Goal: Task Accomplishment & Management: Complete application form

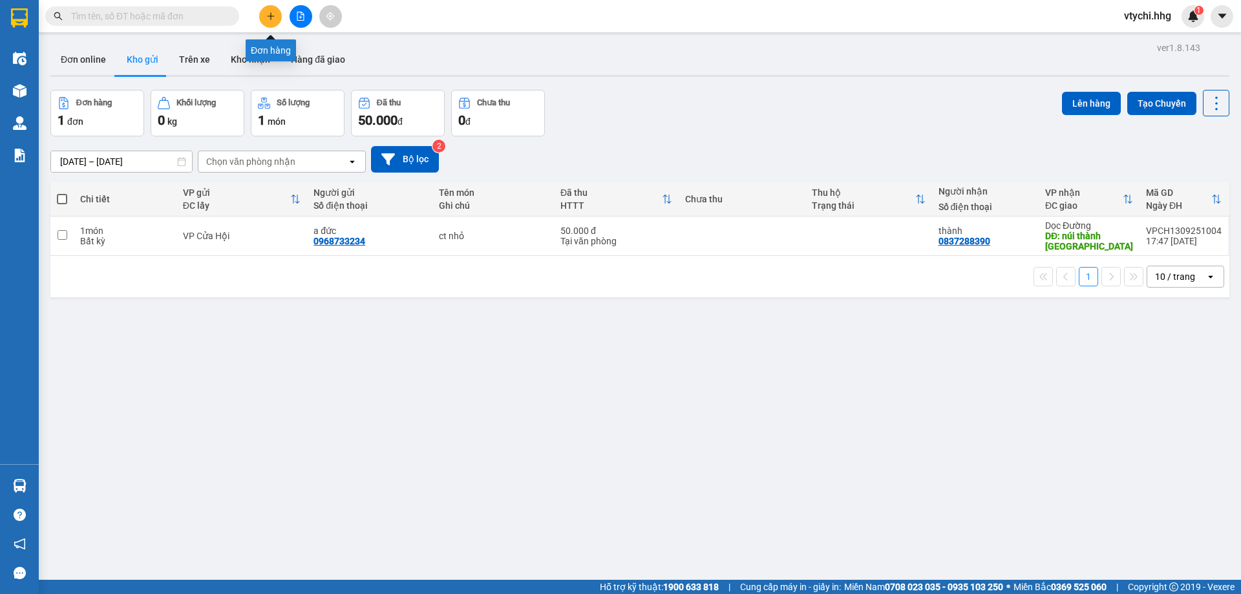
click at [263, 15] on button at bounding box center [270, 16] width 23 height 23
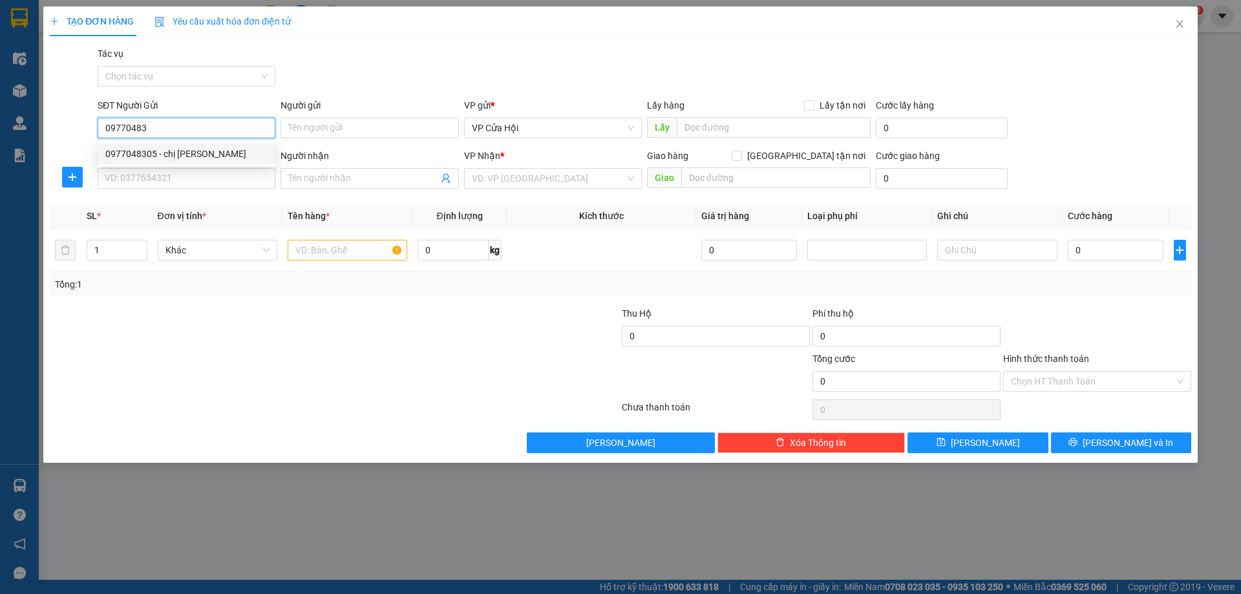
drag, startPoint x: 227, startPoint y: 153, endPoint x: 241, endPoint y: 165, distance: 18.8
click at [228, 153] on div "0977048305 - chị [PERSON_NAME]" at bounding box center [186, 154] width 162 height 14
type input "0977048305"
type input "chị [PERSON_NAME]"
type input "0977048305"
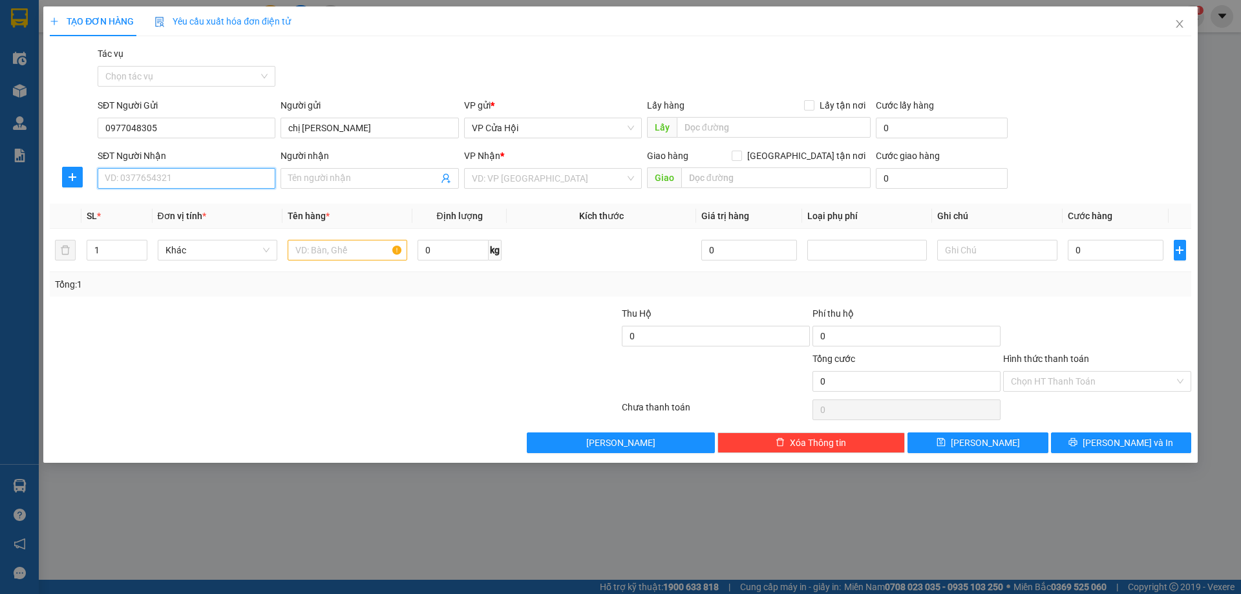
click at [233, 176] on input "SĐT Người Nhận" at bounding box center [187, 178] width 178 height 21
drag, startPoint x: 204, startPoint y: 202, endPoint x: 238, endPoint y: 226, distance: 41.8
click at [204, 203] on div "0562363838" at bounding box center [186, 204] width 162 height 14
type input "0562363838"
drag, startPoint x: 311, startPoint y: 252, endPoint x: 329, endPoint y: 251, distance: 18.1
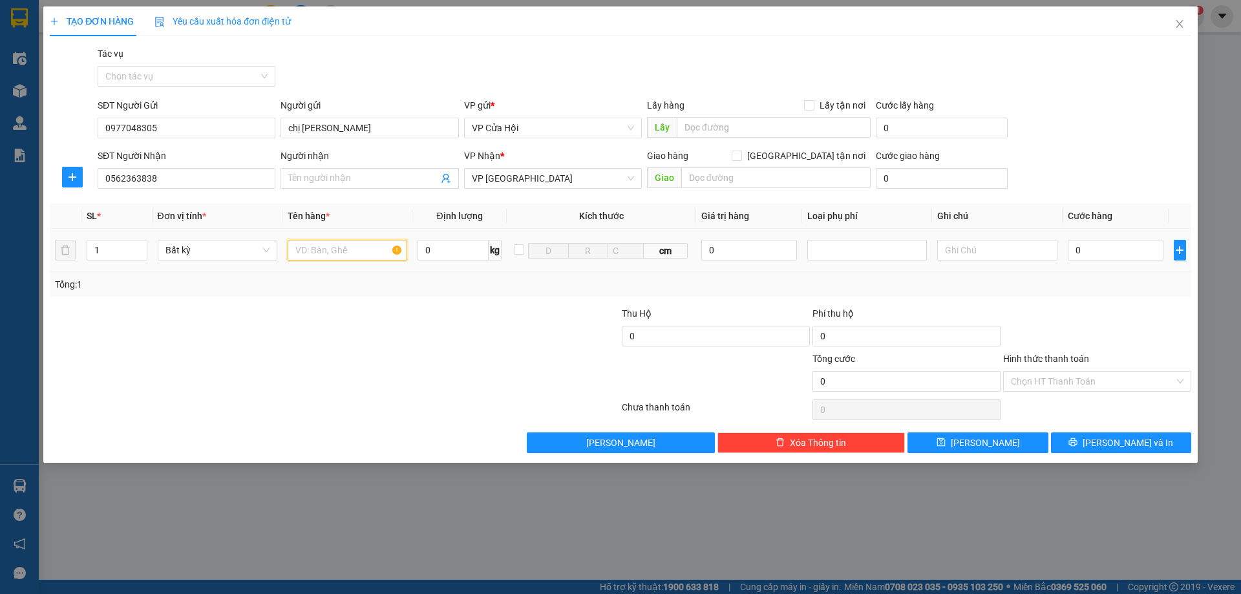
click at [318, 252] on input "text" at bounding box center [348, 250] width 120 height 21
type input "bì xanh"
click at [1116, 249] on input "0" at bounding box center [1116, 250] width 96 height 21
type input "1"
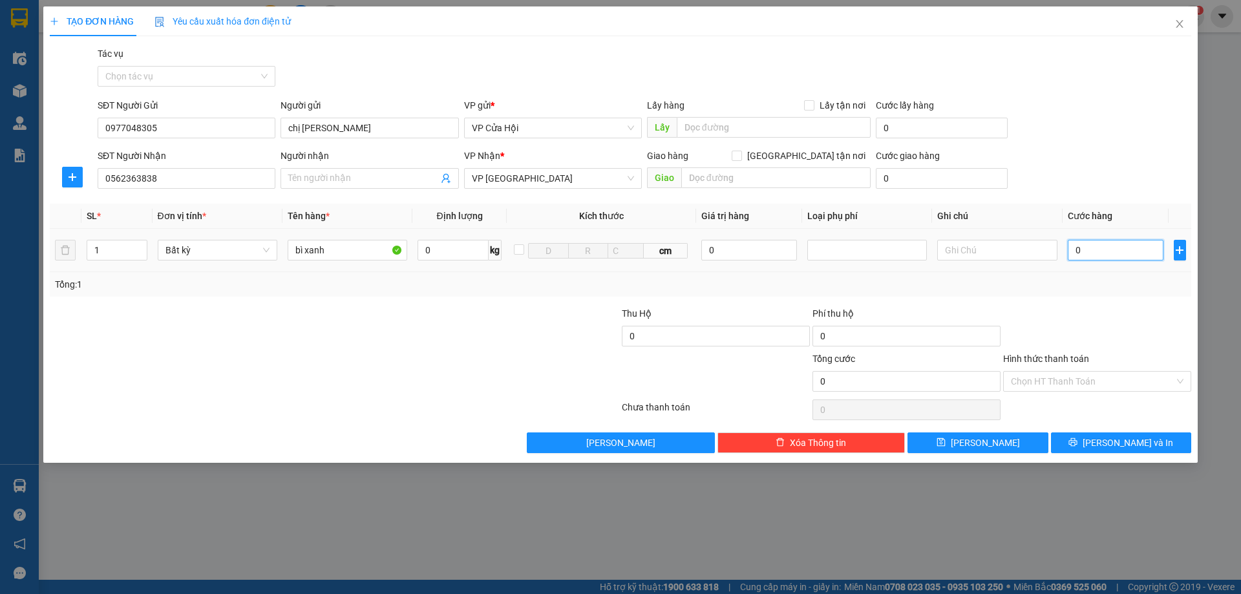
type input "1"
type input "16"
type input "160"
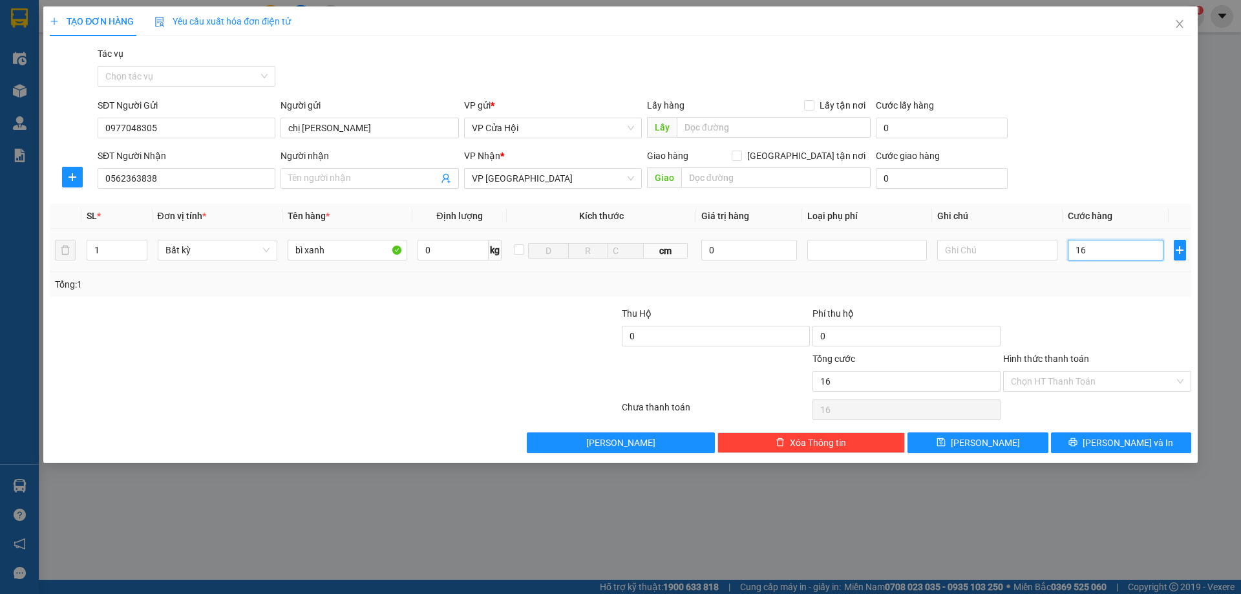
type input "160"
type input "1.600"
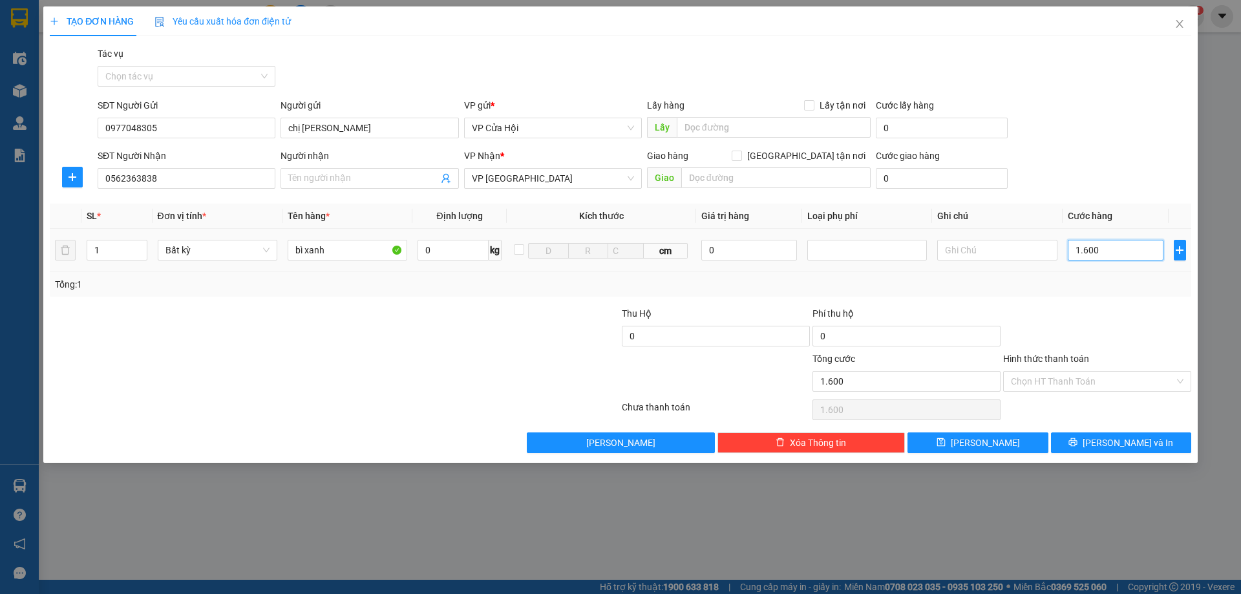
type input "16.000"
type input "160.000"
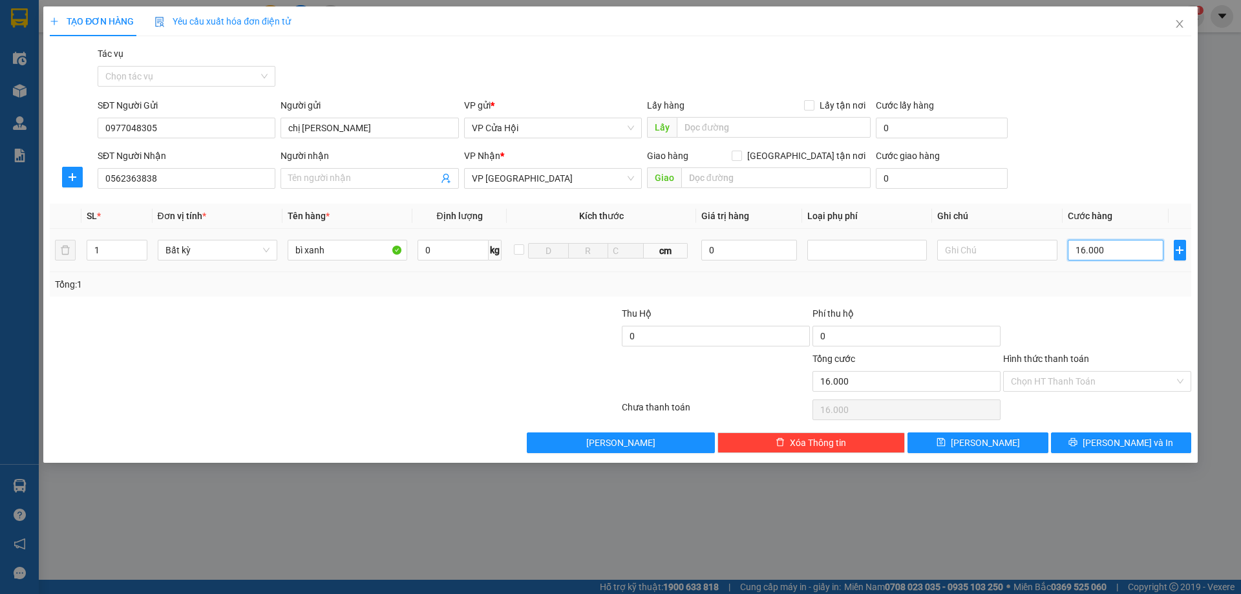
type input "160.000"
click at [1121, 374] on input "Hình thức thanh toán" at bounding box center [1092, 381] width 163 height 19
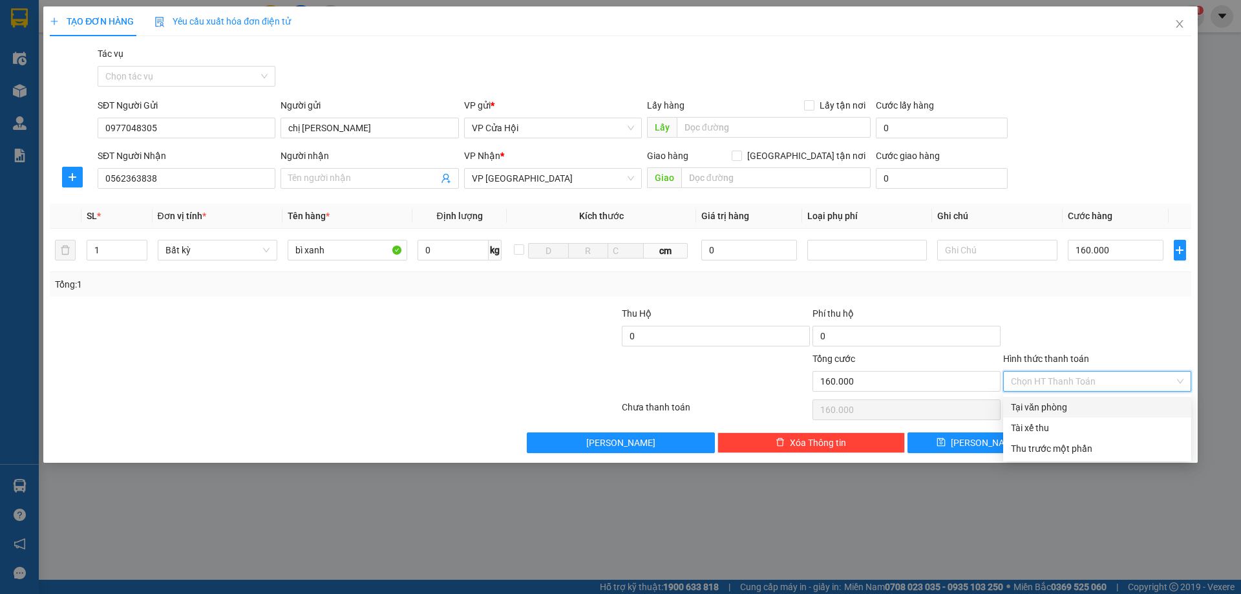
click at [1086, 401] on div "Tại văn phòng" at bounding box center [1097, 407] width 173 height 14
type input "0"
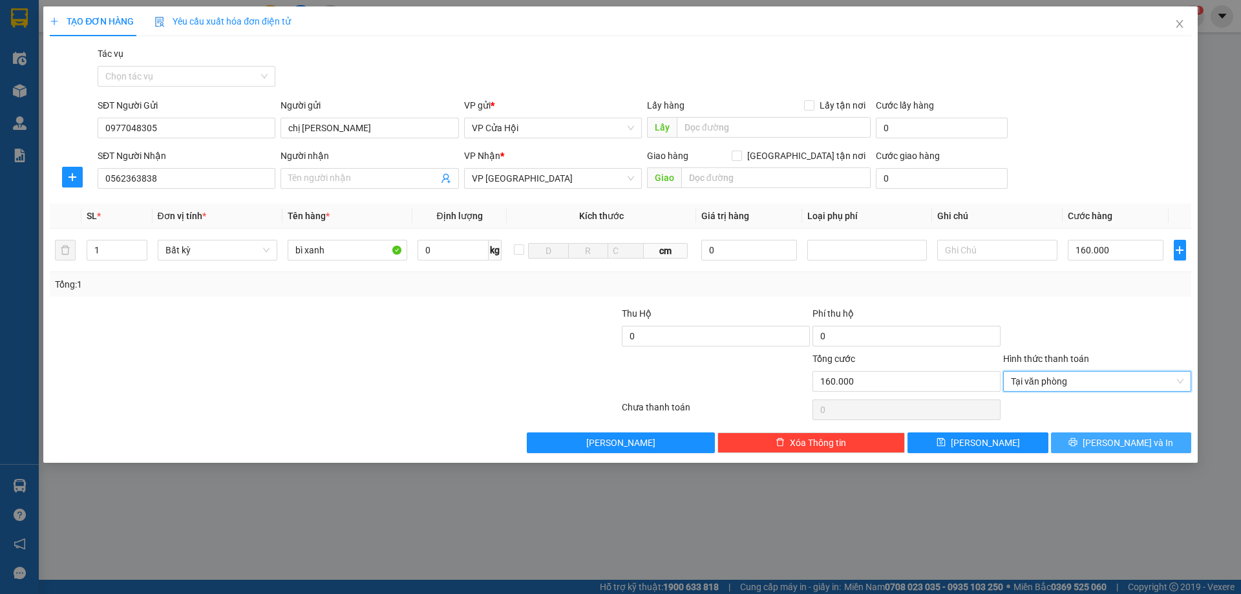
click at [1077, 444] on icon "printer" at bounding box center [1073, 442] width 8 height 8
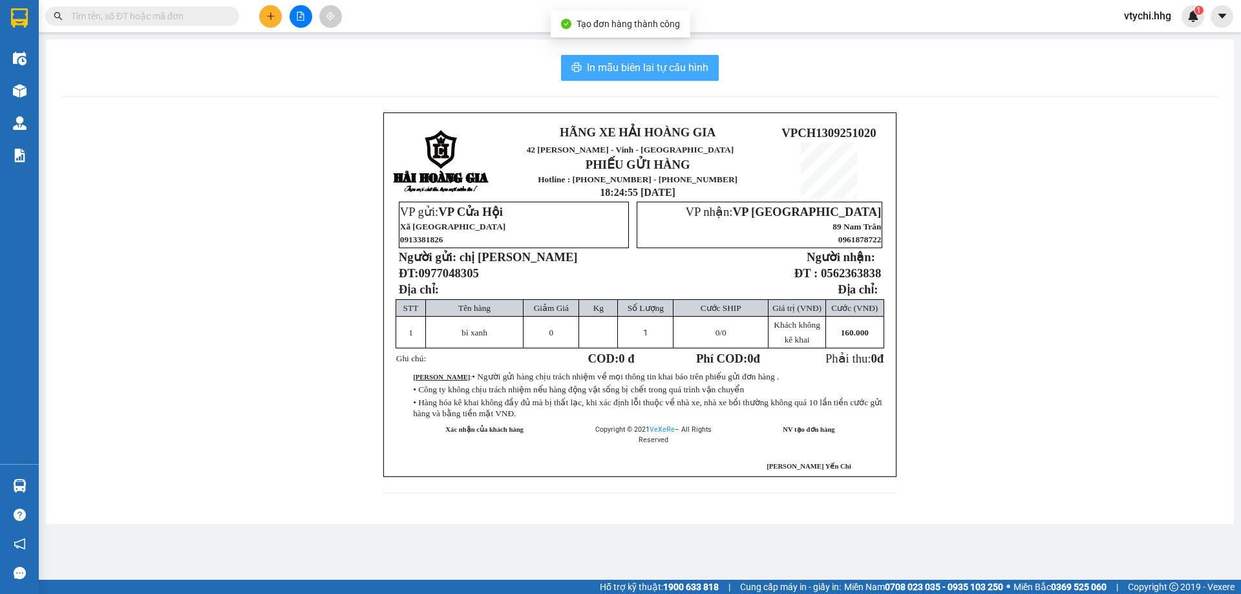
click at [666, 66] on span "In mẫu biên lai tự cấu hình" at bounding box center [647, 67] width 121 height 16
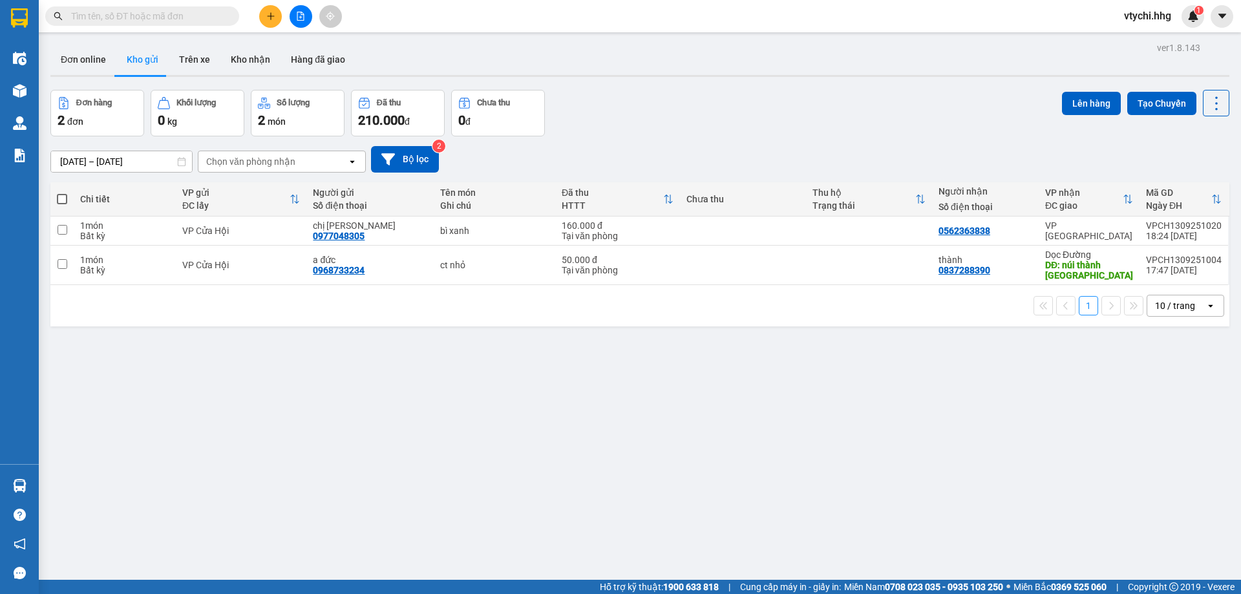
click at [865, 107] on div "Đơn hàng 2 đơn Khối lượng 0 kg Số lượng 2 món Đã thu 210.000 đ Chưa thu 0 đ Lên…" at bounding box center [639, 113] width 1179 height 47
click at [1148, 230] on icon at bounding box center [1152, 230] width 9 height 9
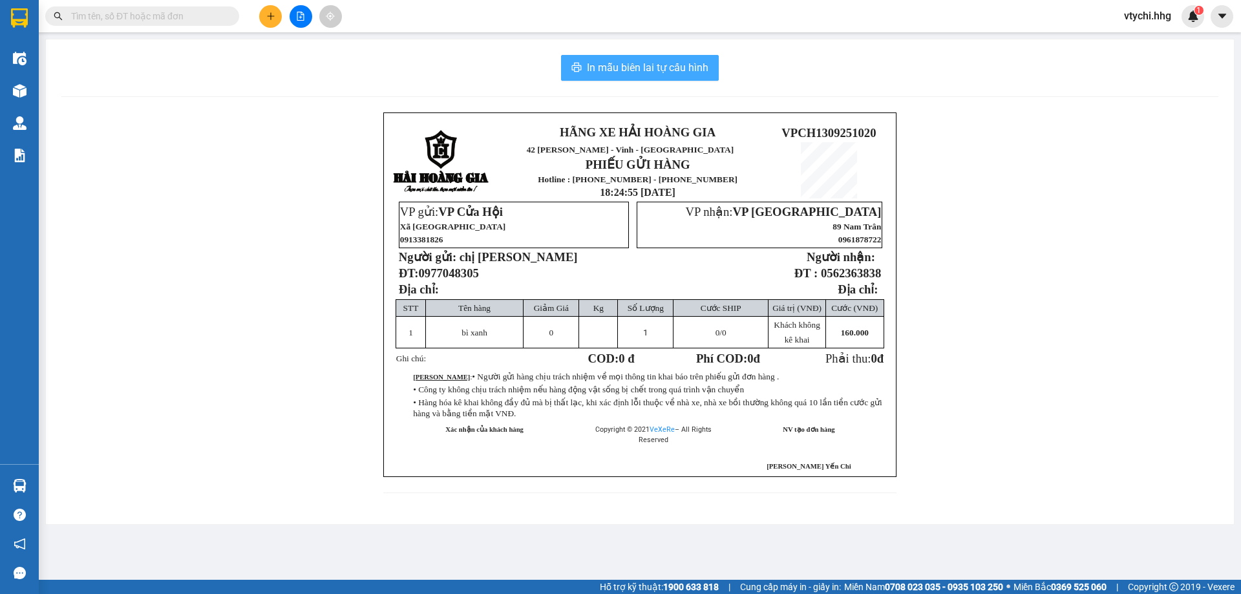
click at [693, 72] on span "In mẫu biên lai tự cấu hình" at bounding box center [647, 67] width 121 height 16
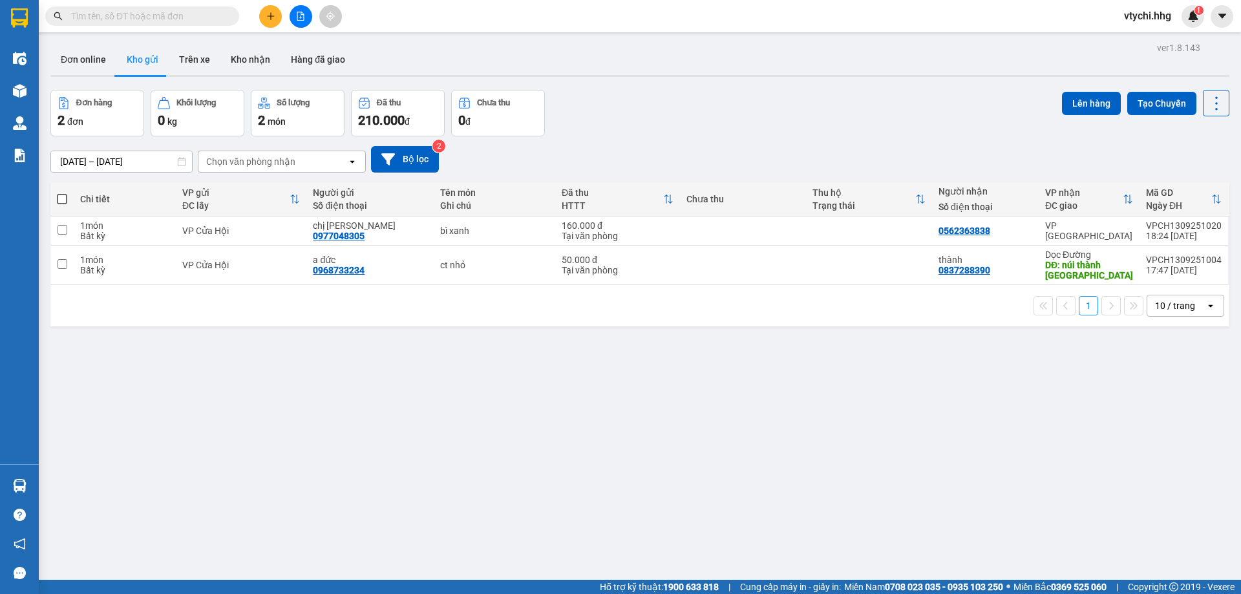
click at [834, 162] on div "[DATE] – [DATE] Press the down arrow key to interact with the calendar and sele…" at bounding box center [639, 159] width 1179 height 26
click at [264, 8] on button at bounding box center [270, 16] width 23 height 23
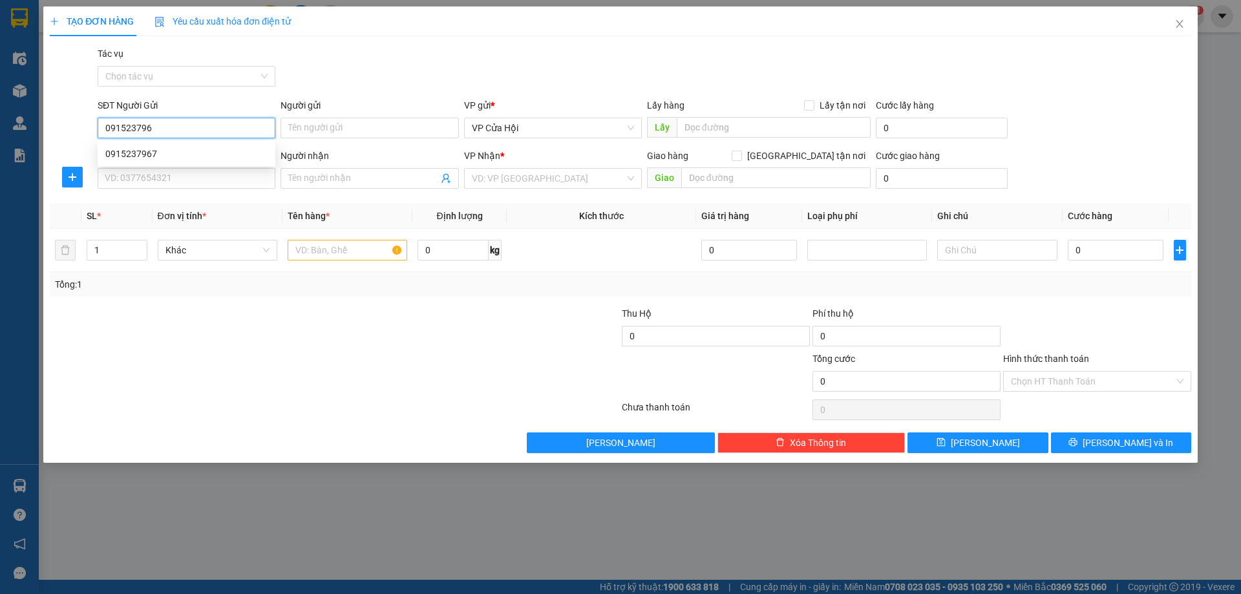
type input "0915237967"
click at [165, 148] on div "0915237967" at bounding box center [186, 154] width 162 height 14
type input "ch"
type input "0915237967"
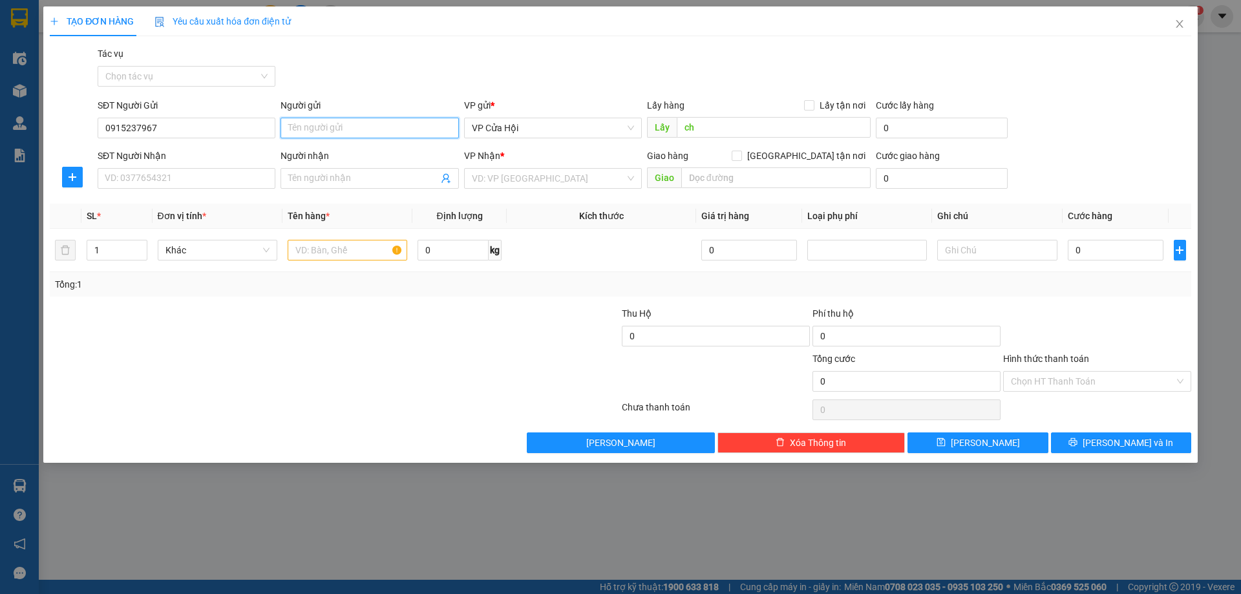
click at [297, 128] on input "Người gửi" at bounding box center [369, 128] width 178 height 21
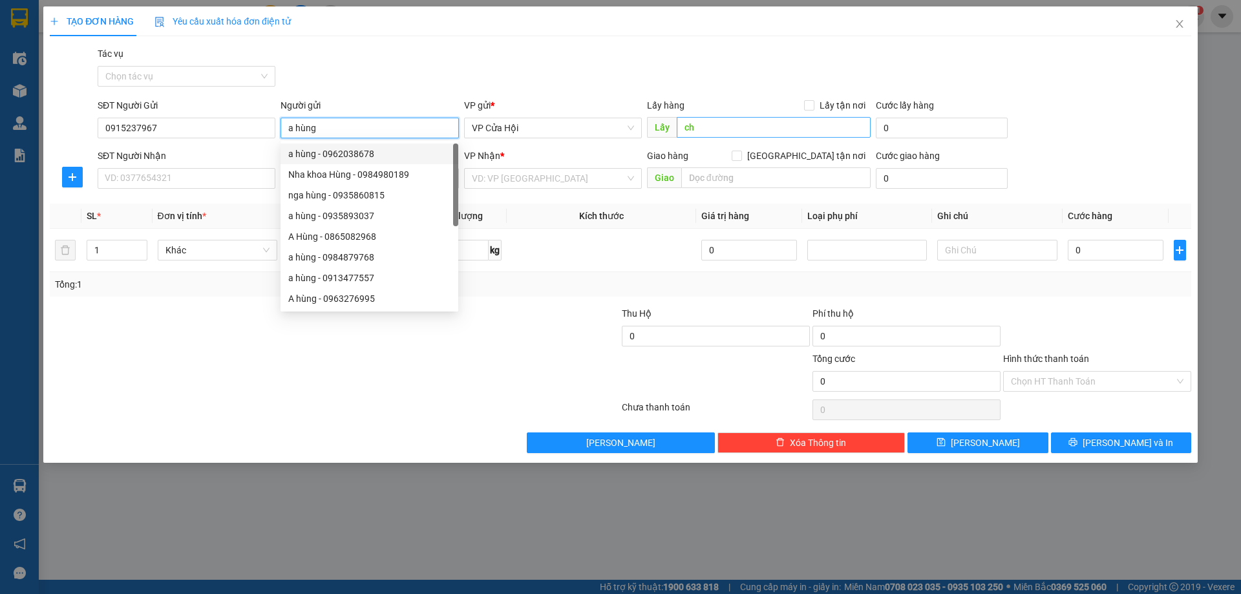
type input "a hùng"
click at [741, 121] on input "ch" at bounding box center [774, 127] width 194 height 21
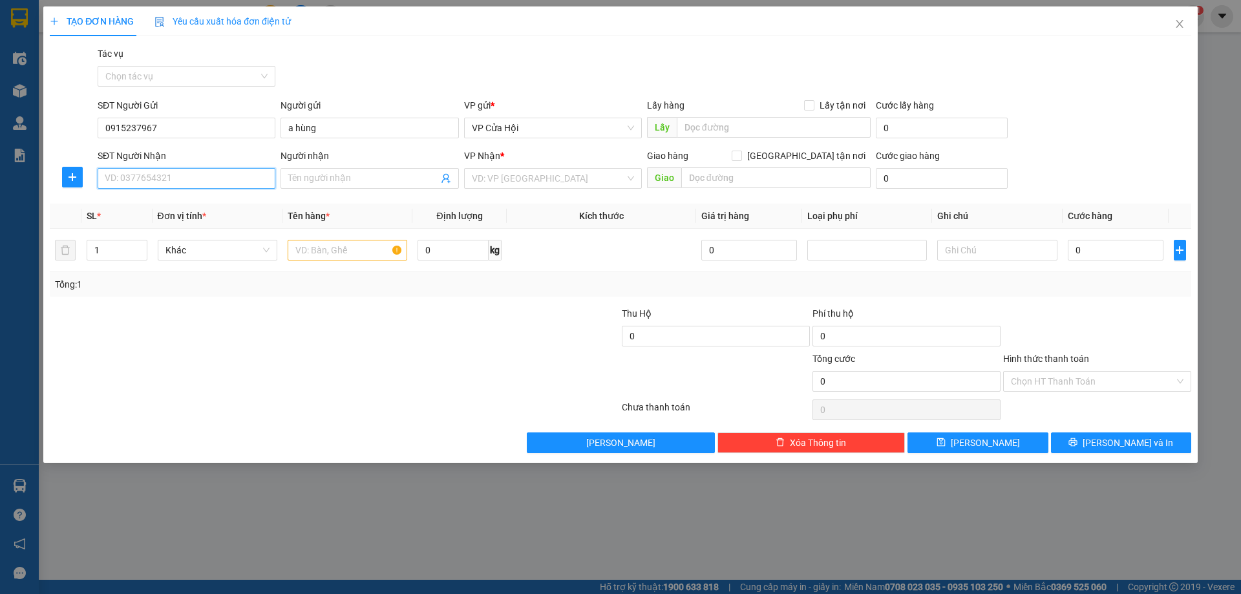
click at [158, 178] on input "SĐT Người Nhận" at bounding box center [187, 178] width 178 height 21
click at [219, 202] on div "0708115199" at bounding box center [186, 204] width 162 height 14
type input "0708115199"
click at [330, 182] on input "Người nhận" at bounding box center [362, 178] width 149 height 14
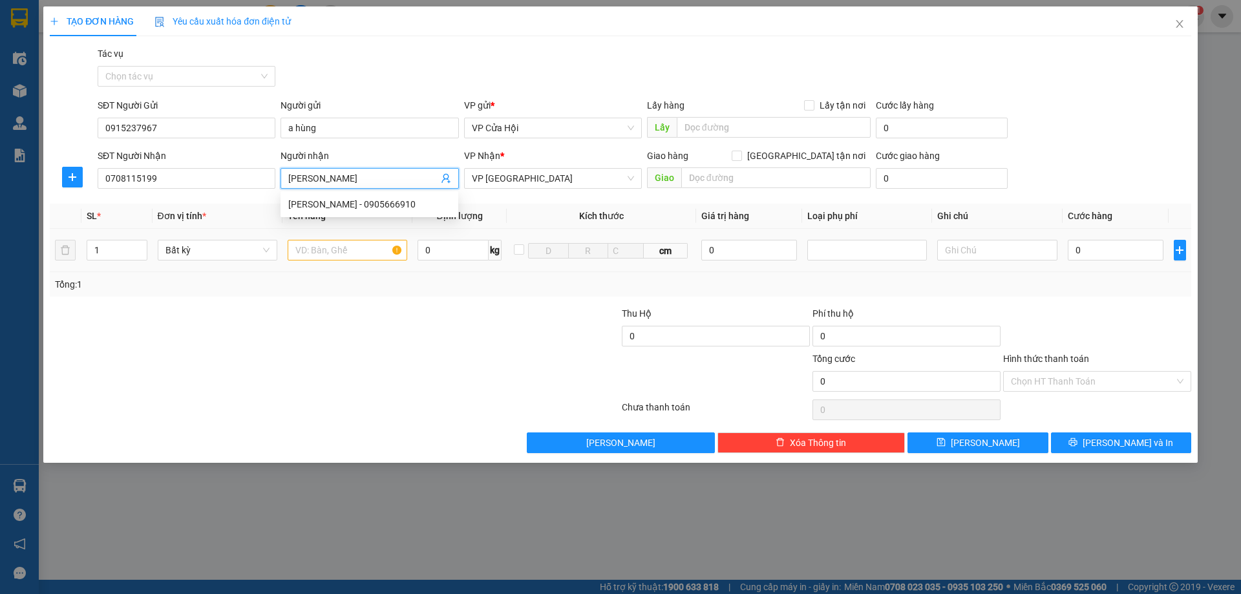
type input "[PERSON_NAME]"
click at [355, 257] on input "text" at bounding box center [348, 250] width 120 height 21
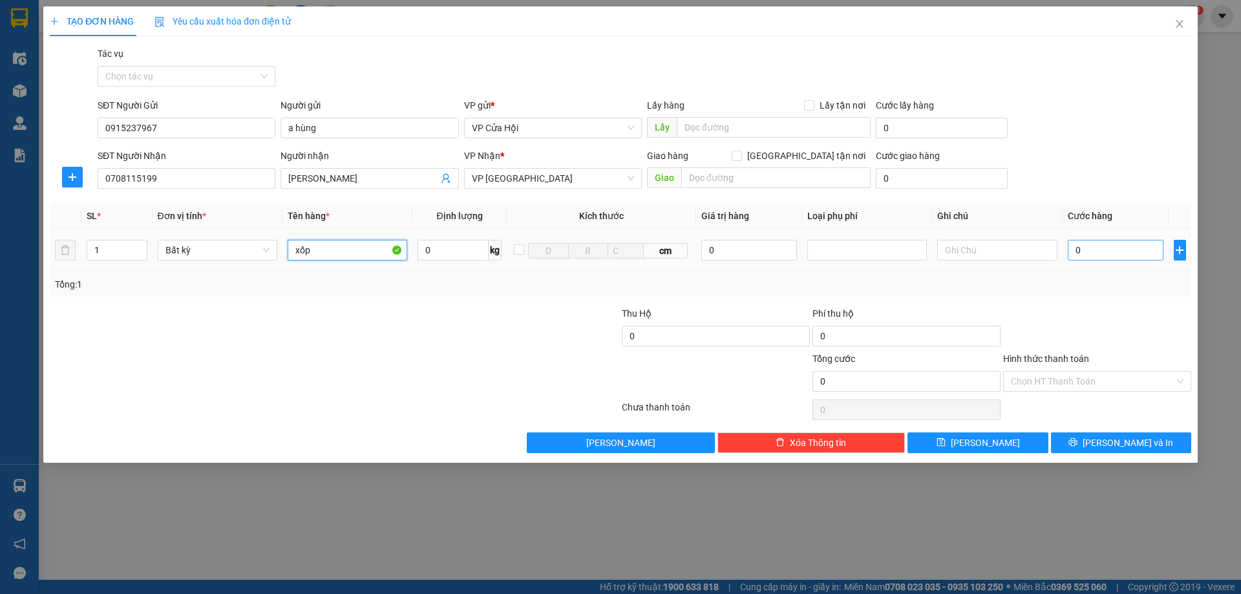
type input "xốp"
click at [1131, 243] on input "0" at bounding box center [1116, 250] width 96 height 21
type input "5"
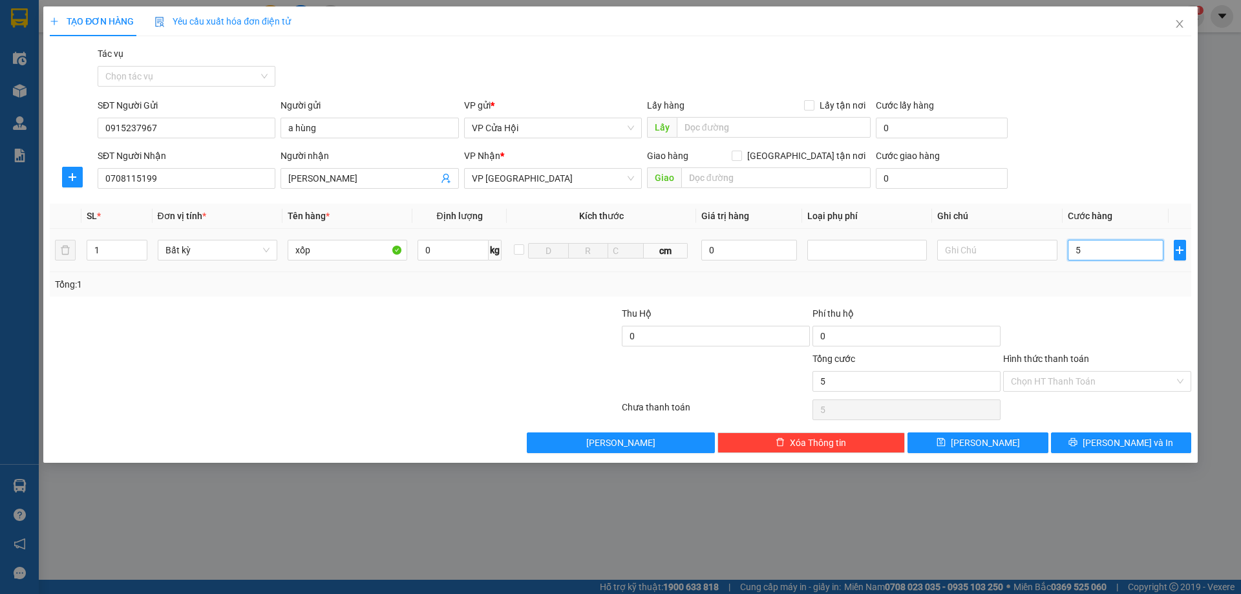
type input "50"
type input "500"
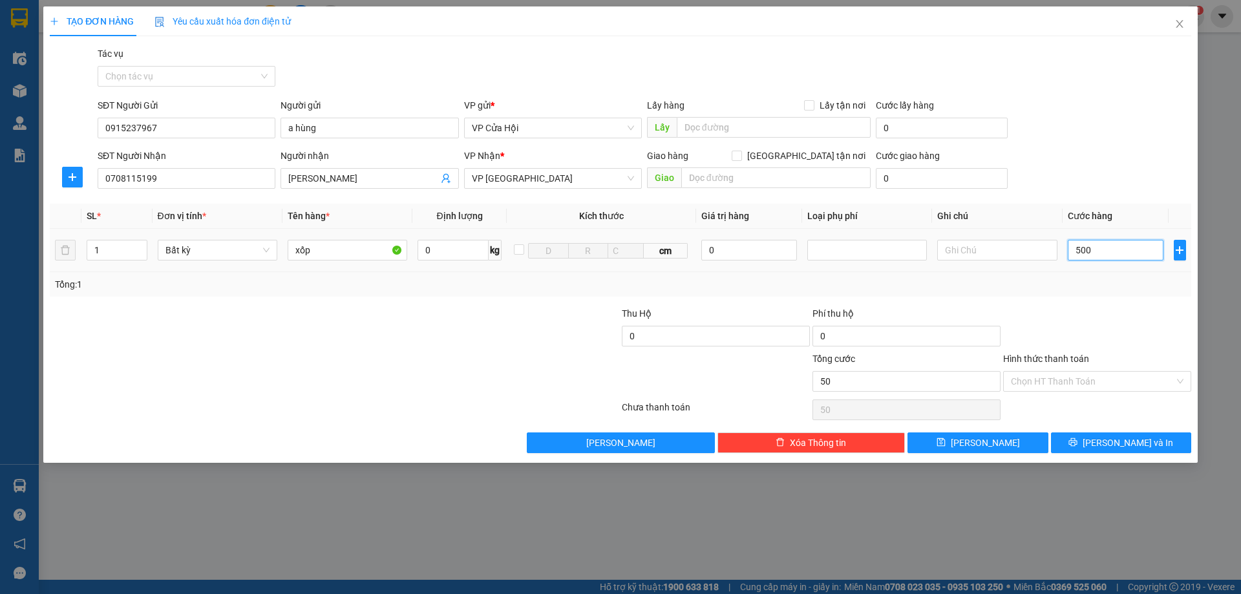
type input "500"
type input "5.000"
type input "50.000"
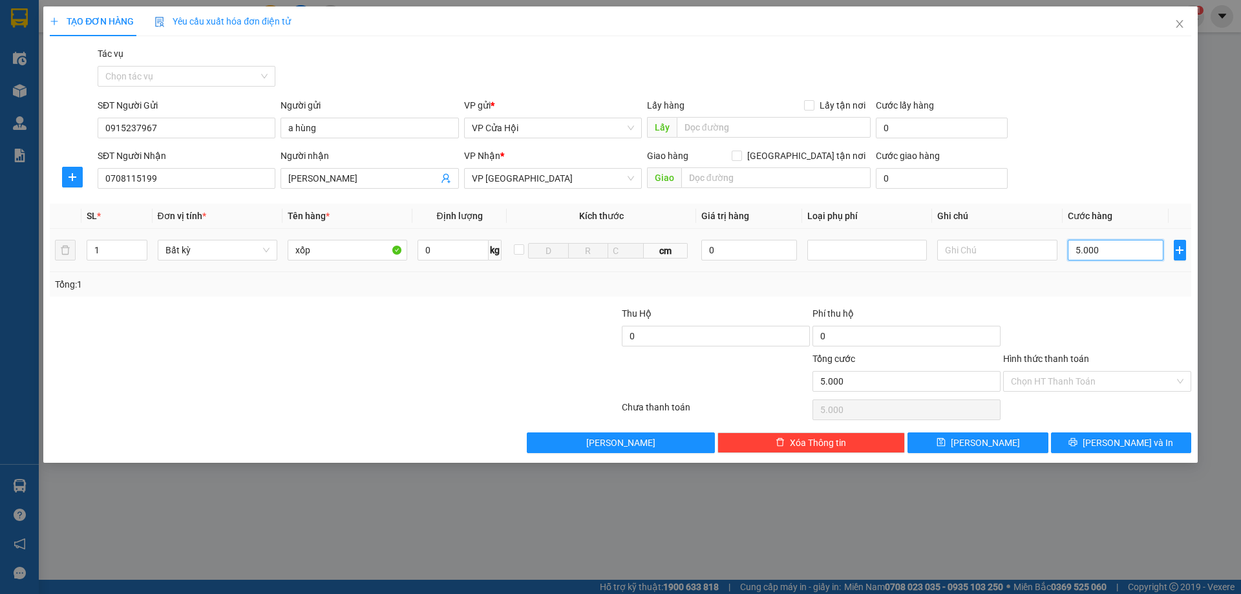
type input "50.000"
click at [1093, 381] on input "Hình thức thanh toán" at bounding box center [1092, 381] width 163 height 19
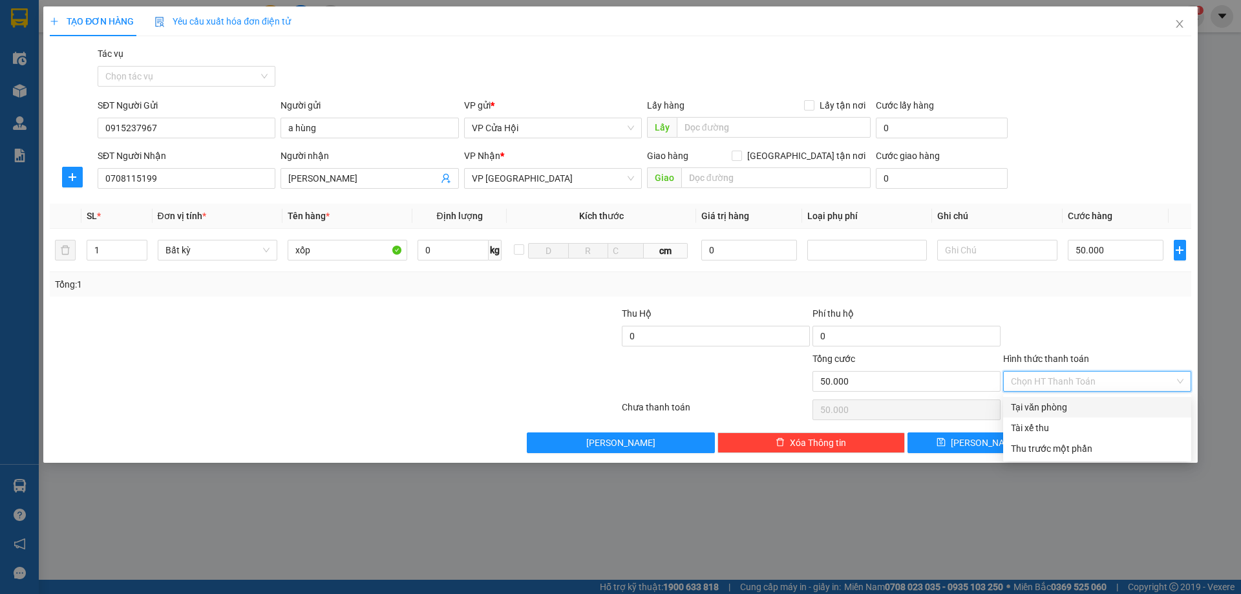
click at [1084, 409] on div "Tại văn phòng" at bounding box center [1097, 407] width 173 height 14
type input "0"
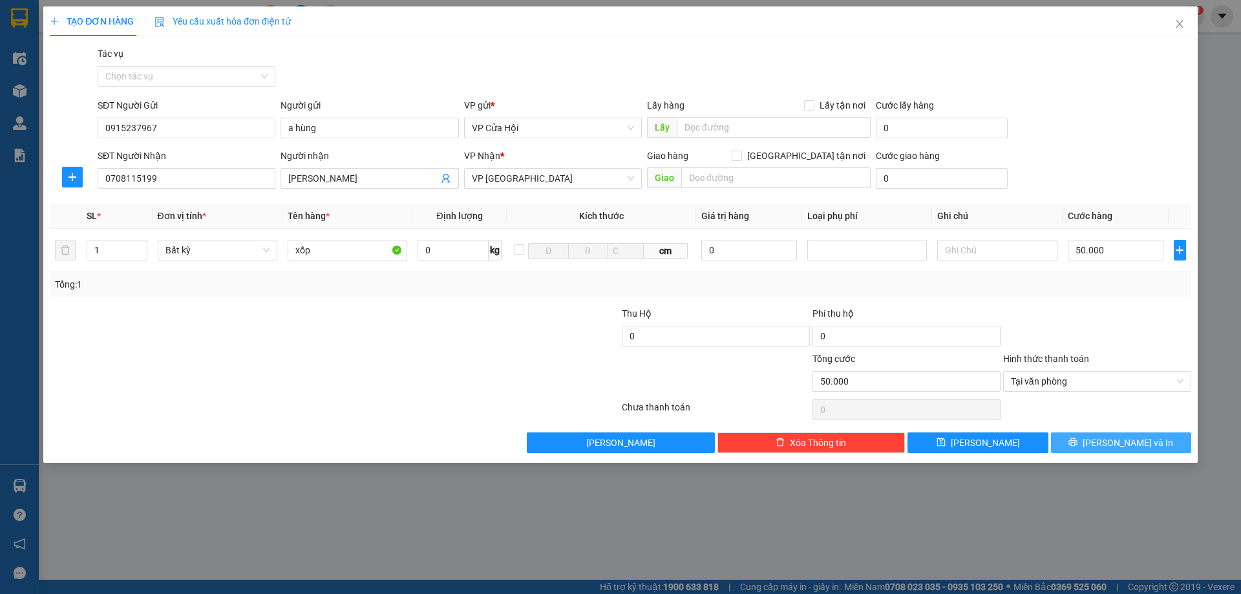
click at [1098, 437] on button "[PERSON_NAME] và In" at bounding box center [1121, 442] width 140 height 21
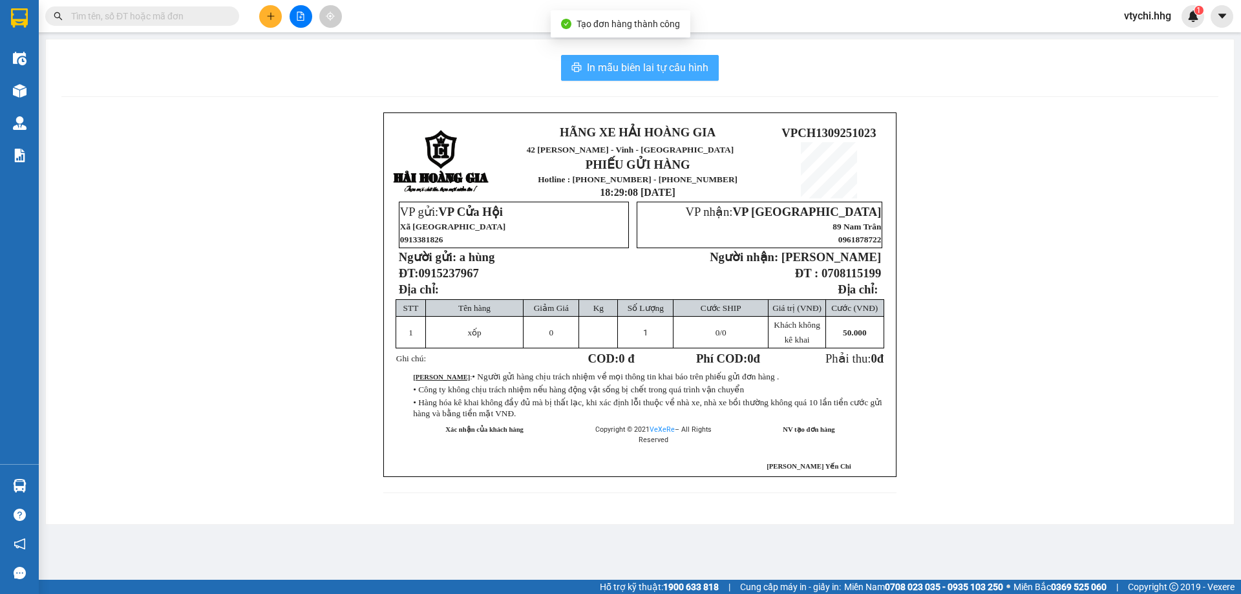
click at [661, 70] on span "In mẫu biên lai tự cấu hình" at bounding box center [647, 67] width 121 height 16
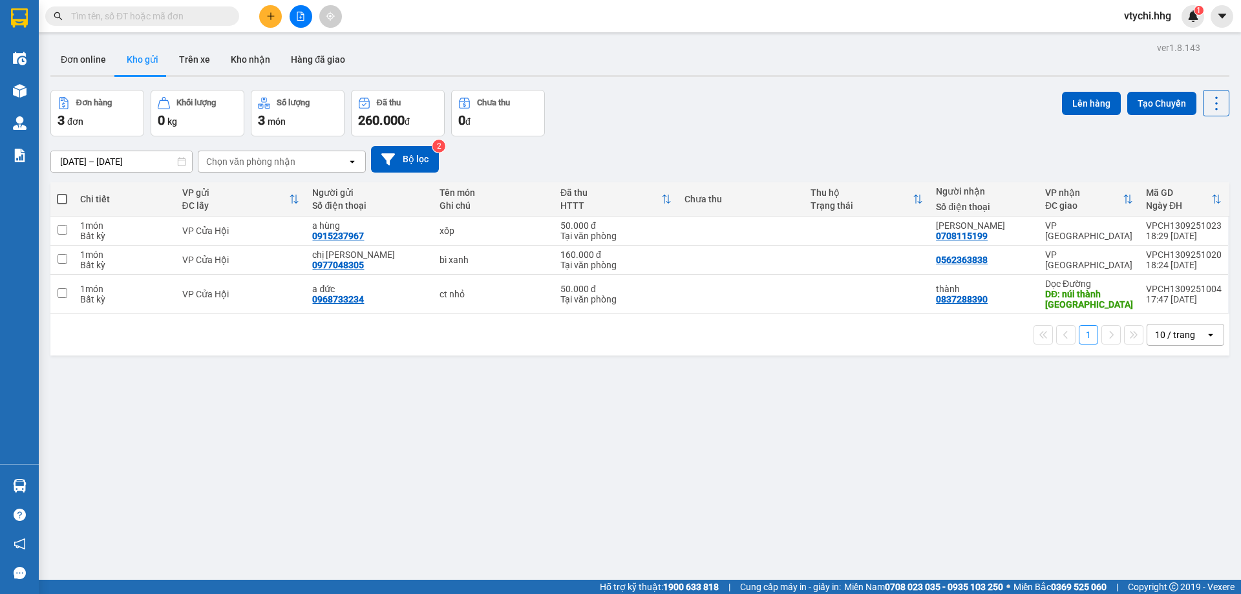
click at [830, 107] on div "Đơn hàng 3 đơn Khối lượng 0 kg Số lượng 3 món Đã thu 260.000 đ Chưa thu 0 đ Lên…" at bounding box center [639, 113] width 1179 height 47
click at [275, 16] on button at bounding box center [270, 16] width 23 height 23
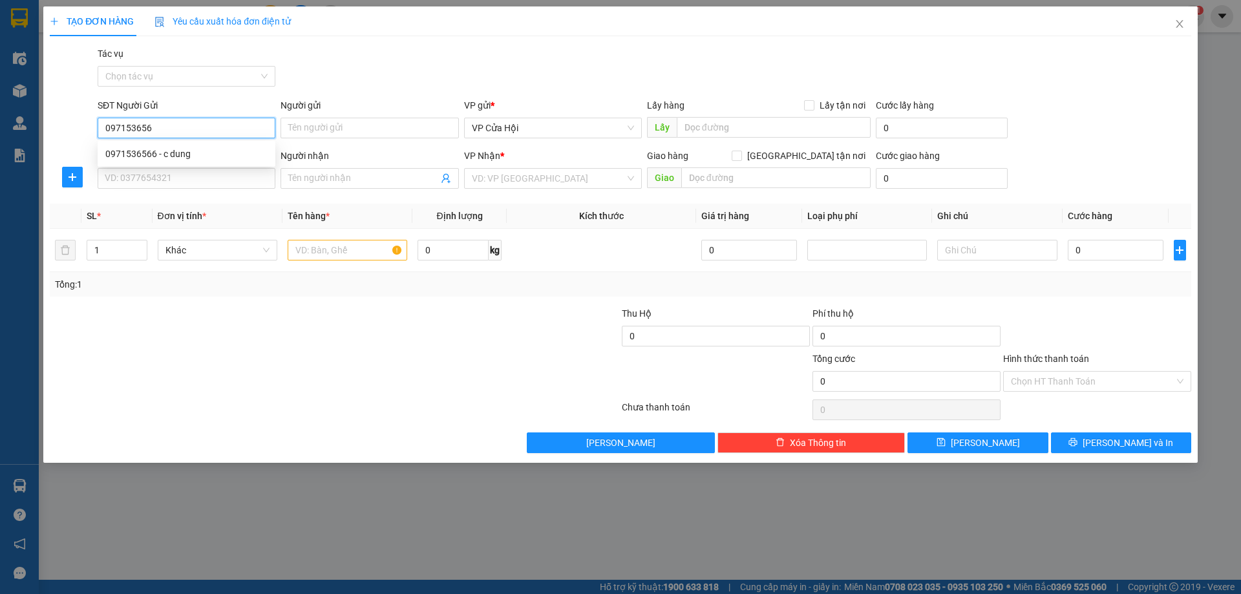
type input "0971536566"
click at [209, 154] on div "0971536566 - c dung" at bounding box center [186, 154] width 162 height 14
type input "c dung"
type input "0971536566"
click at [209, 168] on input "SĐT Người Nhận" at bounding box center [187, 178] width 178 height 21
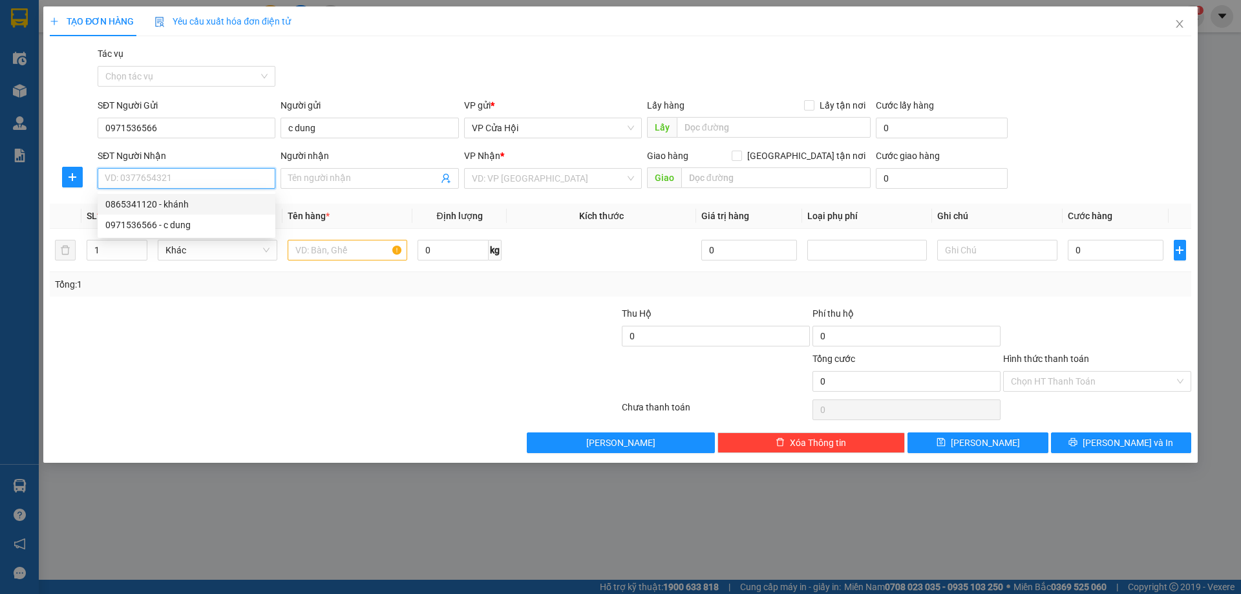
click at [132, 204] on div "0865341120 - khánh" at bounding box center [186, 204] width 162 height 14
type input "0865341120"
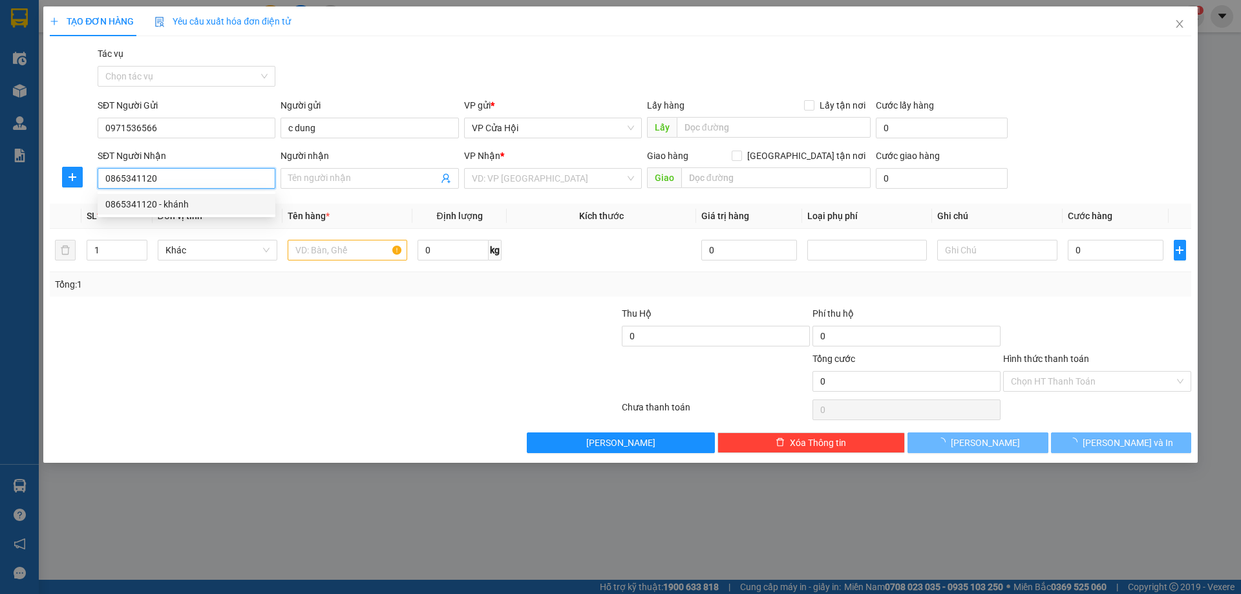
type input "khánh"
checkbox input "true"
type input "q [GEOGRAPHIC_DATA]"
type input "50.000"
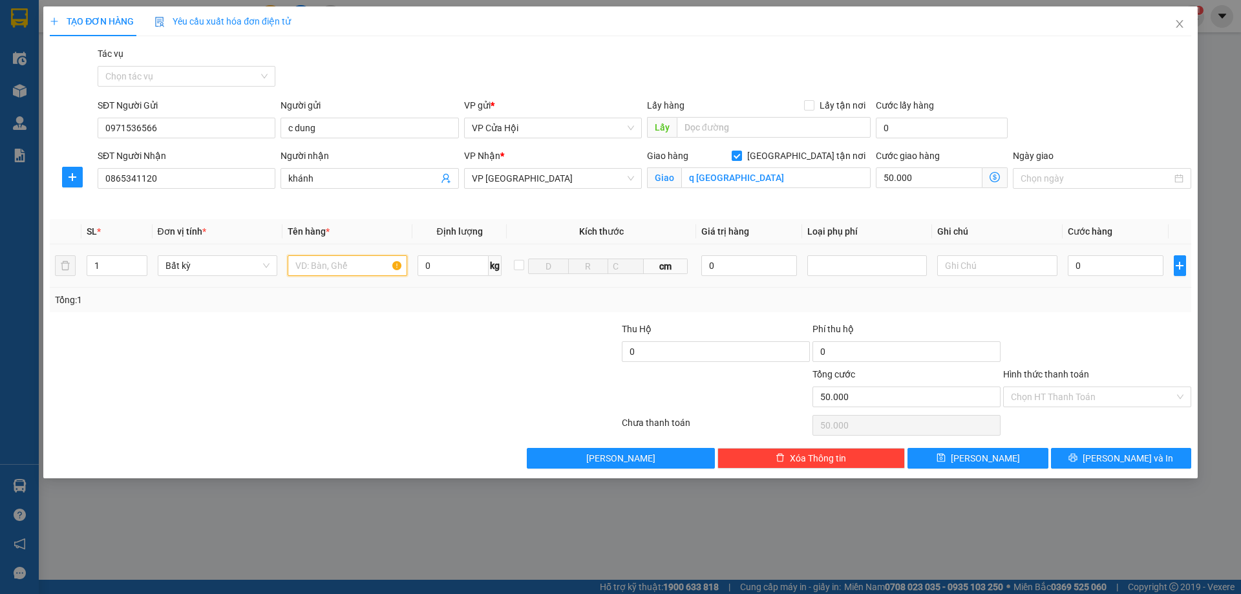
click at [337, 266] on input "text" at bounding box center [348, 265] width 120 height 21
type input "xốp"
click at [745, 182] on input "q [GEOGRAPHIC_DATA]" at bounding box center [775, 177] width 189 height 21
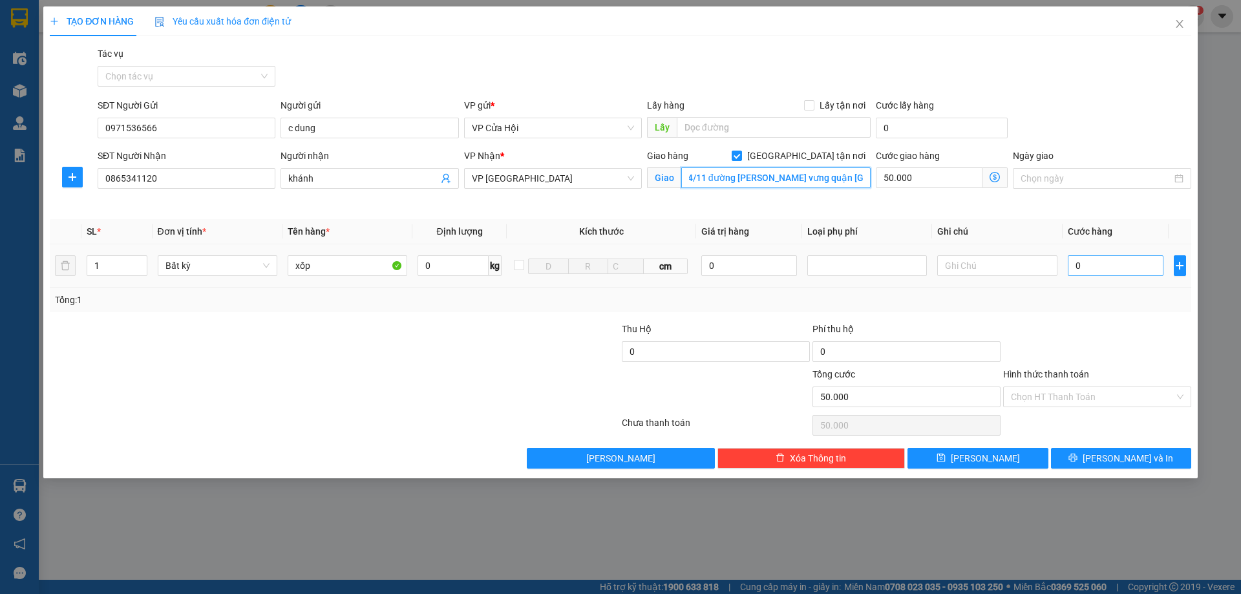
type input "464/11 đường [PERSON_NAME] vưng quận [GEOGRAPHIC_DATA]"
click at [1127, 271] on input "0" at bounding box center [1116, 265] width 96 height 21
type input "5"
type input "50.005"
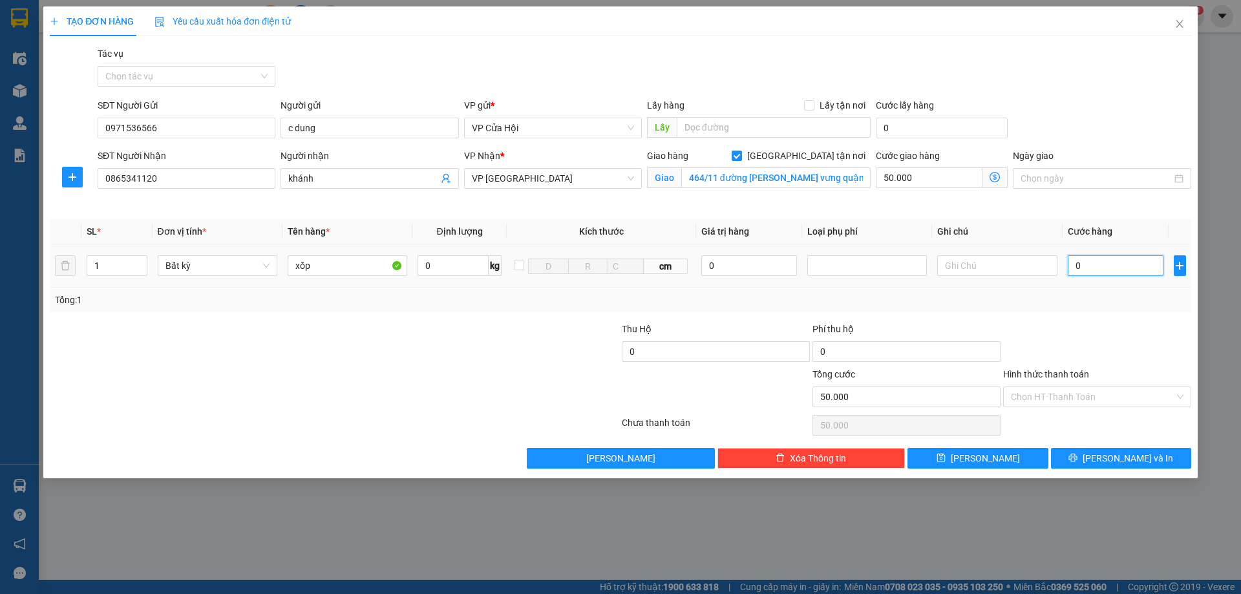
type input "50.005"
type input "50"
type input "50.050"
type input "500"
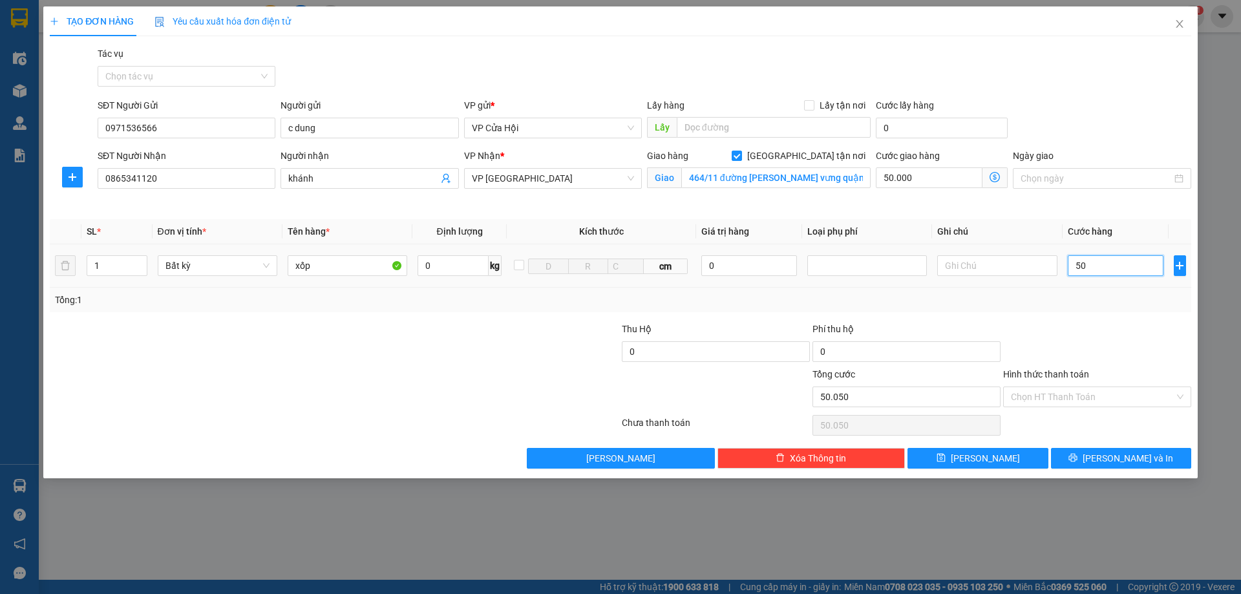
type input "50.500"
type input "5.000"
type input "55.000"
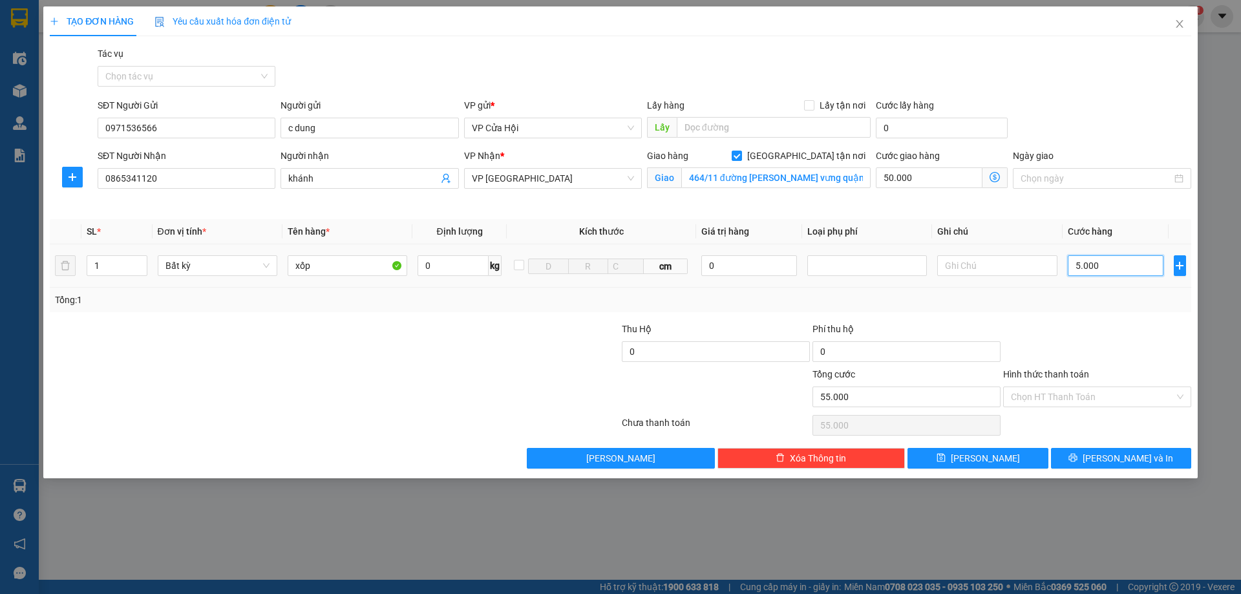
type input "50.000"
type input "100.000"
type input "50.000"
click at [1144, 396] on input "Hình thức thanh toán" at bounding box center [1092, 396] width 163 height 19
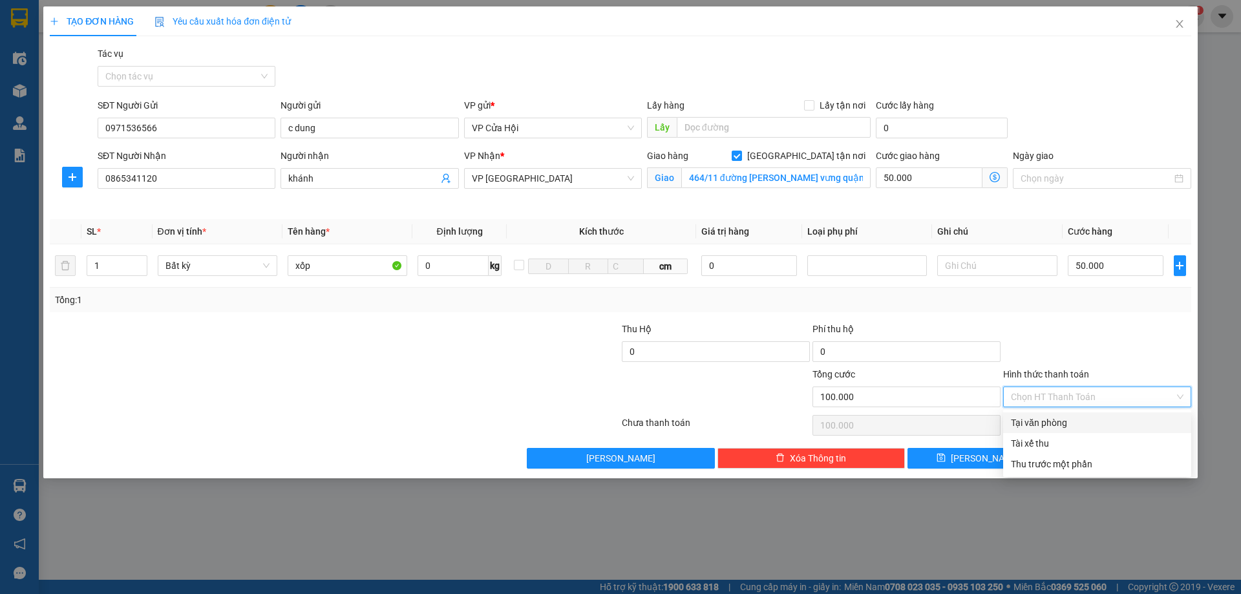
click at [1110, 421] on div "Tại văn phòng" at bounding box center [1097, 423] width 173 height 14
type input "0"
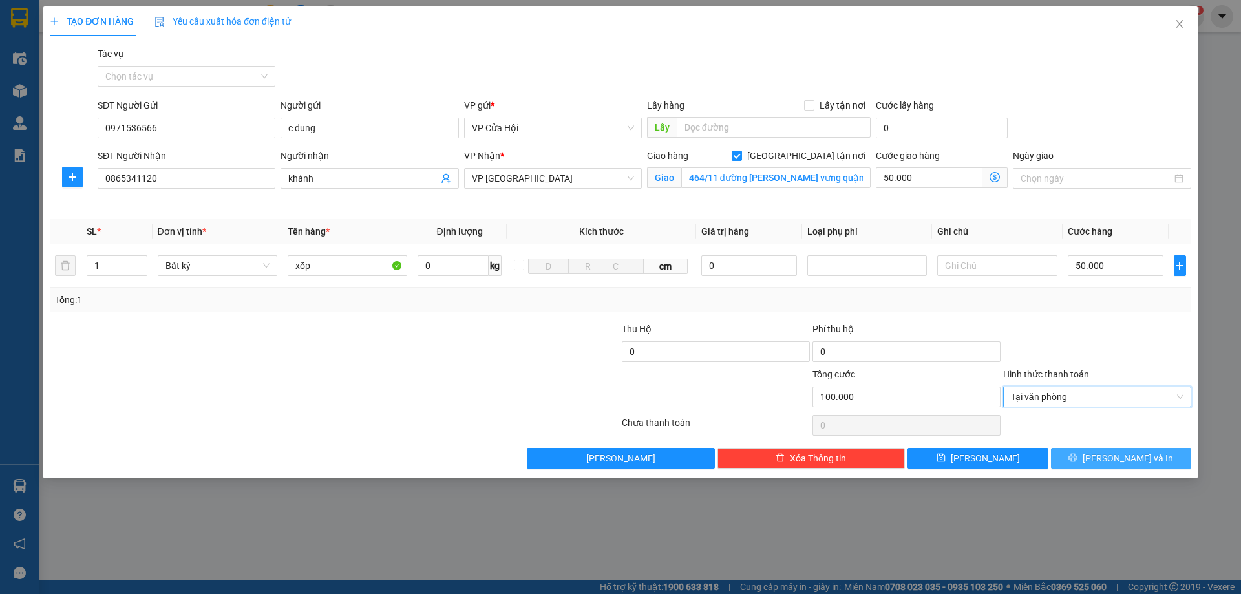
click at [1086, 459] on button "[PERSON_NAME] và In" at bounding box center [1121, 458] width 140 height 21
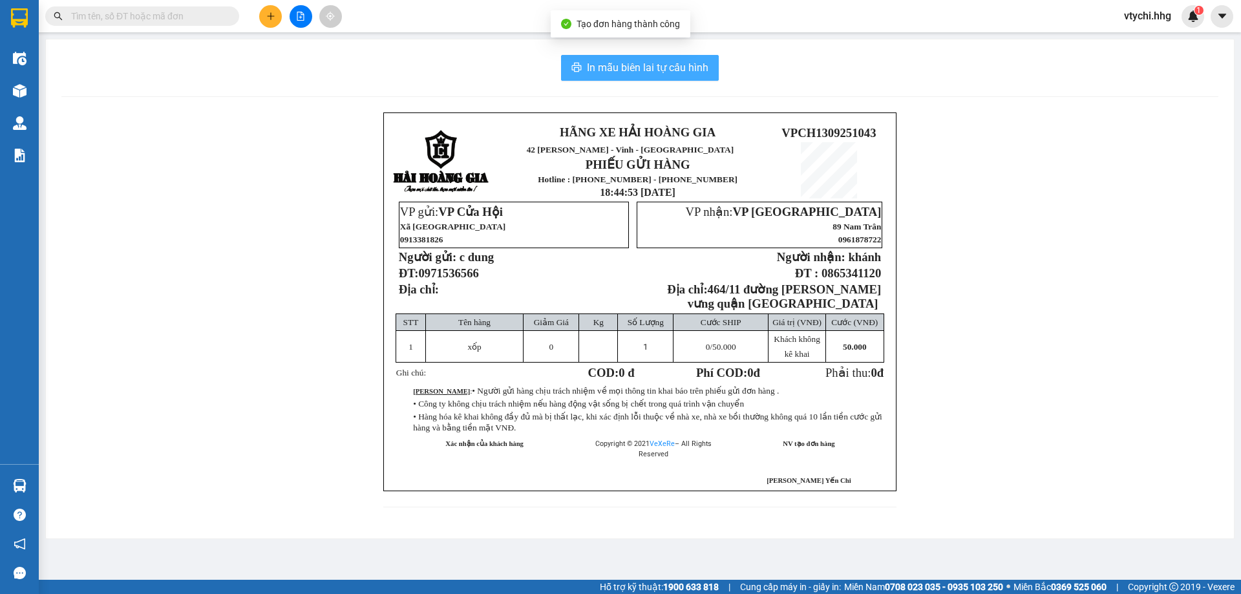
click at [695, 63] on span "In mẫu biên lai tự cấu hình" at bounding box center [647, 67] width 121 height 16
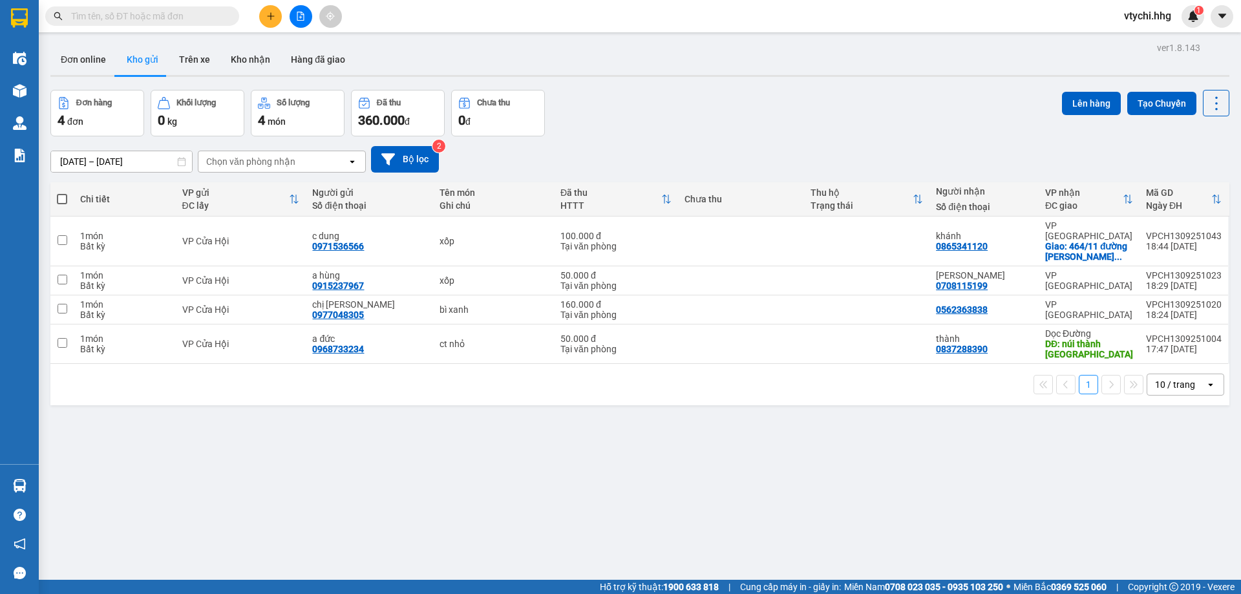
click at [663, 94] on div "Đơn hàng 4 đơn Khối lượng 0 kg Số lượng 4 món Đã thu 360.000 đ Chưa thu 0 đ Lên…" at bounding box center [639, 113] width 1179 height 47
click at [268, 22] on button at bounding box center [270, 16] width 23 height 23
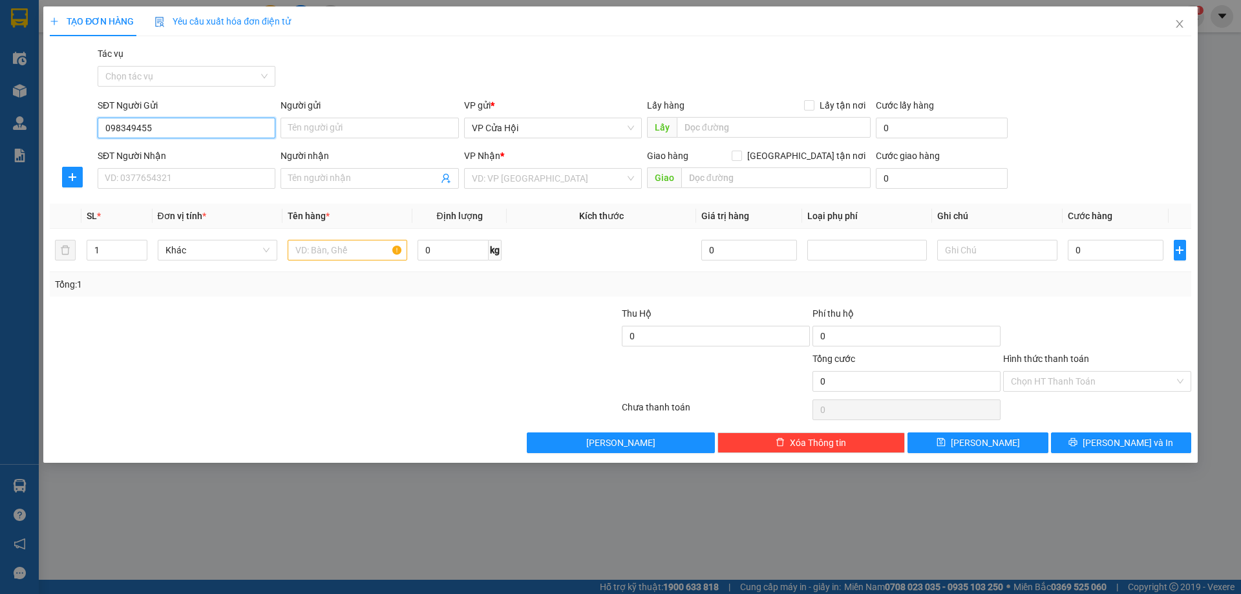
type input "0983494552"
click at [166, 152] on div "0983494552 - c thắm" at bounding box center [186, 154] width 162 height 14
type input "c thắm"
type input "0983494552"
click at [174, 182] on input "SĐT Người Nhận" at bounding box center [187, 178] width 178 height 21
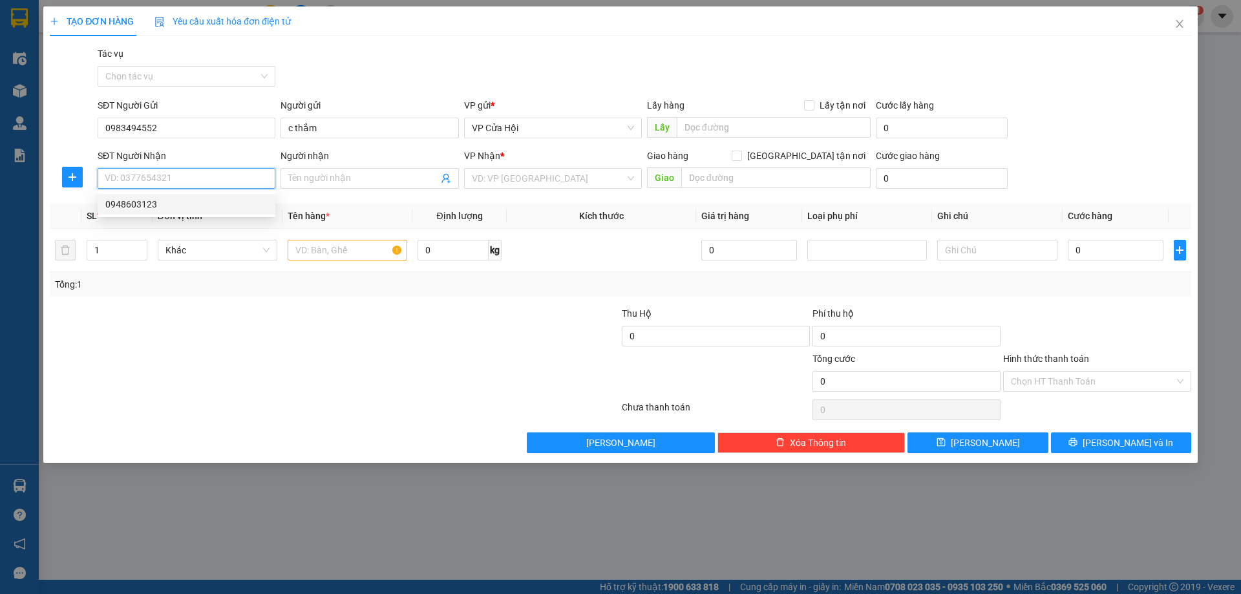
click at [164, 208] on div "0948603123" at bounding box center [186, 204] width 162 height 14
type input "0948603123"
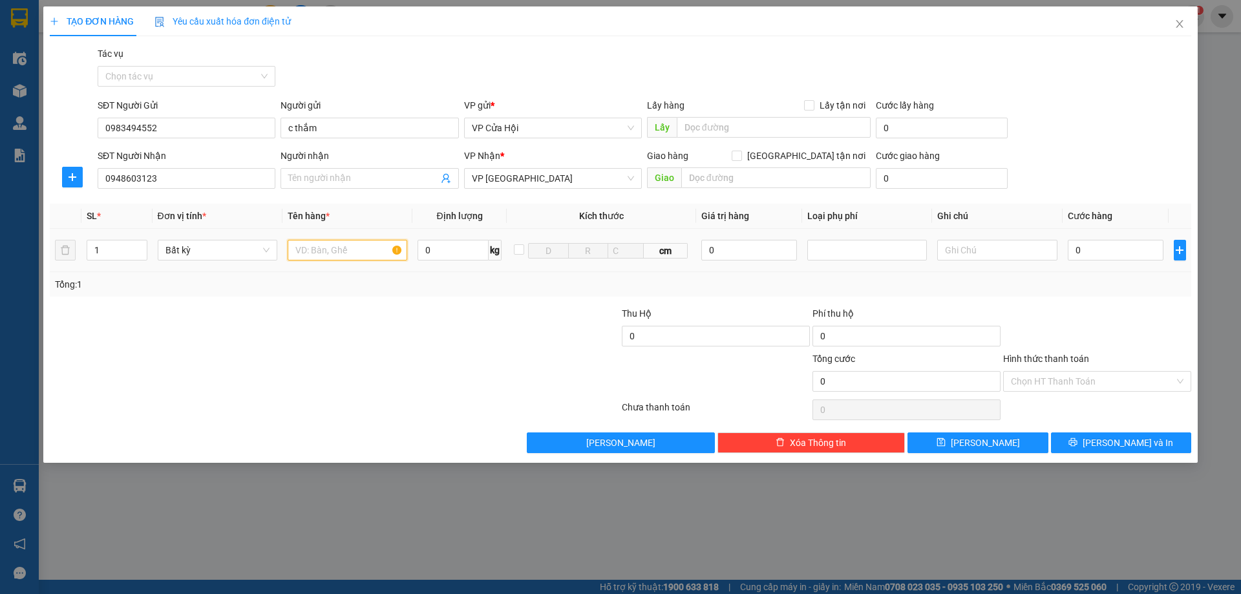
click at [302, 256] on input "text" at bounding box center [348, 250] width 120 height 21
type input "2"
drag, startPoint x: 139, startPoint y: 242, endPoint x: 195, endPoint y: 247, distance: 55.8
click at [140, 242] on span "up" at bounding box center [140, 246] width 8 height 8
click at [318, 251] on input "text" at bounding box center [348, 250] width 120 height 21
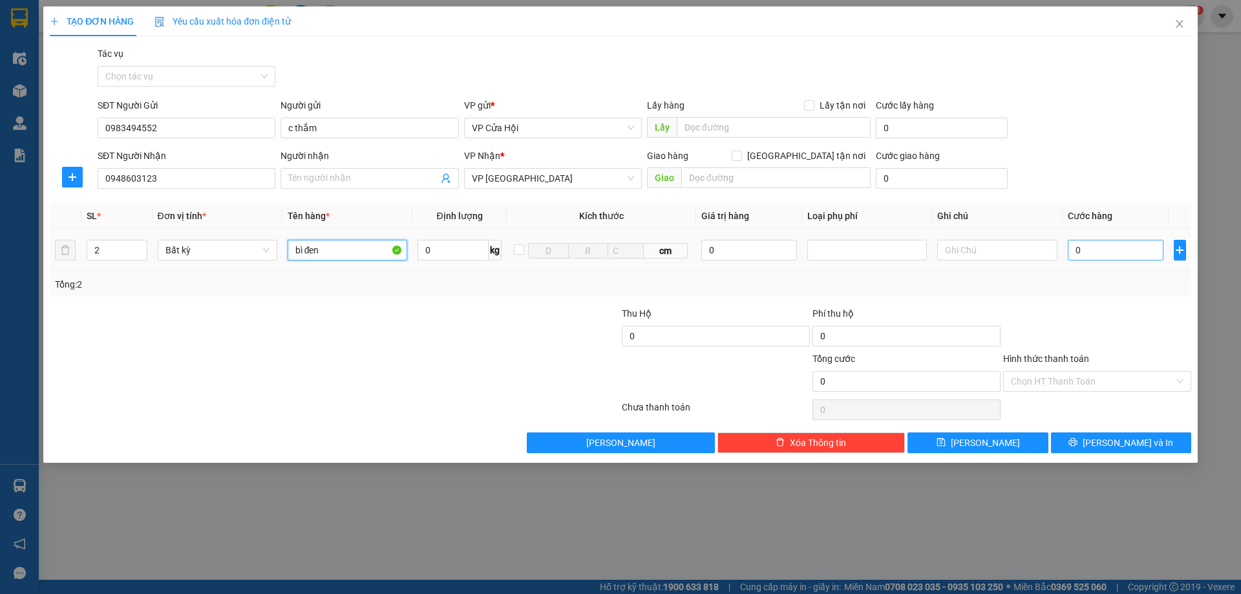
type input "bì đen"
click at [1075, 251] on input "0" at bounding box center [1116, 250] width 96 height 21
type input "3"
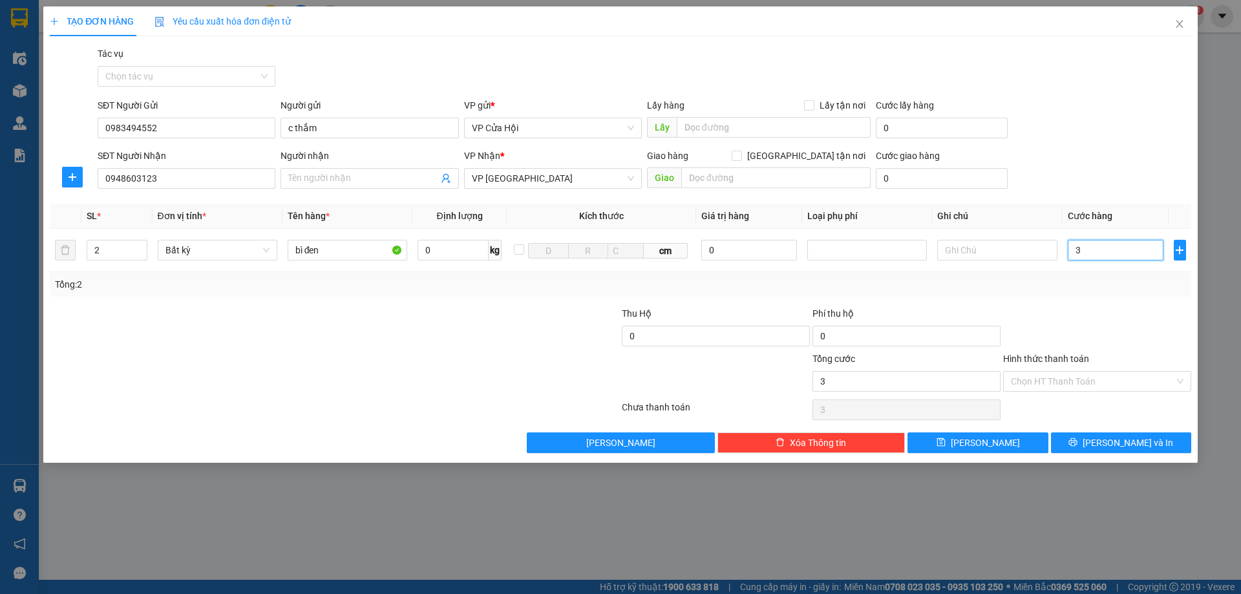
type input "32"
type input "320"
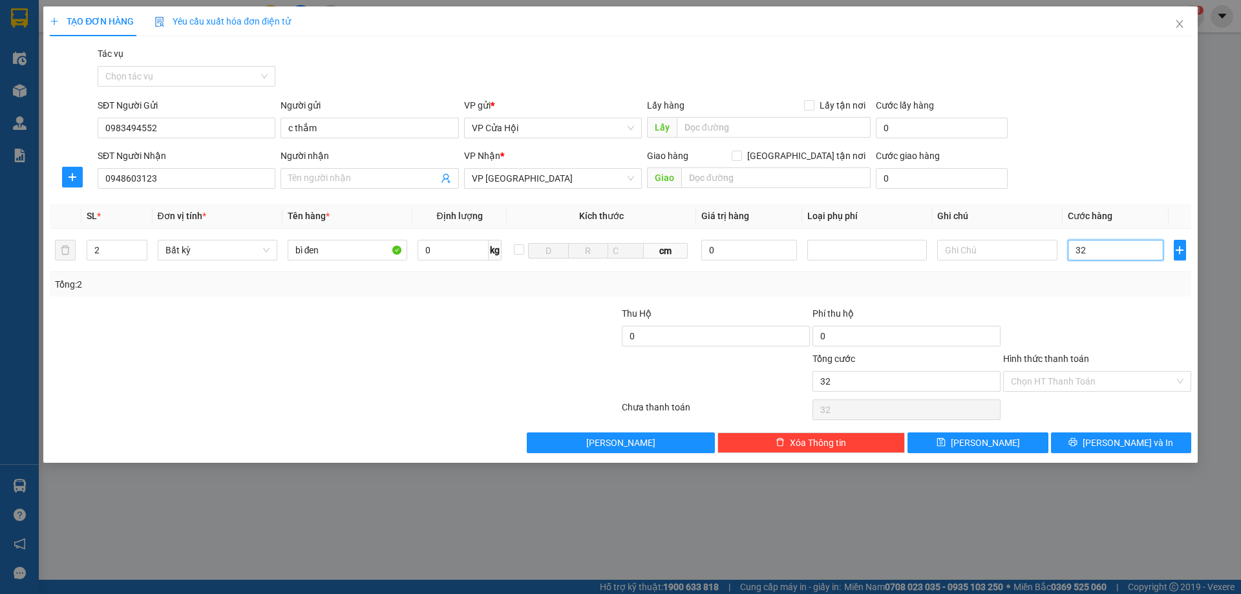
type input "320"
type input "3.200"
type input "32.000"
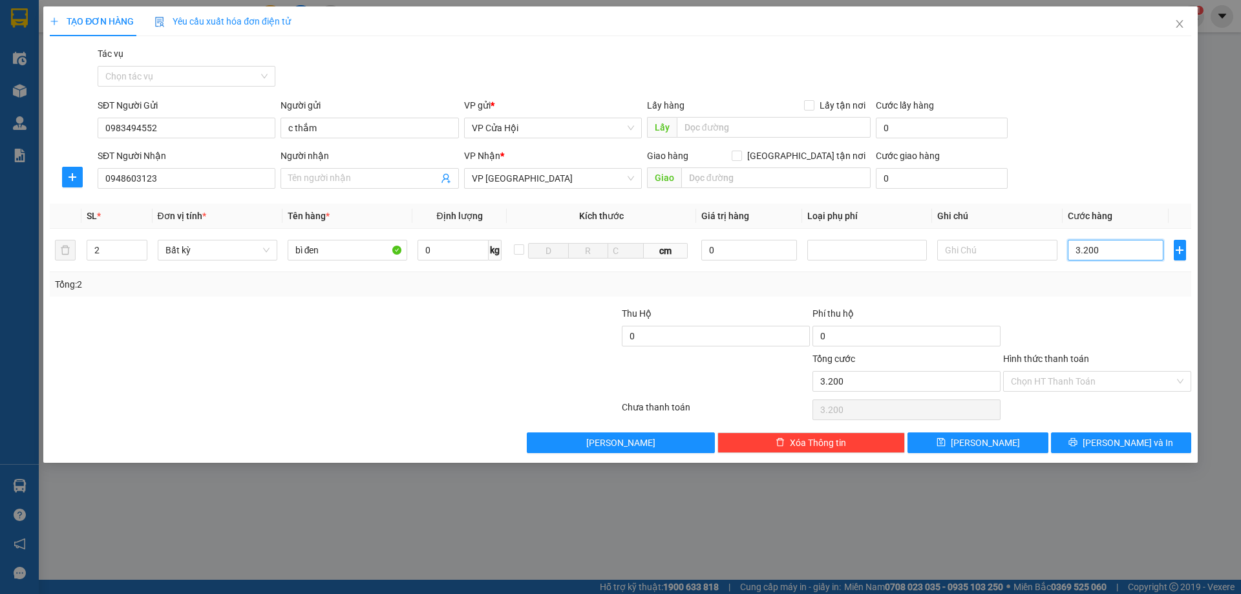
type input "32.000"
type input "320.000"
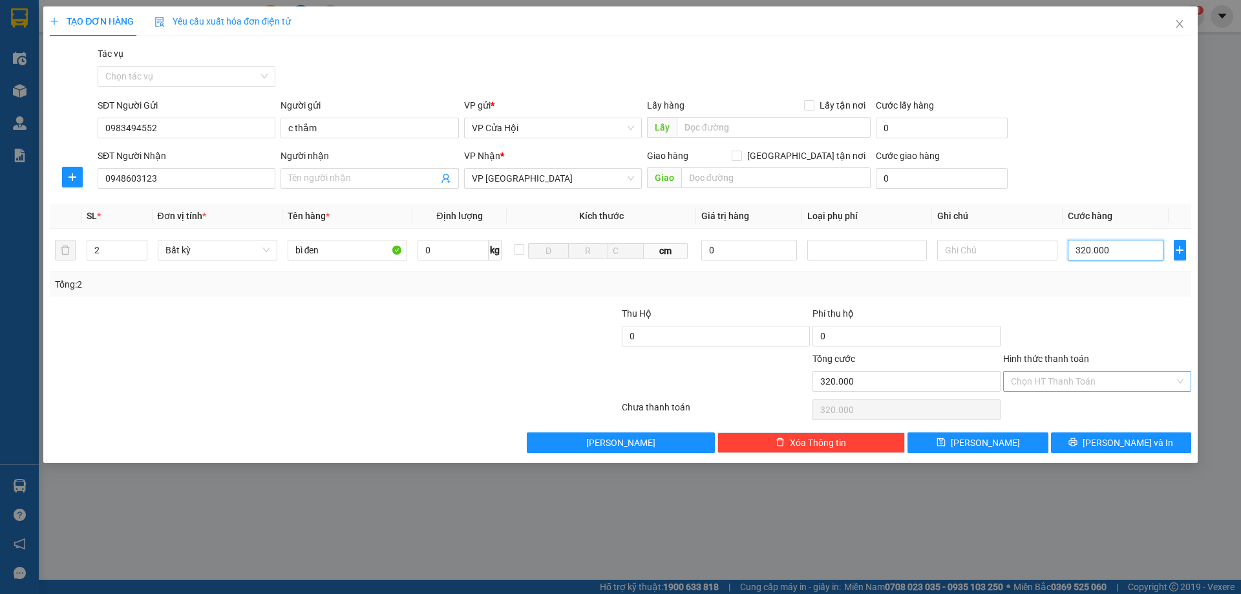
type input "320.000"
click at [1052, 377] on input "Hình thức thanh toán" at bounding box center [1092, 381] width 163 height 19
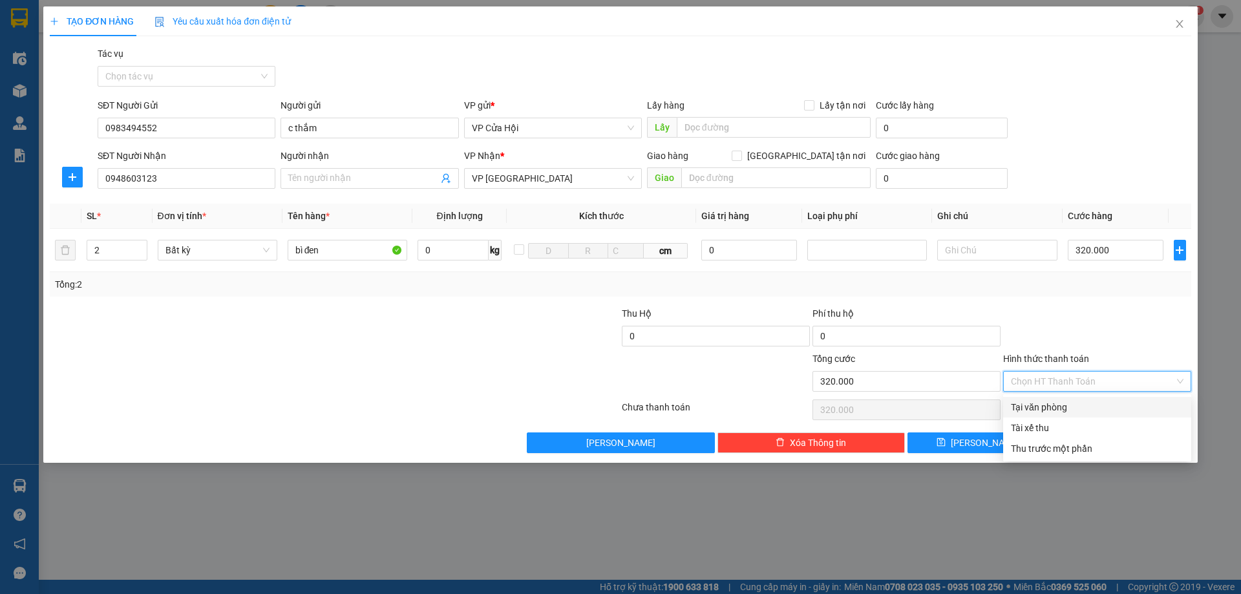
click at [1052, 399] on div "Tại văn phòng" at bounding box center [1097, 407] width 188 height 21
type input "0"
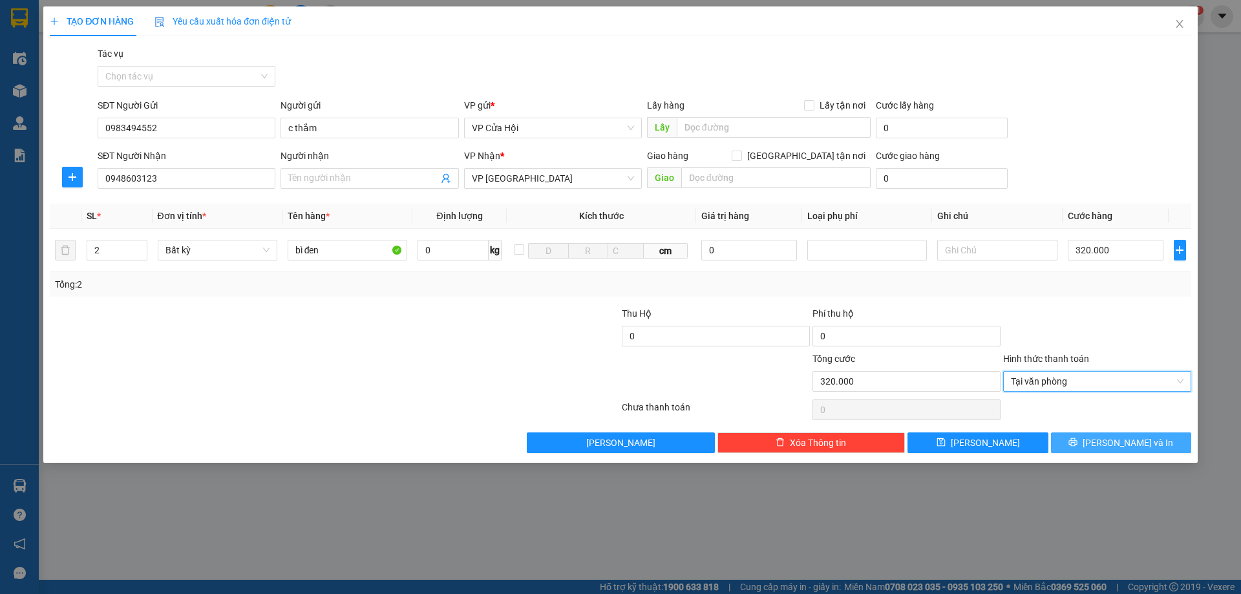
drag, startPoint x: 1095, startPoint y: 441, endPoint x: 1108, endPoint y: 437, distance: 12.7
click at [1097, 441] on button "[PERSON_NAME] và In" at bounding box center [1121, 442] width 140 height 21
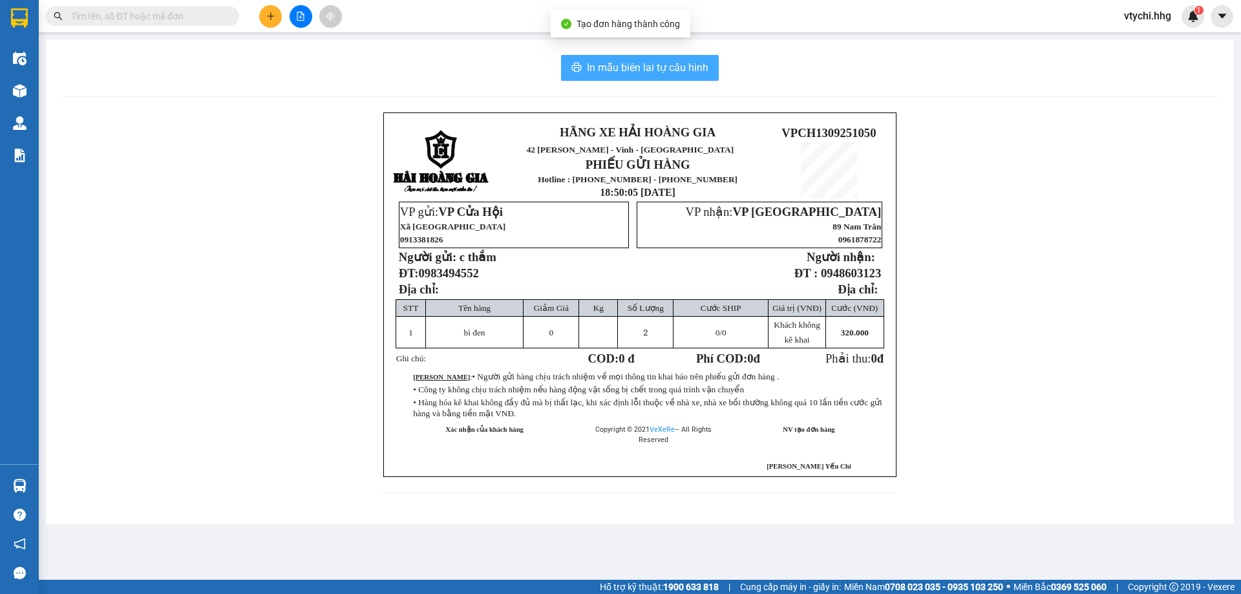
click at [617, 73] on span "In mẫu biên lai tự cấu hình" at bounding box center [647, 67] width 121 height 16
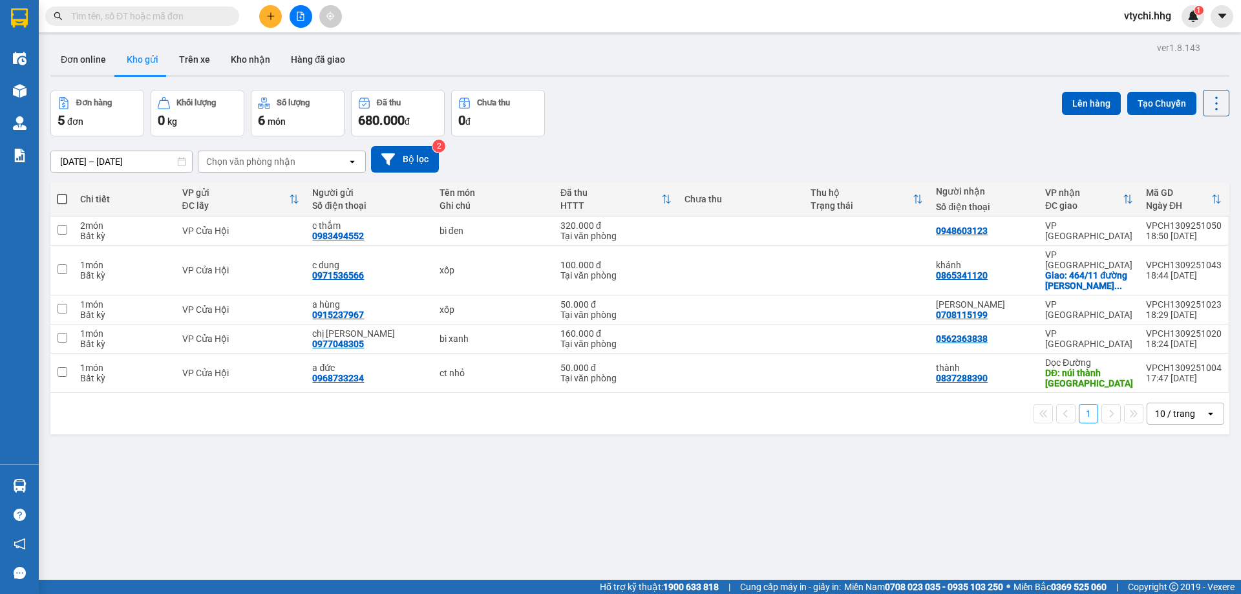
click at [786, 134] on div "Đơn hàng 5 đơn Khối lượng 0 kg Số lượng 6 món Đã thu 680.000 đ Chưa thu 0 đ Lên…" at bounding box center [639, 113] width 1179 height 47
click at [267, 15] on icon "plus" at bounding box center [270, 16] width 9 height 9
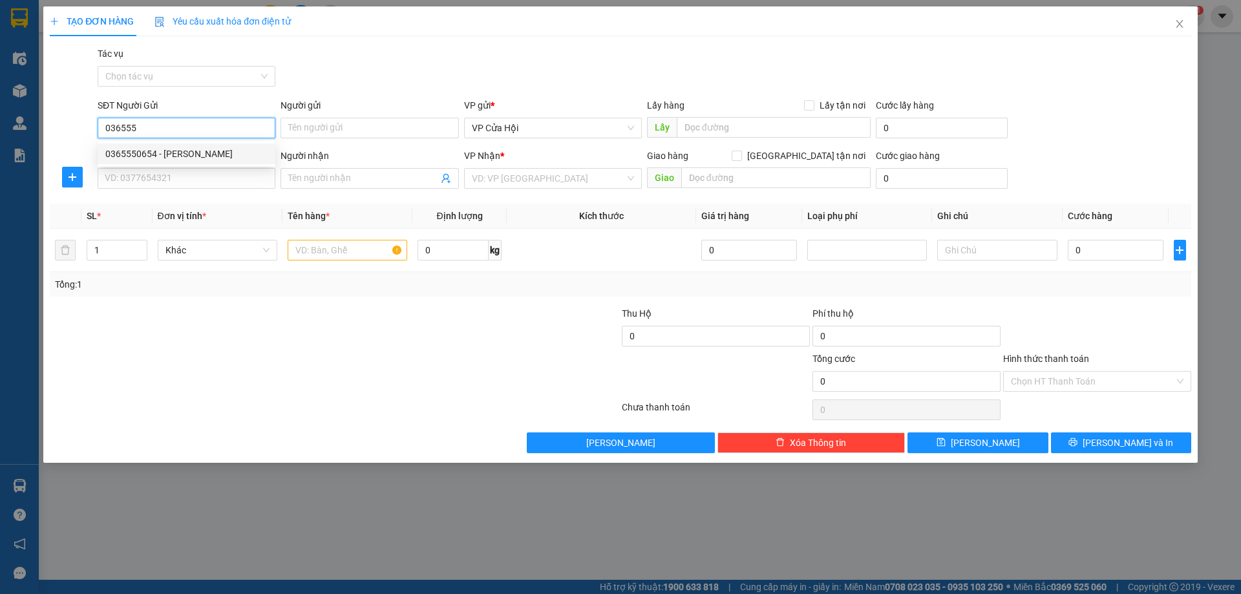
click at [238, 158] on div "0365550654 - [PERSON_NAME]" at bounding box center [186, 154] width 162 height 14
type input "0365550654"
type input "[PERSON_NAME]"
type input "0365550654"
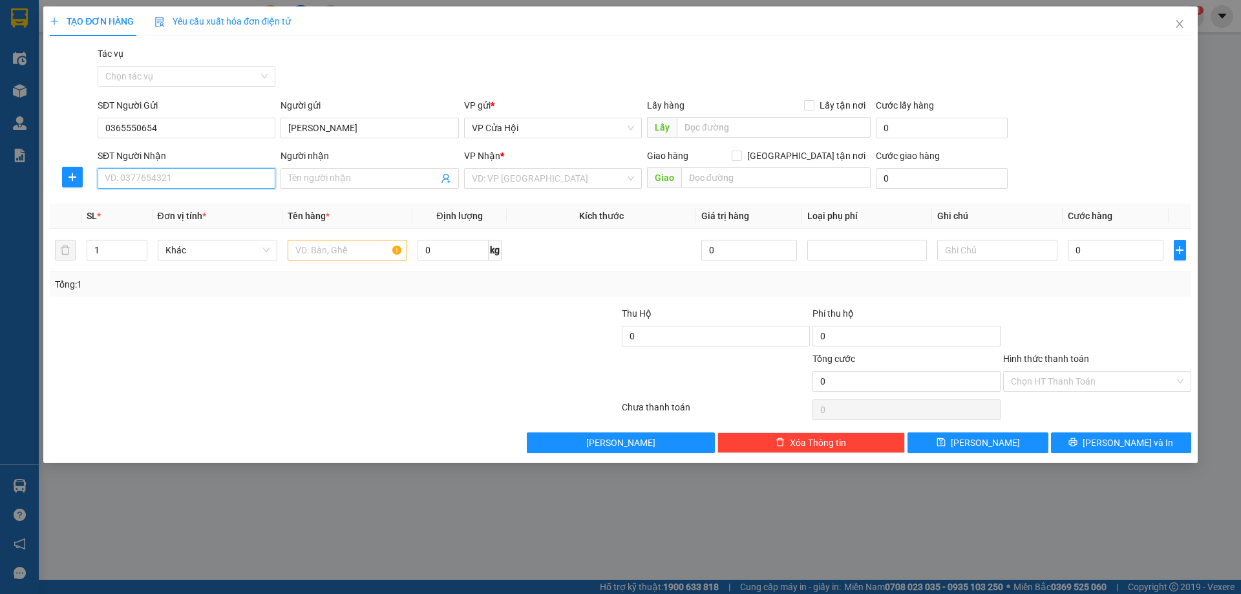
click at [235, 181] on input "SĐT Người Nhận" at bounding box center [187, 178] width 178 height 21
click at [191, 205] on div "0335898338 - khéo" at bounding box center [186, 204] width 162 height 14
type input "0335898338"
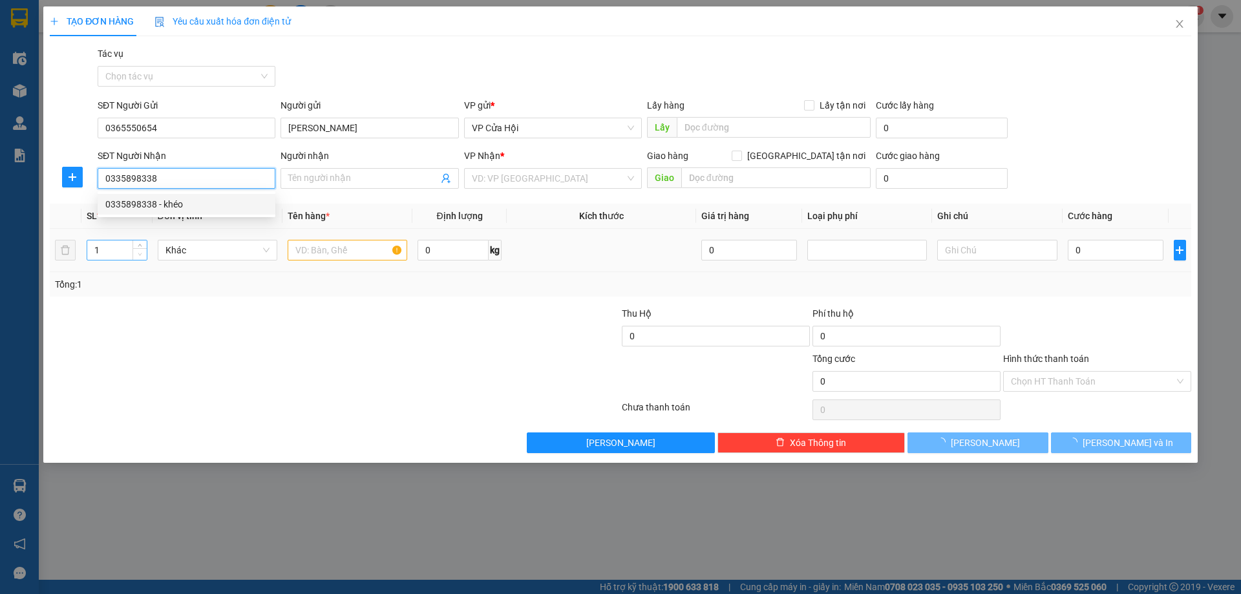
type input "khéo"
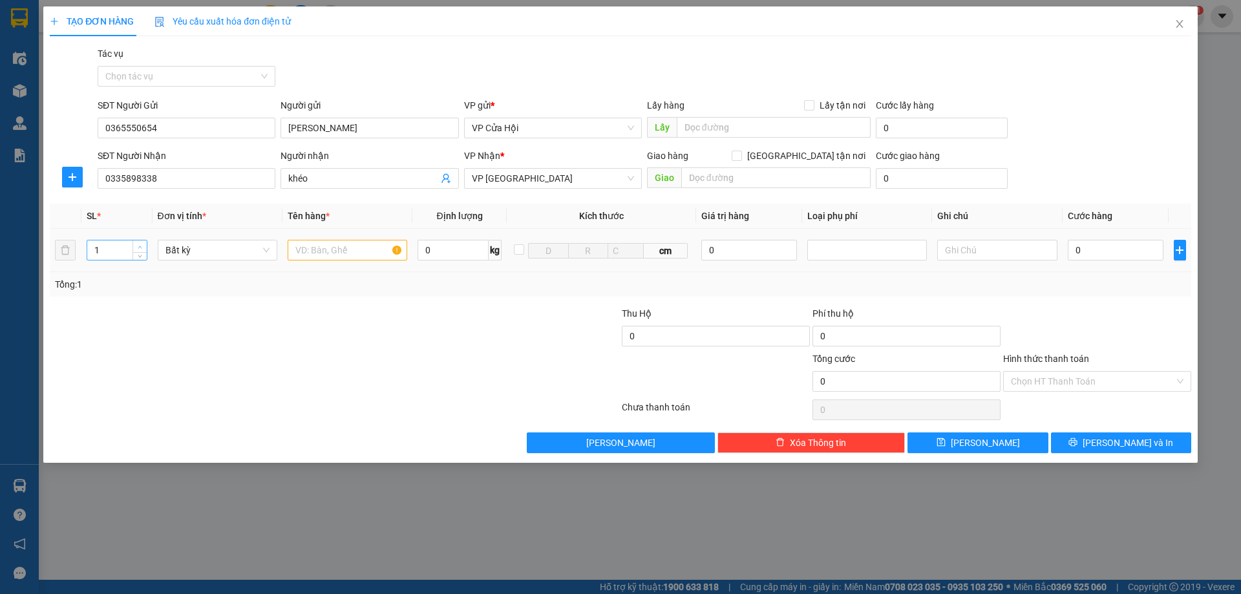
type input "2"
click at [142, 241] on span "Increase Value" at bounding box center [139, 246] width 14 height 12
click at [328, 240] on input "text" at bounding box center [348, 250] width 120 height 21
type input "bì đen"
click at [1142, 253] on input "0" at bounding box center [1116, 250] width 96 height 21
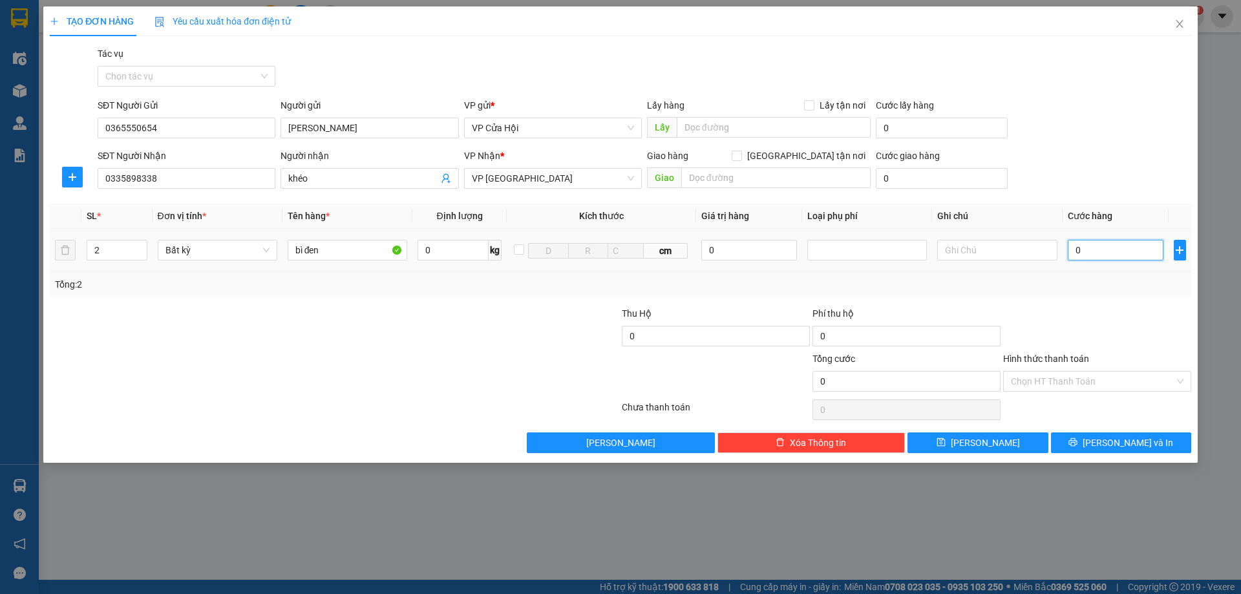
type input "4"
type input "41"
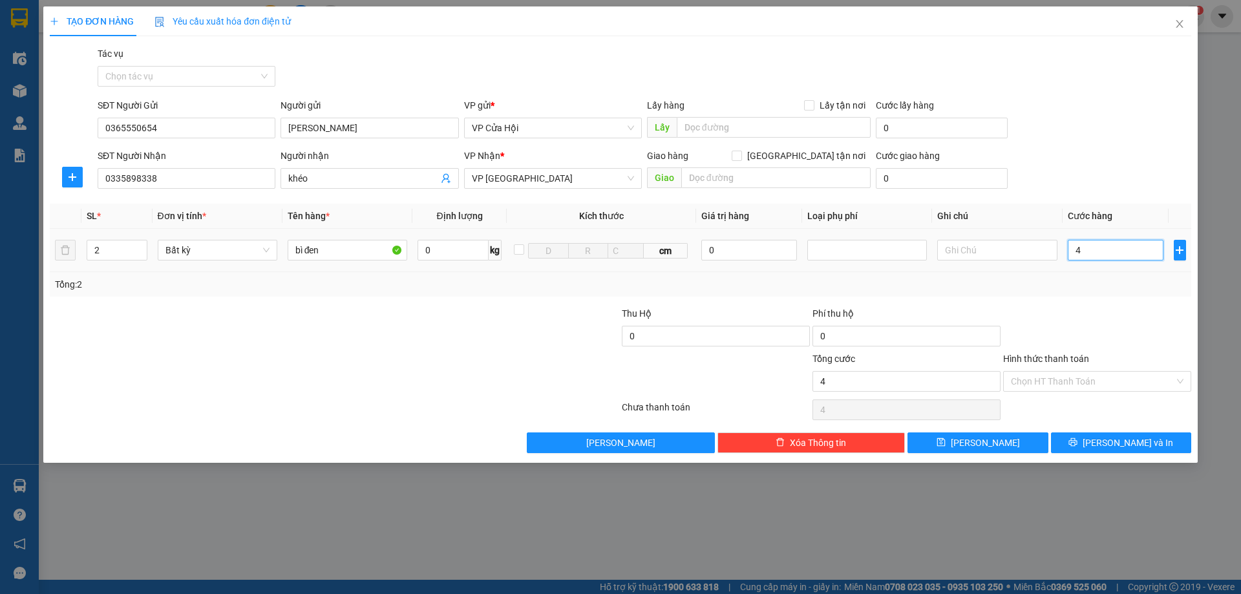
type input "41"
type input "410"
type input "4.100"
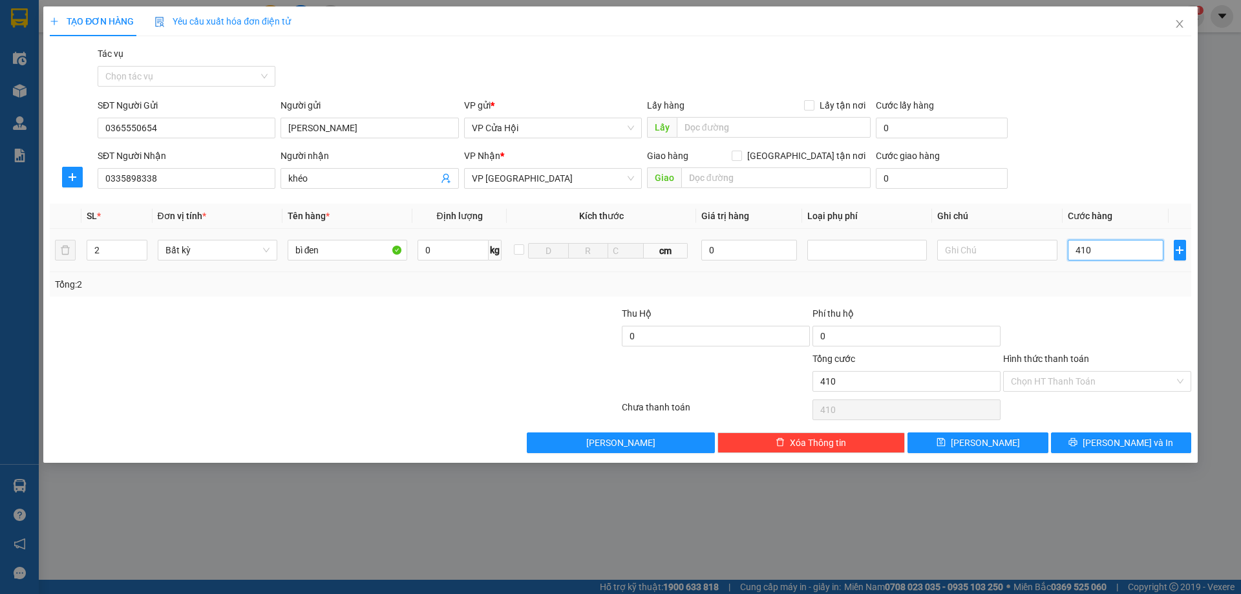
type input "4.100"
type input "41.000"
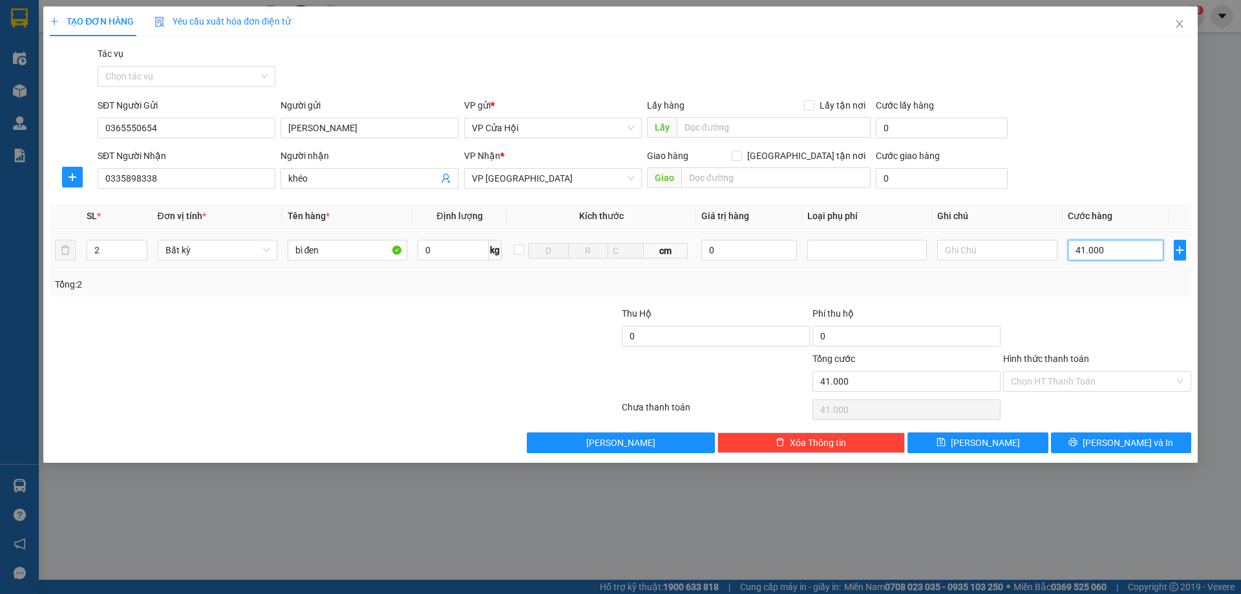
type input "410.000"
click at [1119, 379] on input "Hình thức thanh toán" at bounding box center [1092, 381] width 163 height 19
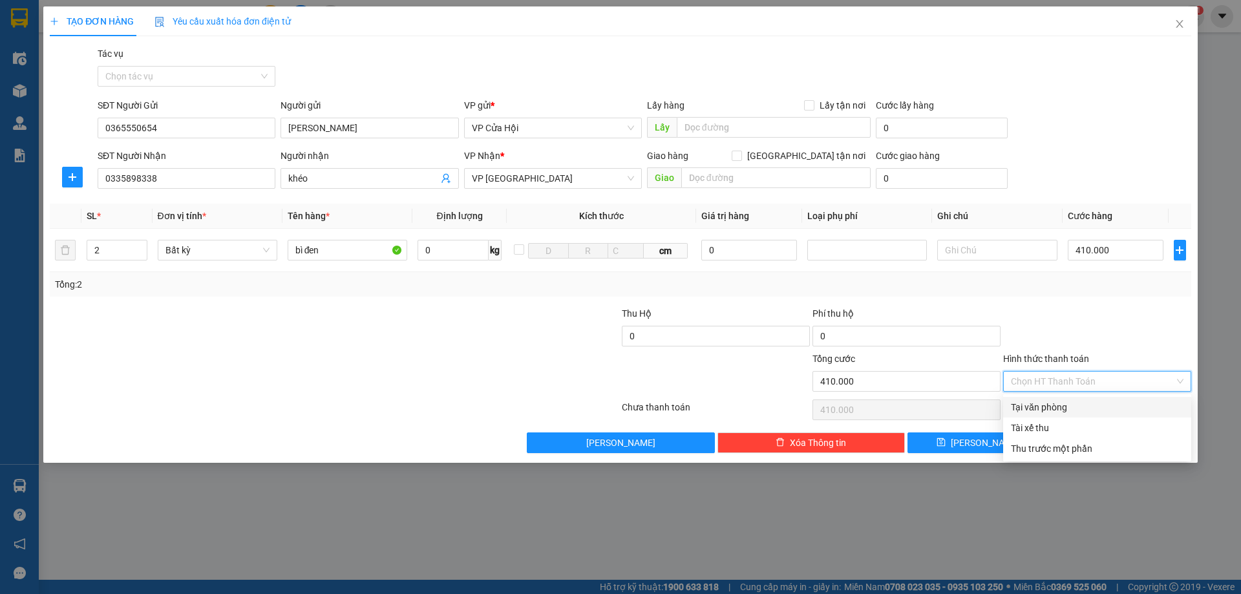
click at [1119, 408] on div "Tại văn phòng" at bounding box center [1097, 407] width 173 height 14
type input "0"
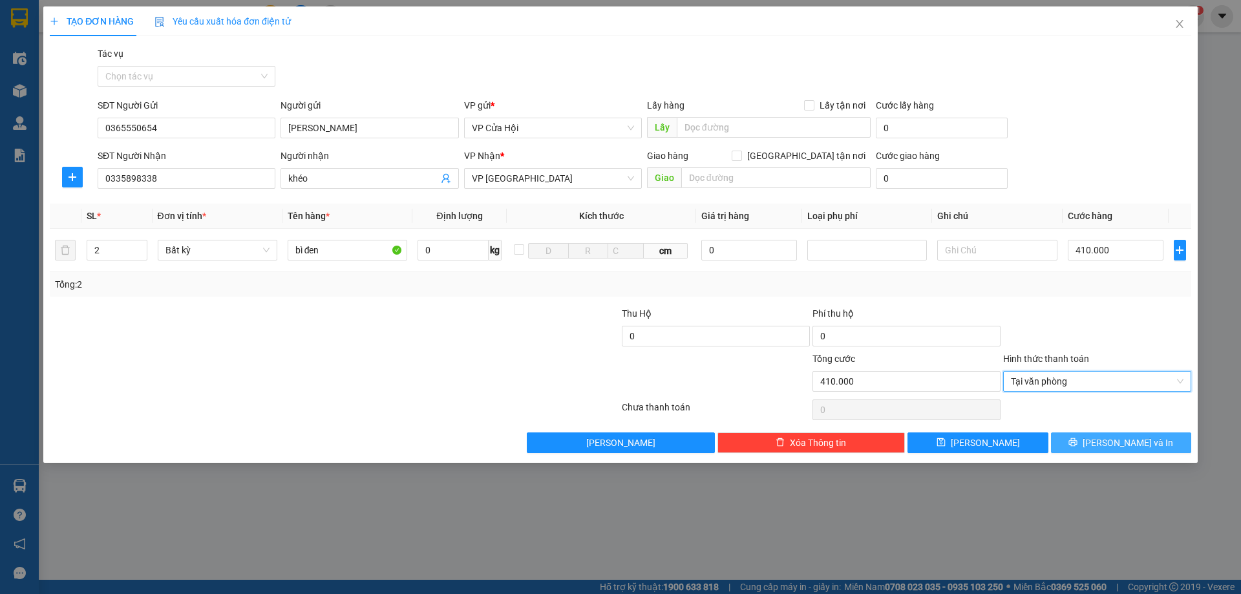
drag, startPoint x: 1139, startPoint y: 441, endPoint x: 1168, endPoint y: 441, distance: 29.1
click at [1139, 442] on span "[PERSON_NAME] và In" at bounding box center [1127, 443] width 90 height 14
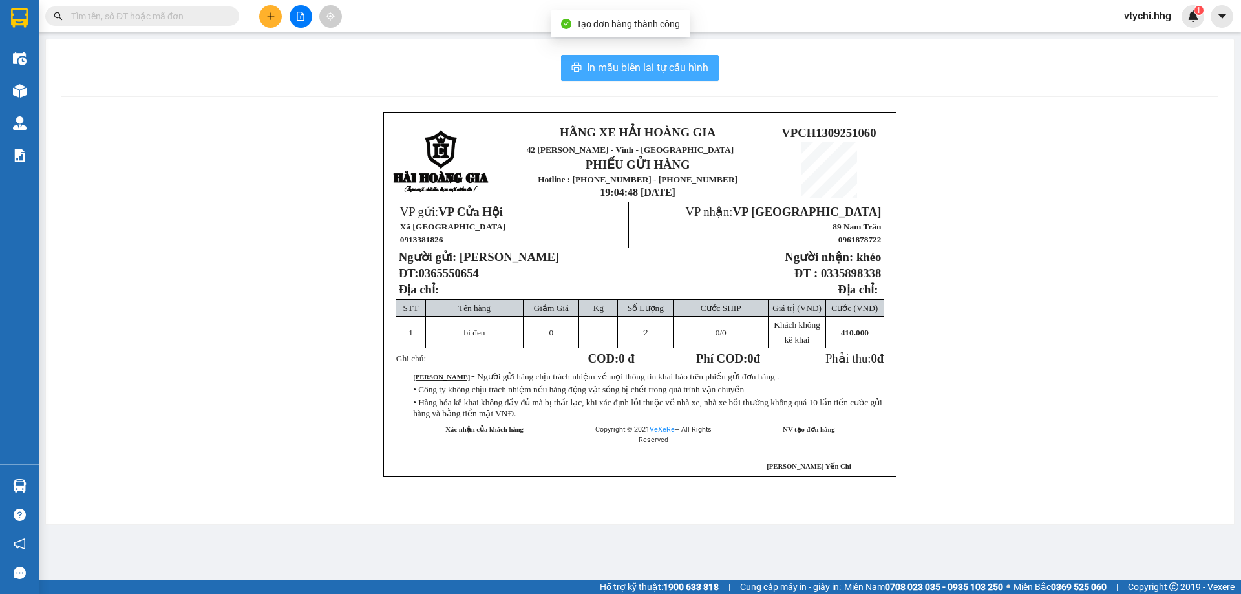
click at [669, 70] on span "In mẫu biên lai tự cấu hình" at bounding box center [647, 67] width 121 height 16
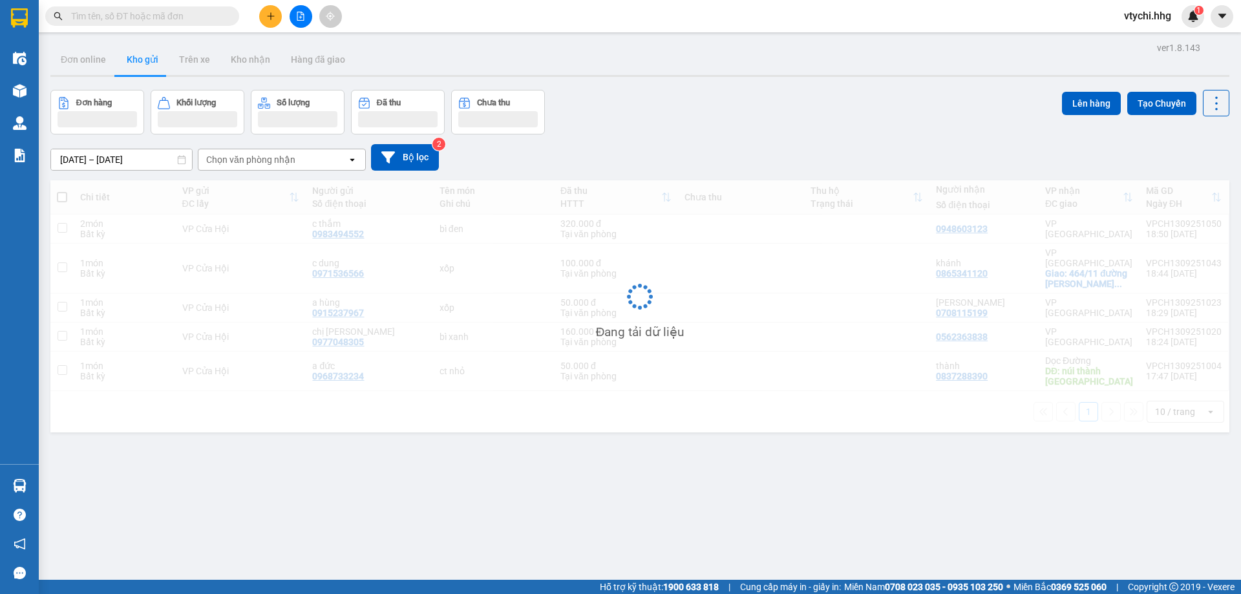
click at [814, 85] on div "ver 1.8.143 Đơn online Kho gửi Trên xe Kho nhận Hàng đã giao Đơn hàng Khối lượn…" at bounding box center [639, 336] width 1189 height 594
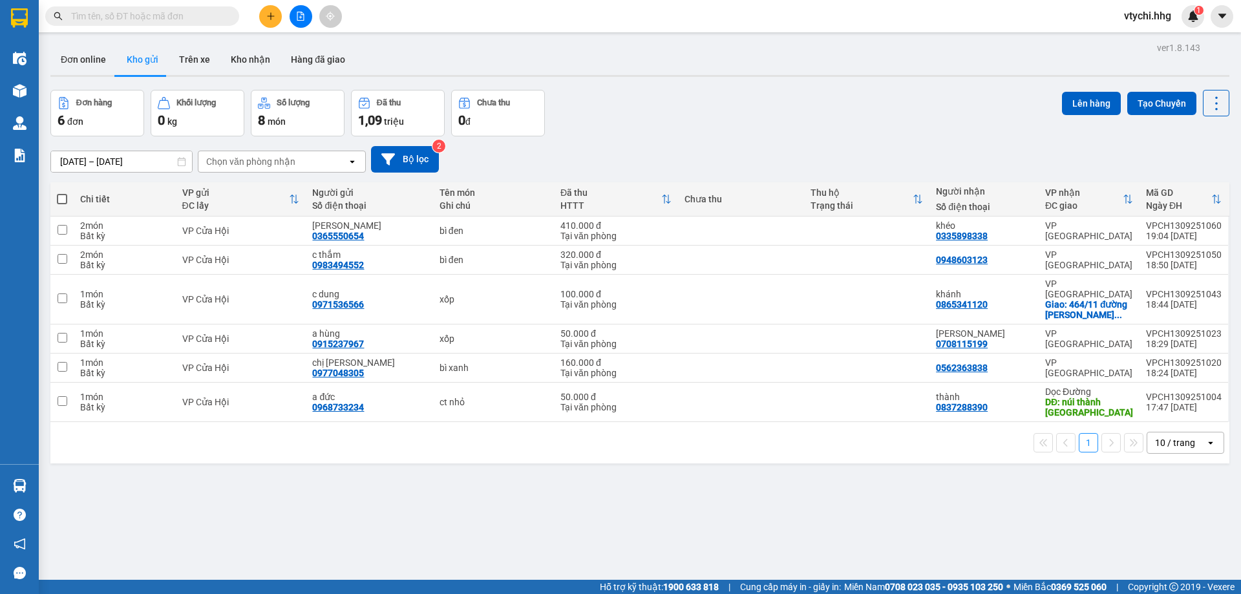
click at [281, 15] on button at bounding box center [270, 16] width 23 height 23
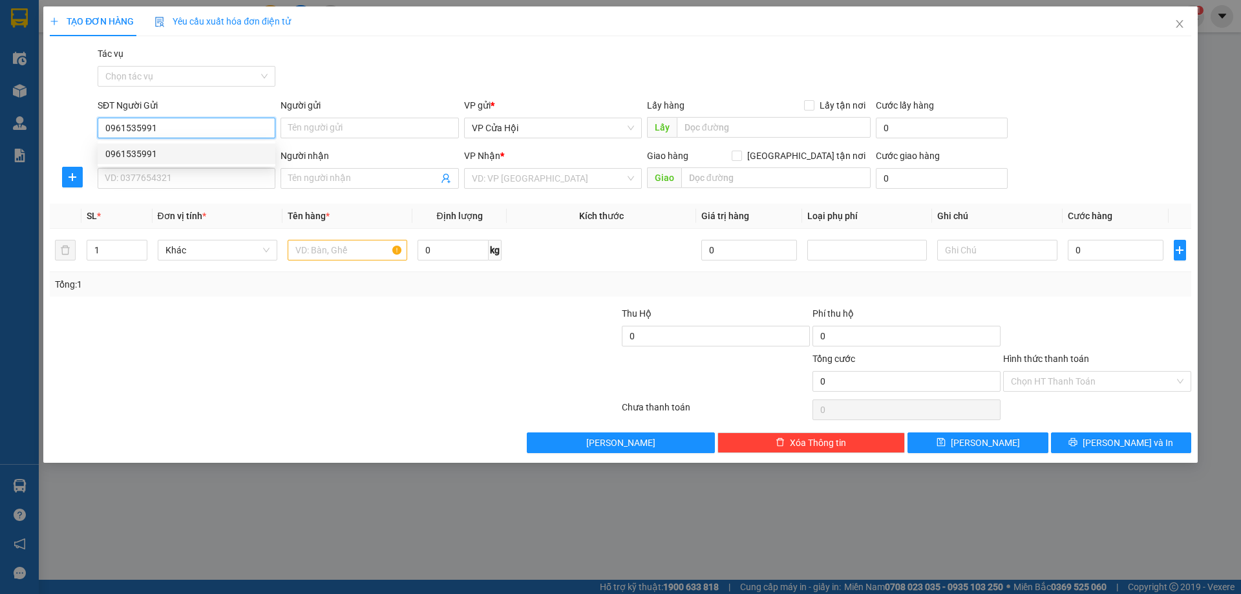
click at [187, 153] on div "0961535991" at bounding box center [186, 154] width 162 height 14
type input "0961535991"
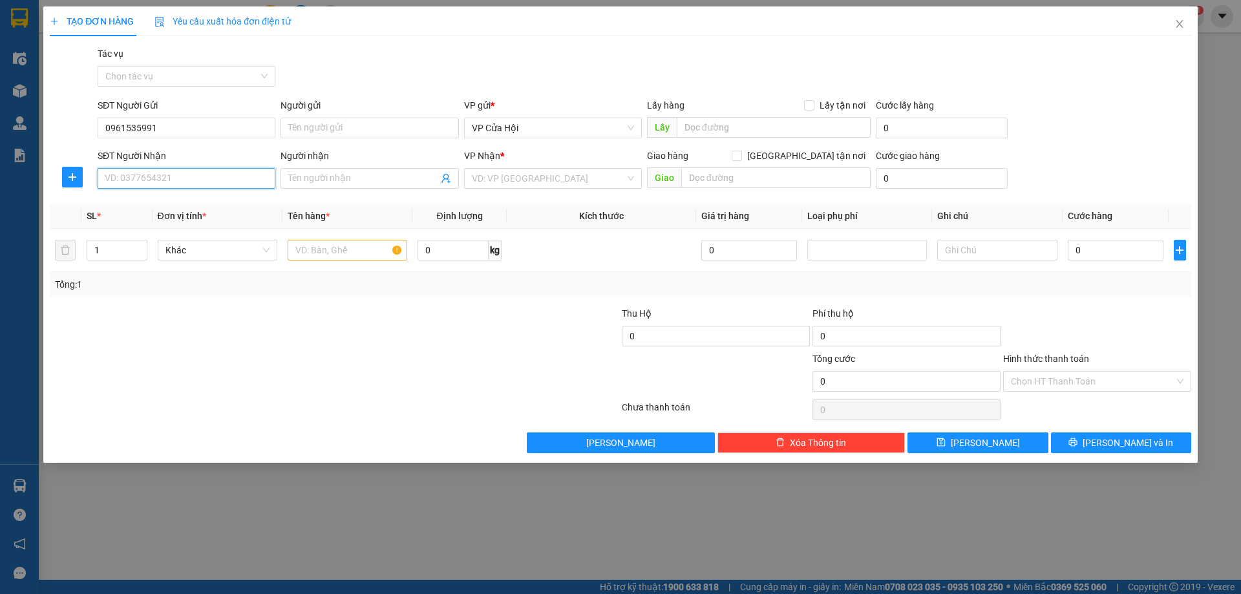
click at [185, 177] on input "SĐT Người Nhận" at bounding box center [187, 178] width 178 height 21
click at [171, 203] on div "0346088112 - [PERSON_NAME]" at bounding box center [186, 204] width 162 height 14
type input "0346088112"
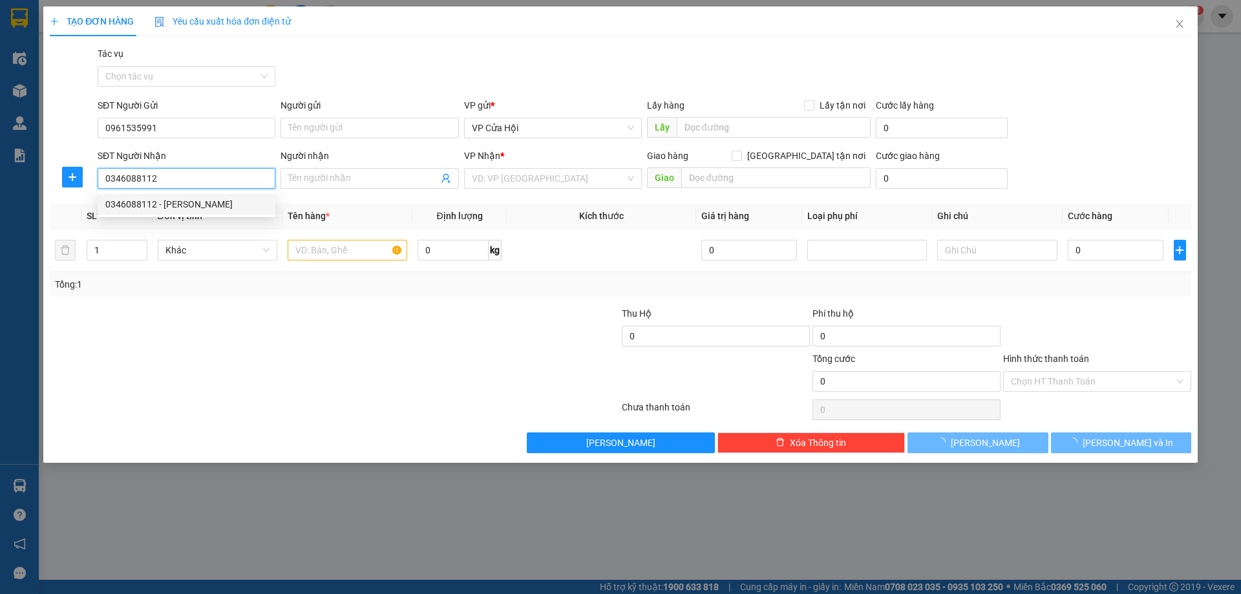
type input "[PERSON_NAME]"
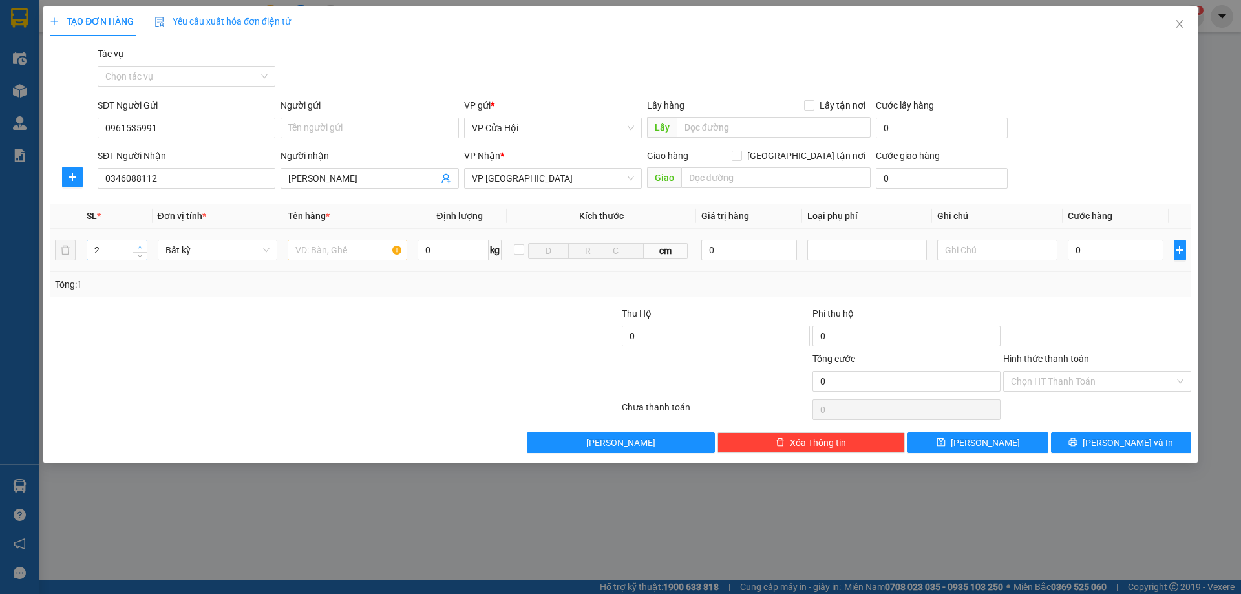
click at [143, 248] on span "up" at bounding box center [140, 247] width 8 height 8
click at [143, 247] on span "up" at bounding box center [140, 247] width 8 height 8
type input "3"
click at [136, 253] on span "down" at bounding box center [140, 255] width 8 height 8
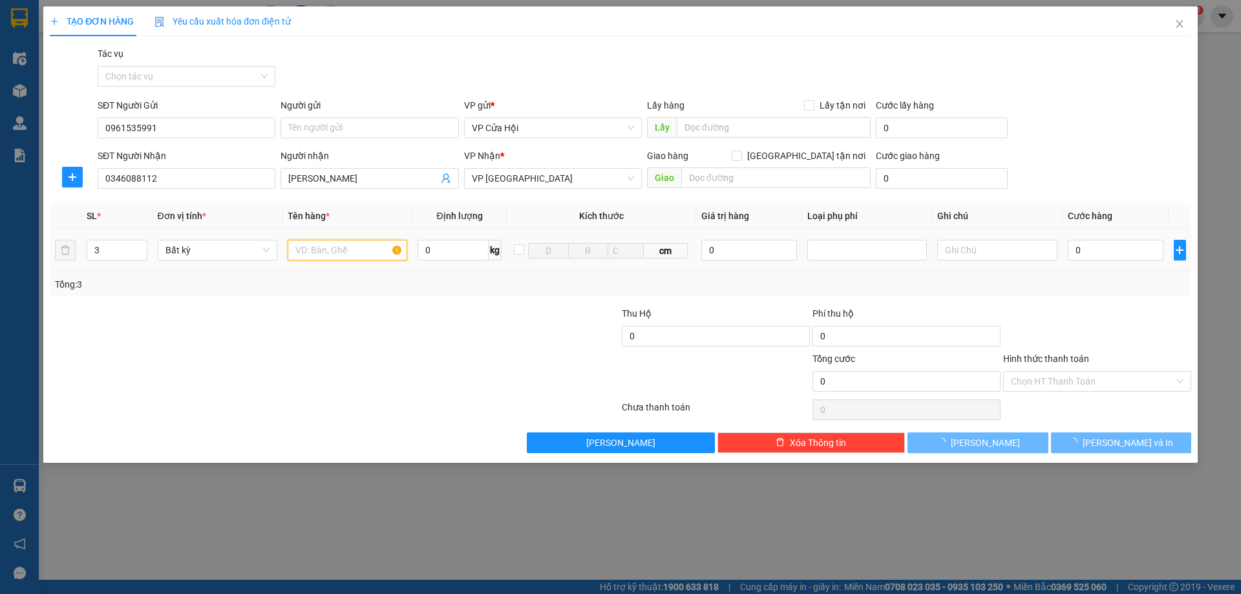
click at [375, 251] on input "text" at bounding box center [348, 250] width 120 height 21
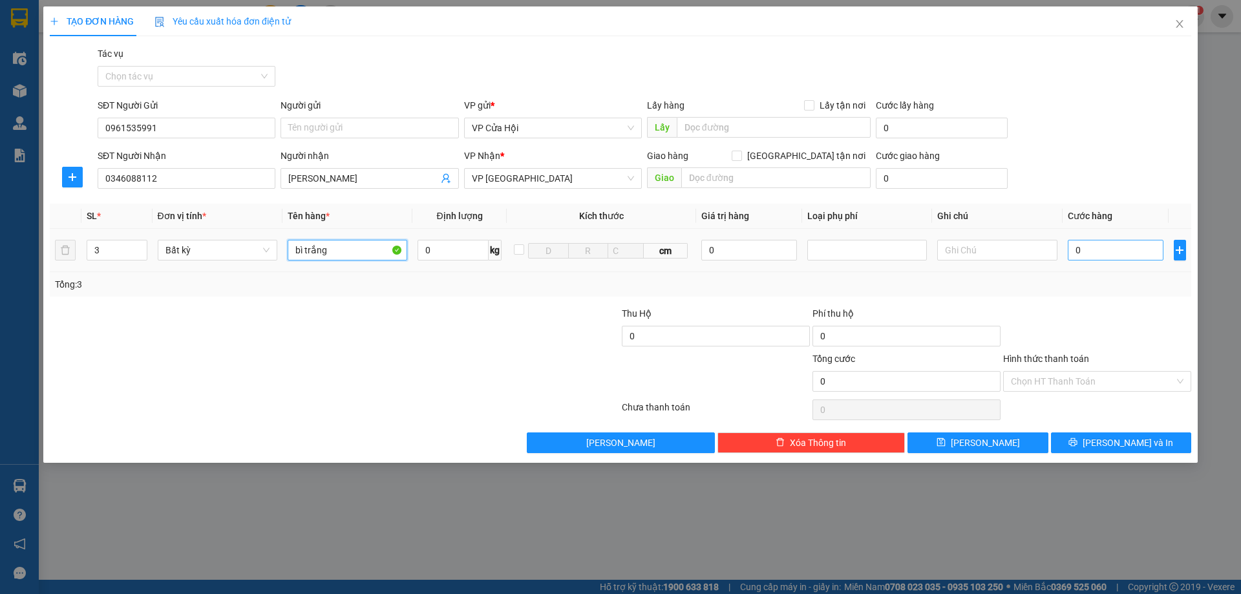
type input "bì trắng"
click at [1112, 243] on input "0" at bounding box center [1116, 250] width 96 height 21
type input "6"
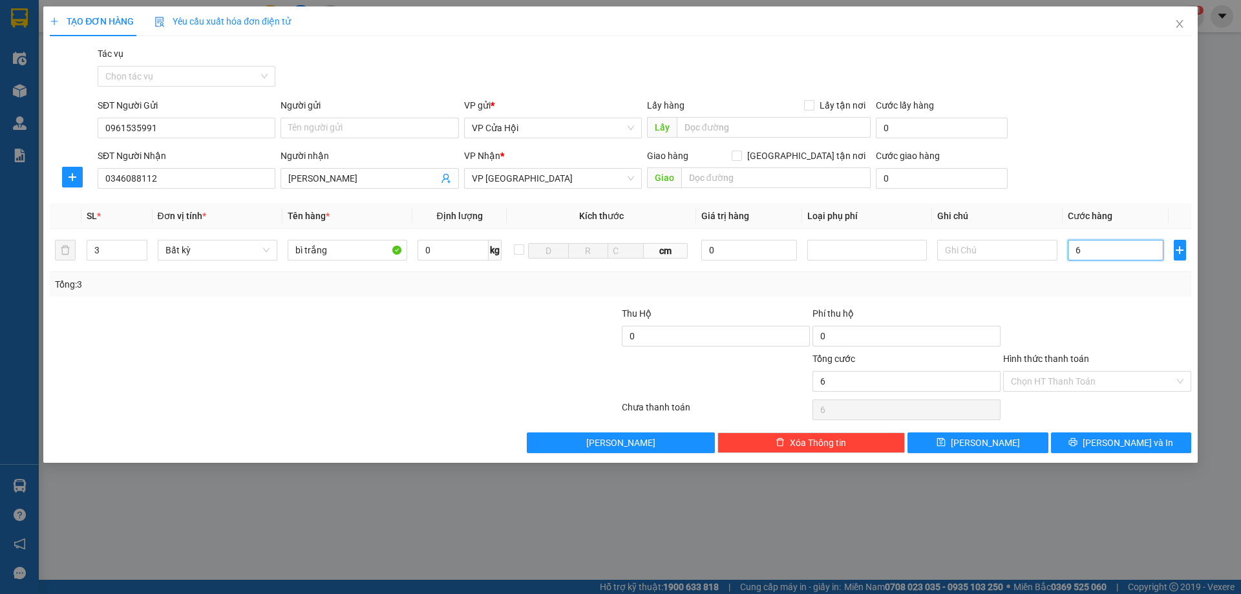
type input "63"
type input "630"
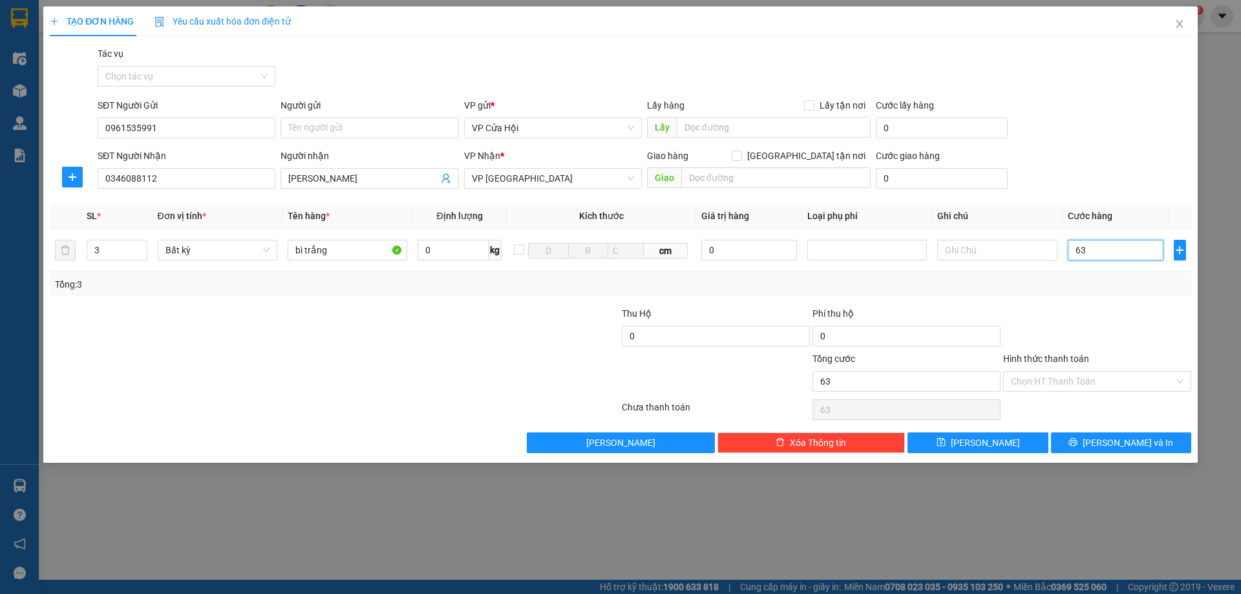
type input "630"
type input "6.300"
type input "63.000"
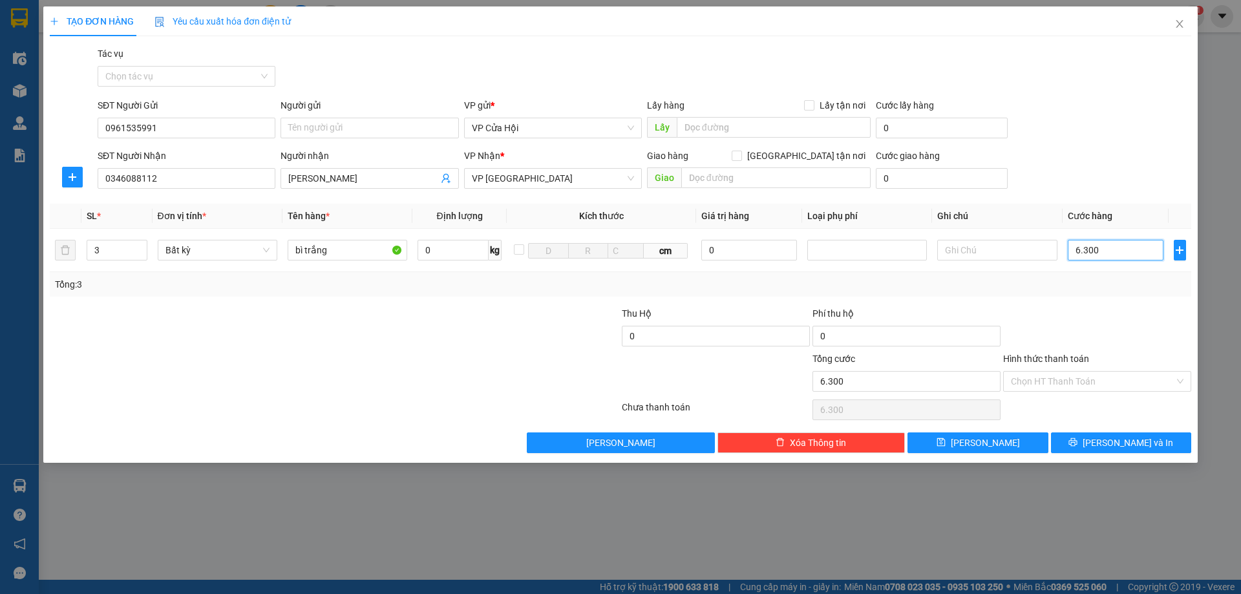
type input "63.000"
type input "630.000"
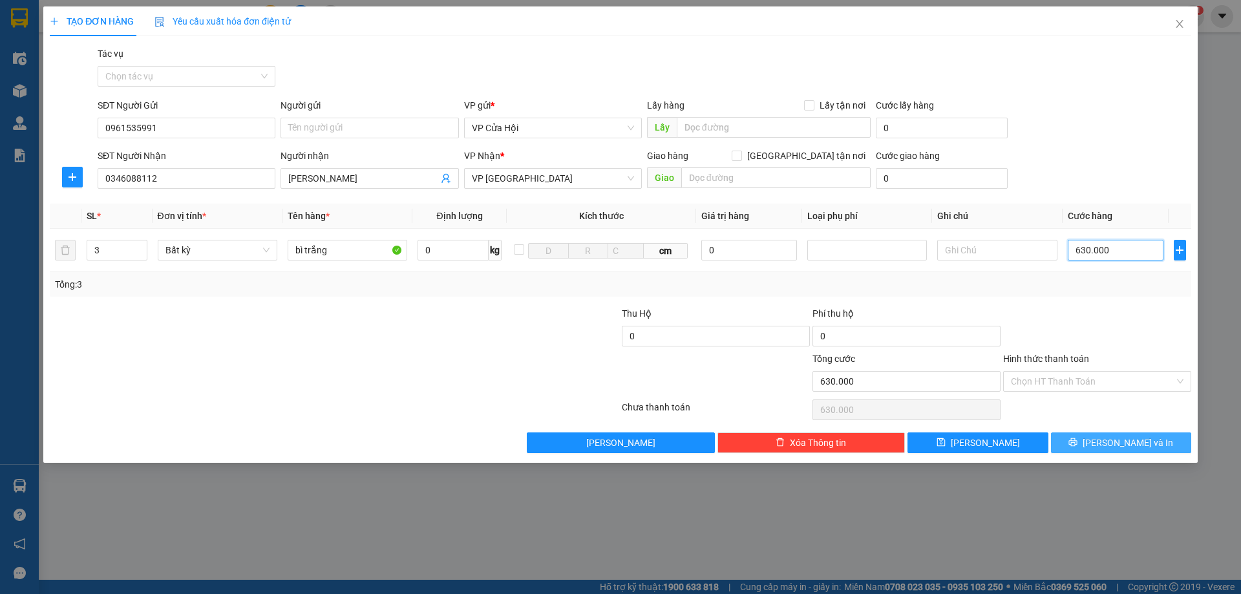
type input "630.000"
drag, startPoint x: 1163, startPoint y: 446, endPoint x: 1162, endPoint y: 432, distance: 13.6
click at [1163, 445] on button "[PERSON_NAME] và In" at bounding box center [1121, 442] width 140 height 21
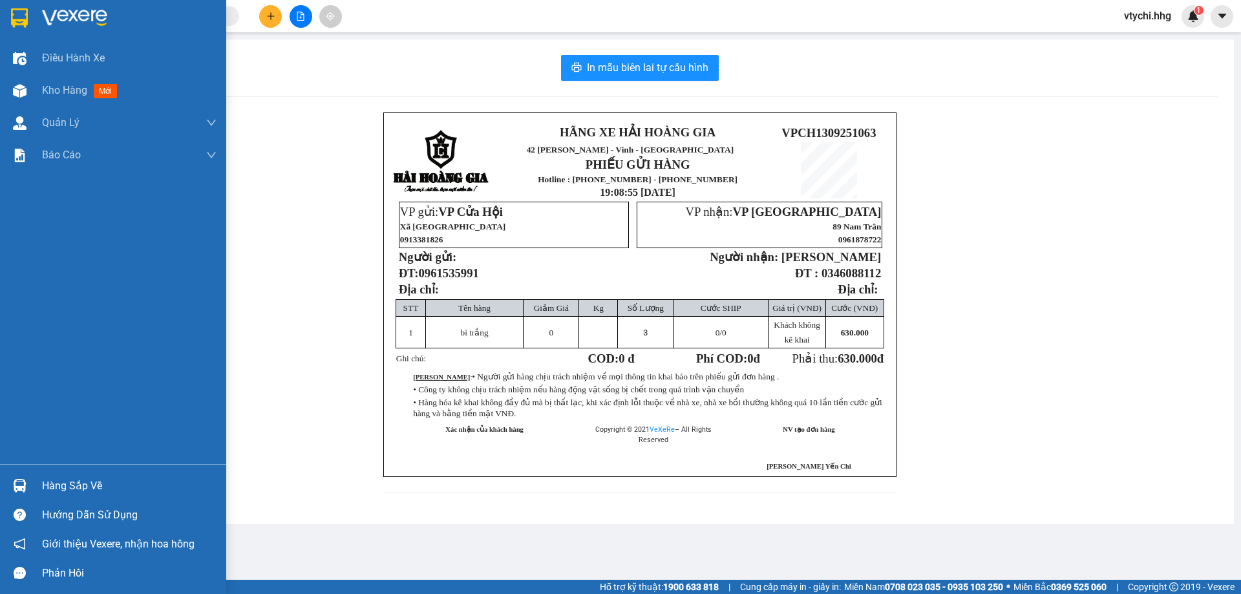
click at [5, 12] on div at bounding box center [113, 21] width 226 height 42
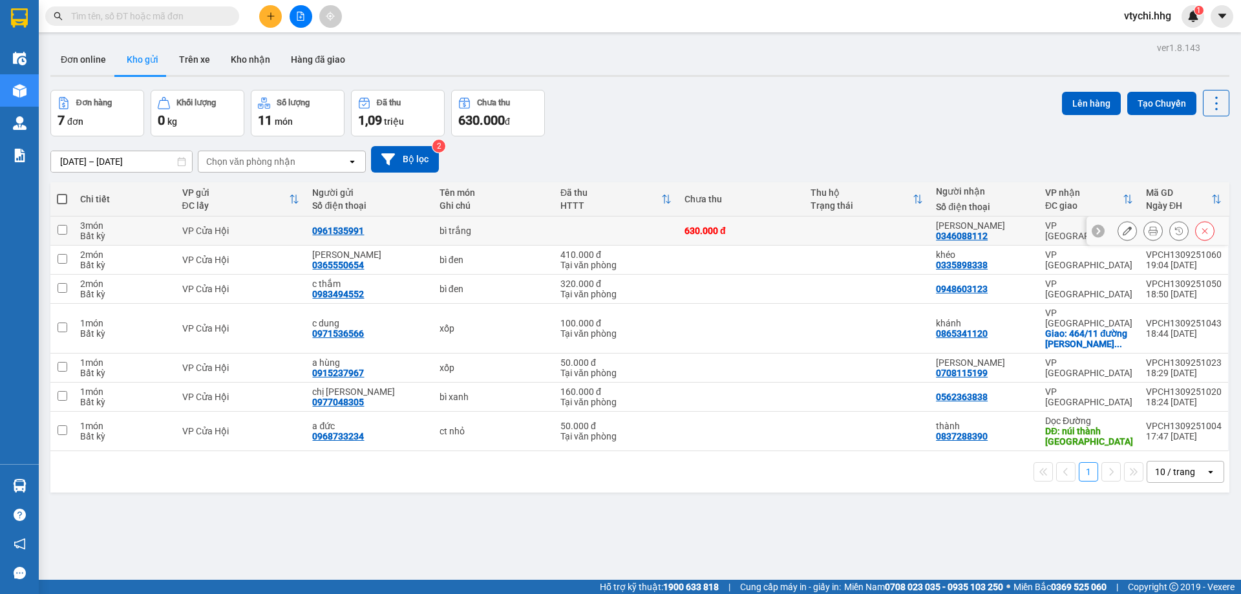
click at [1122, 235] on icon at bounding box center [1126, 230] width 9 height 9
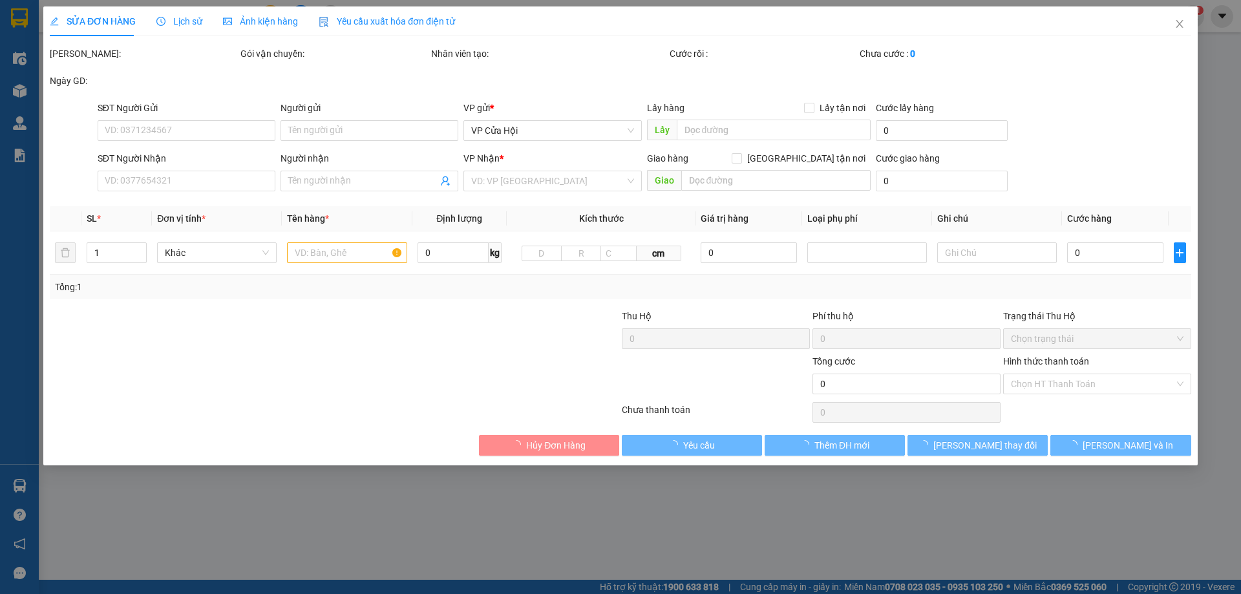
type input "0961535991"
type input "0346088112"
type input "[PERSON_NAME]"
type input "630.000"
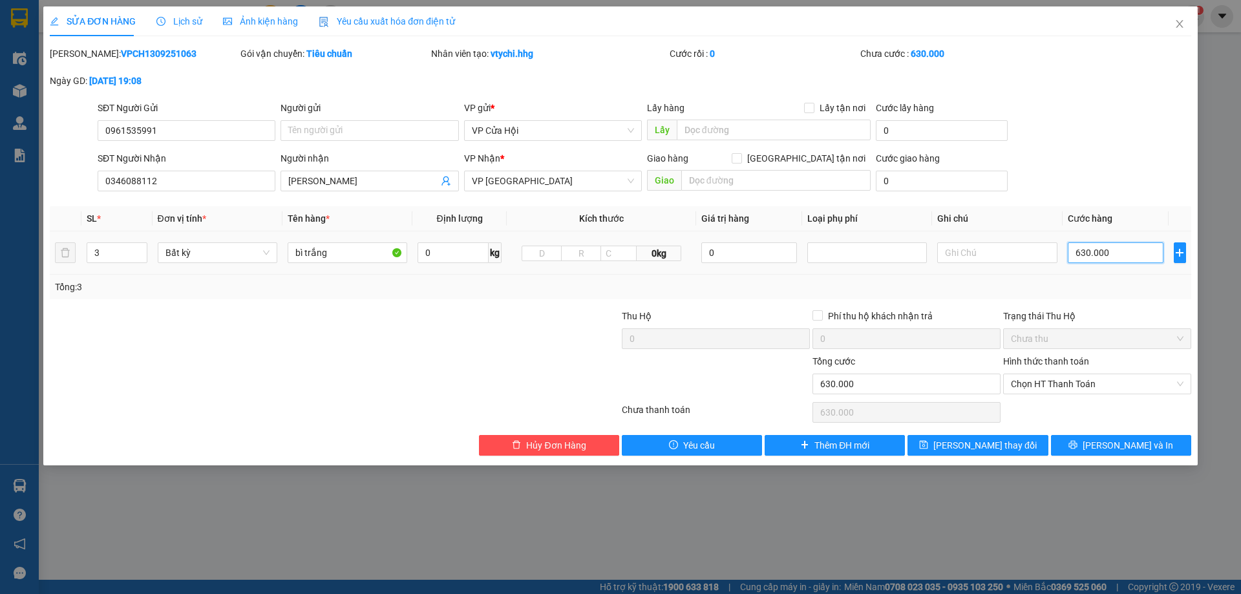
click at [1111, 251] on input "630.000" at bounding box center [1116, 252] width 96 height 21
click at [1140, 251] on input "630.000" at bounding box center [1116, 252] width 96 height 21
click at [1139, 254] on input "630.000" at bounding box center [1116, 252] width 96 height 21
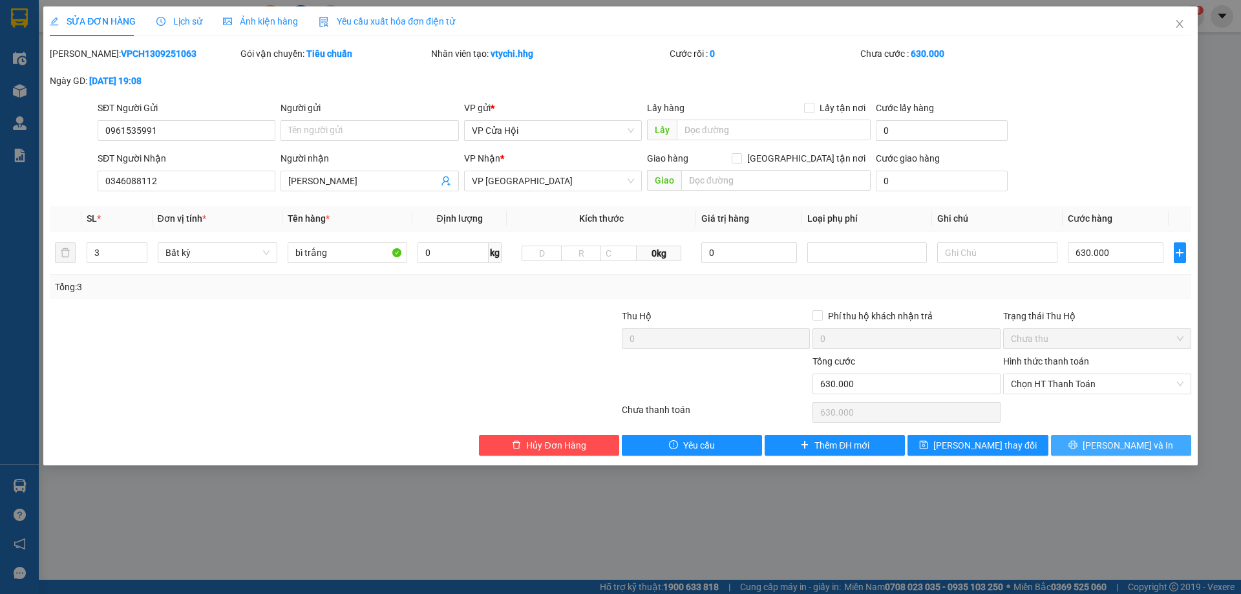
click at [1114, 441] on span "[PERSON_NAME] và In" at bounding box center [1127, 445] width 90 height 14
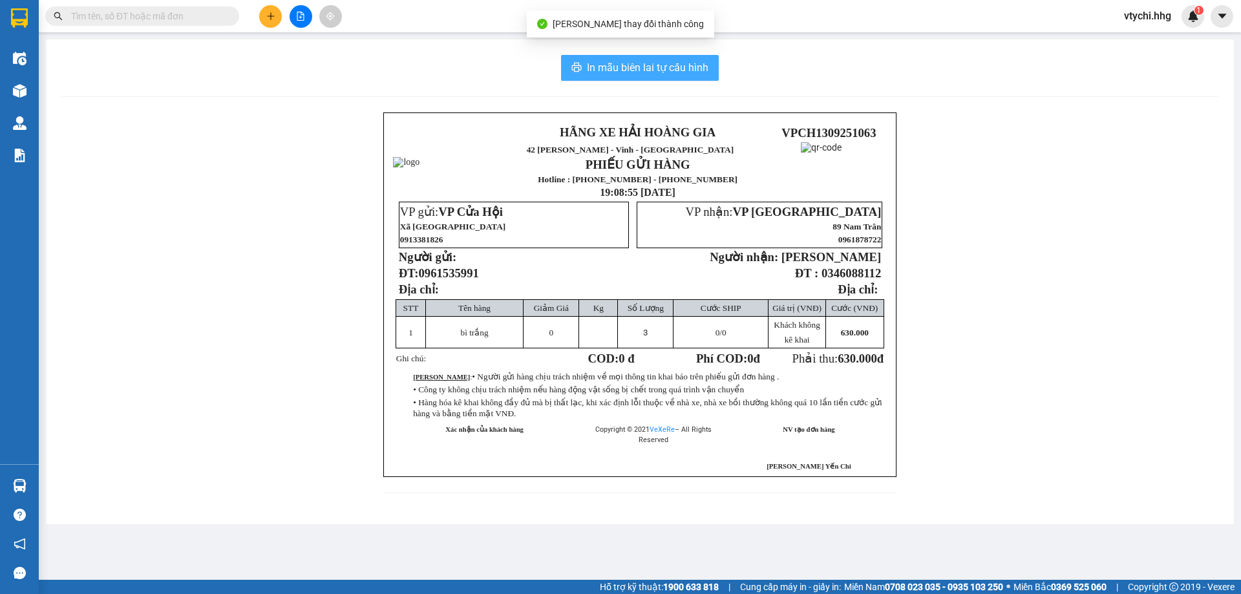
click at [701, 63] on span "In mẫu biên lai tự cấu hình" at bounding box center [647, 67] width 121 height 16
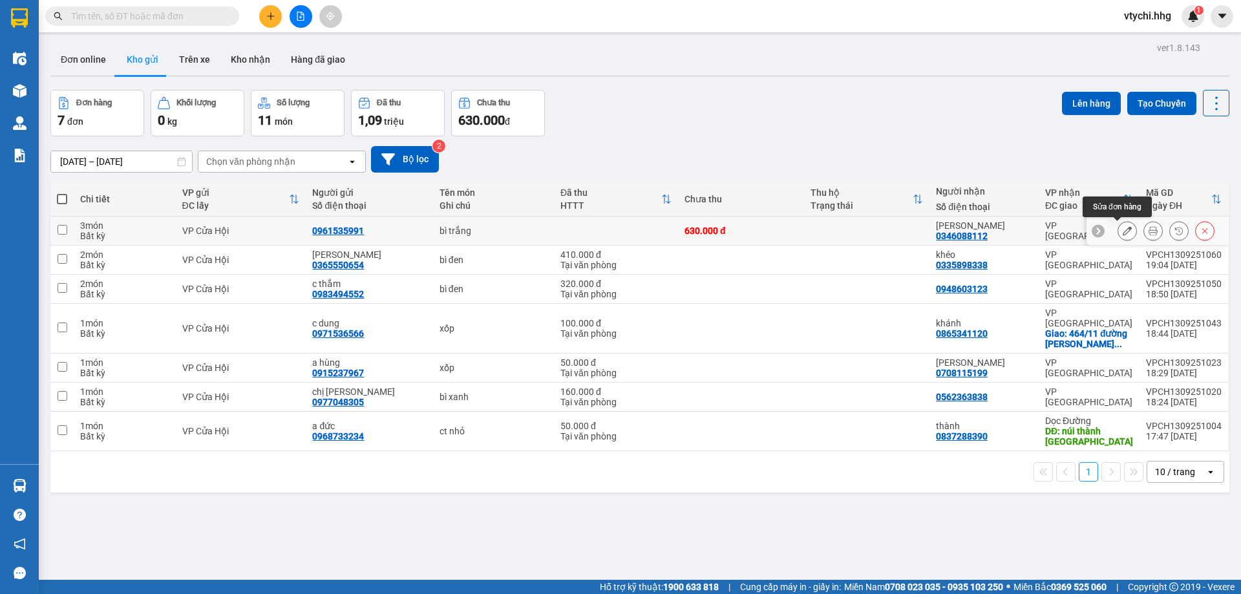
click at [1122, 227] on button at bounding box center [1127, 231] width 18 height 23
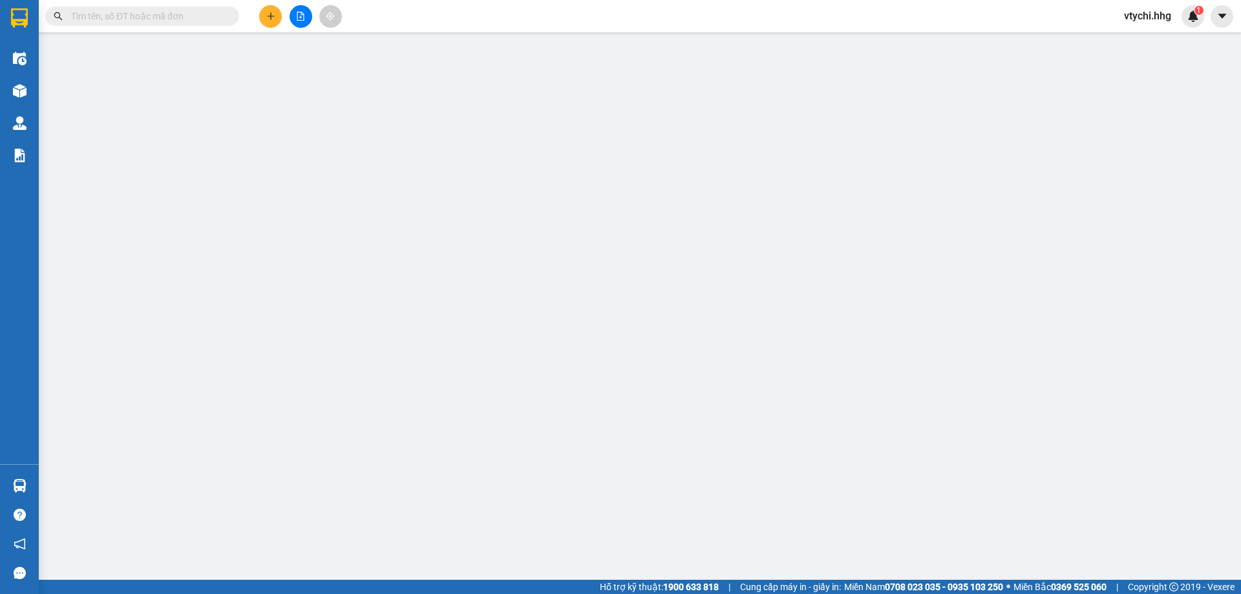
type input "0961535991"
type input "0346088112"
type input "[PERSON_NAME]"
type input "630.000"
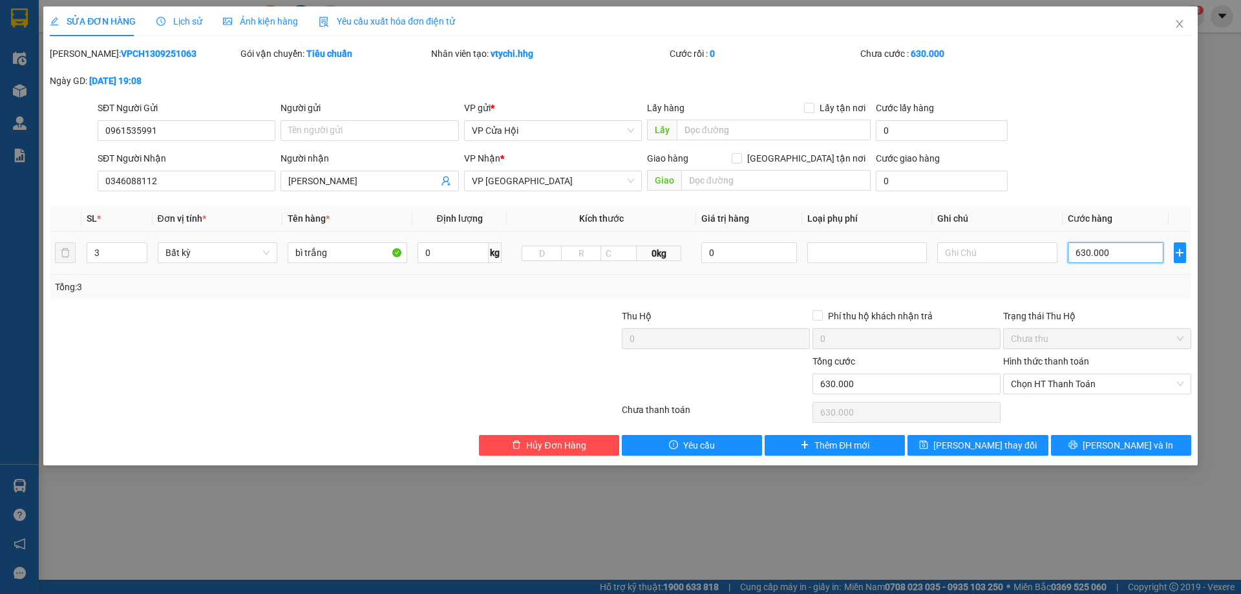
click at [1115, 253] on input "630.000" at bounding box center [1116, 252] width 96 height 21
type input "6"
type input "62"
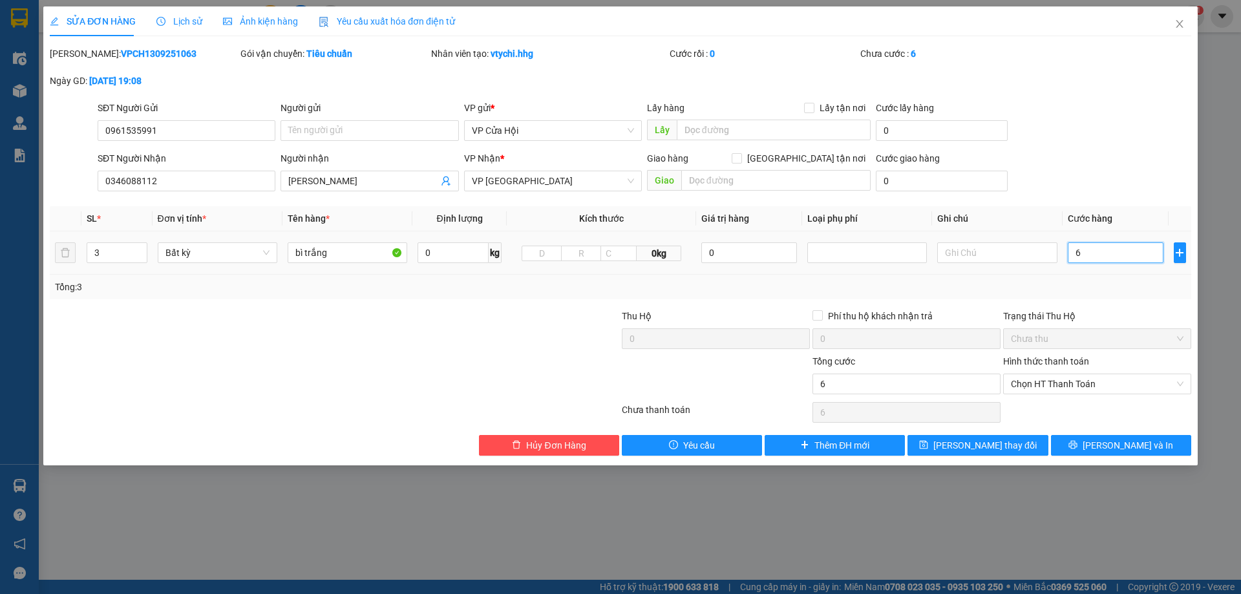
type input "62"
type input "620"
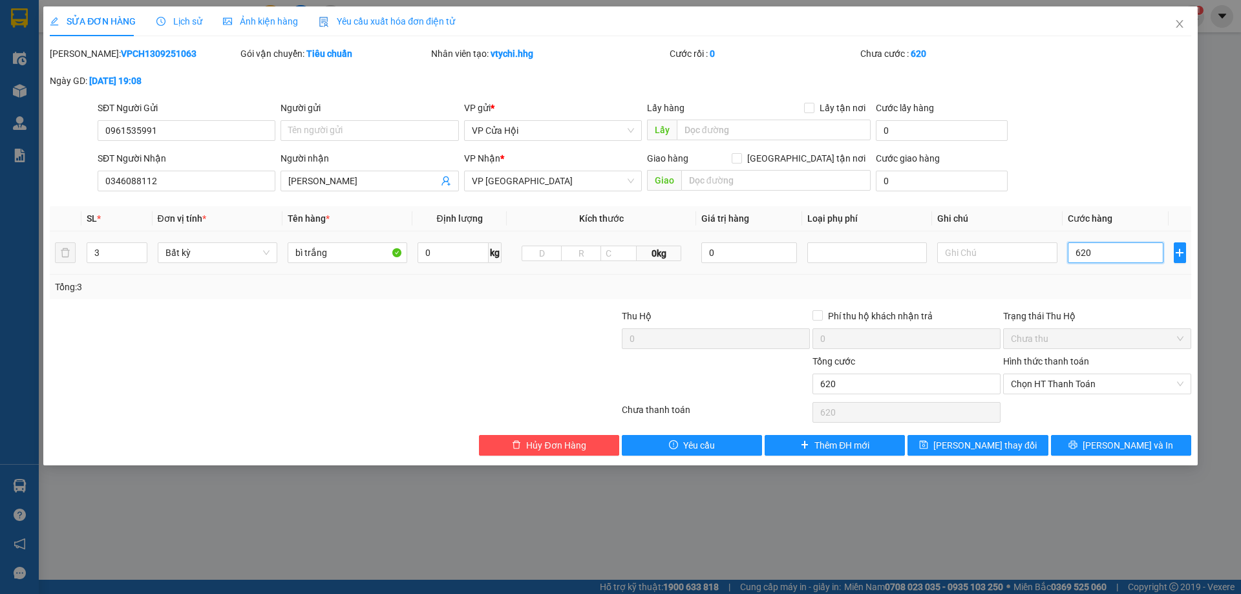
type input "6.200"
type input "62.000"
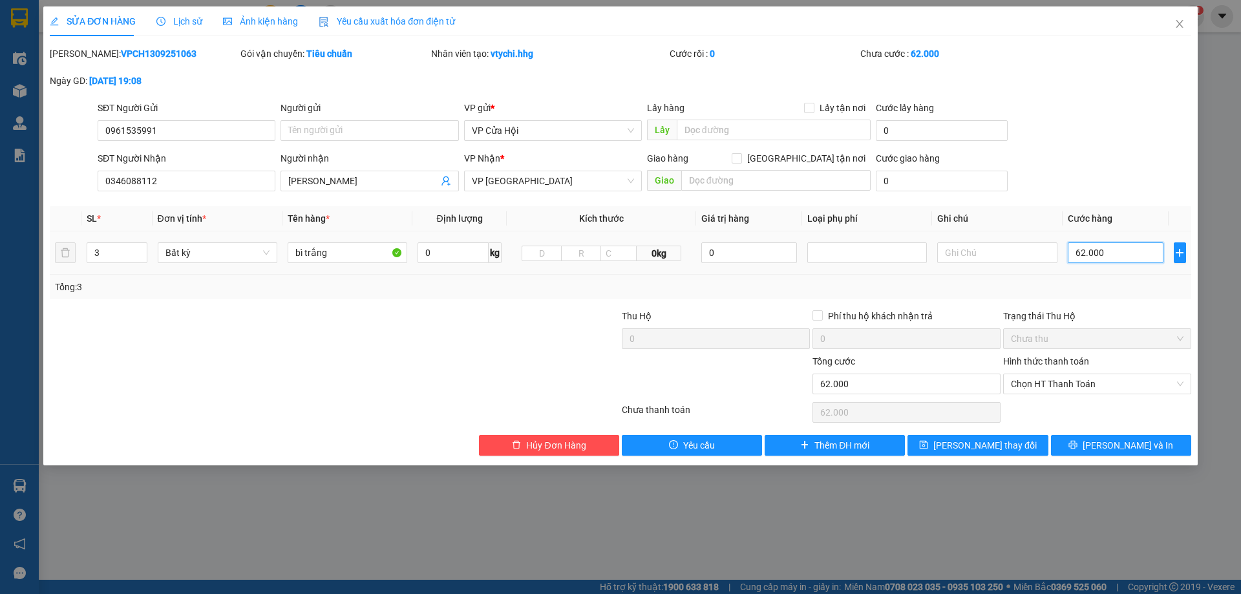
type input "620.000"
click at [1121, 442] on span "[PERSON_NAME] và In" at bounding box center [1127, 445] width 90 height 14
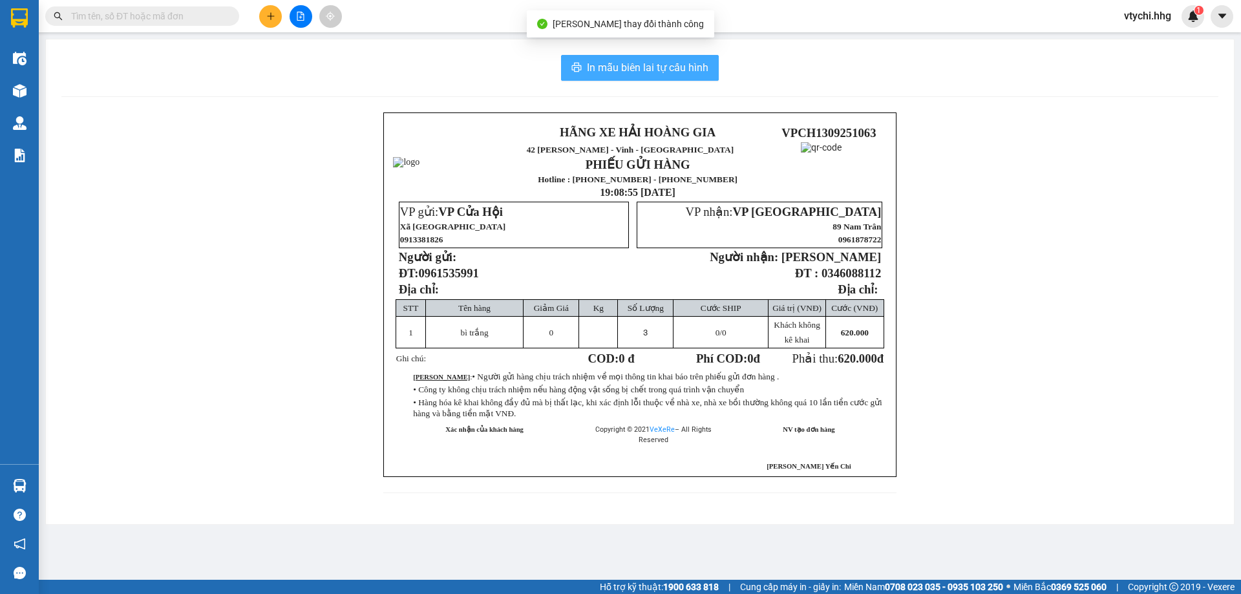
click at [652, 60] on span "In mẫu biên lai tự cấu hình" at bounding box center [647, 67] width 121 height 16
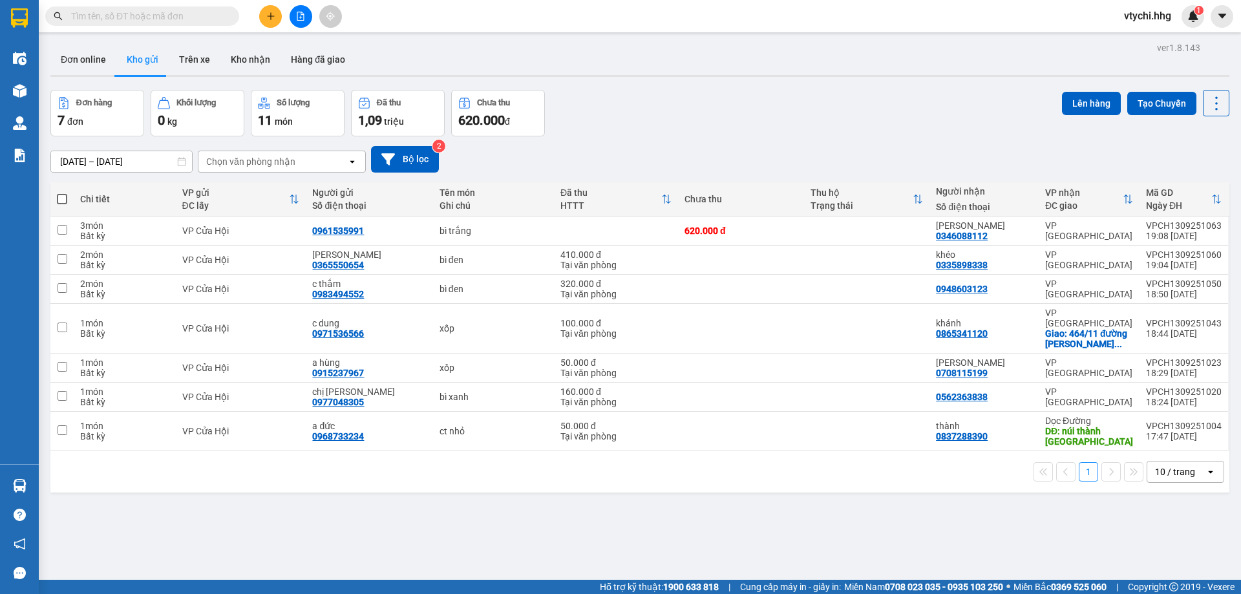
click at [813, 110] on div "Đơn hàng 7 đơn Khối lượng 0 kg Số lượng 11 món Đã thu 1,09 triệu Chưa thu 620.0…" at bounding box center [639, 113] width 1179 height 47
click at [261, 12] on button at bounding box center [270, 16] width 23 height 23
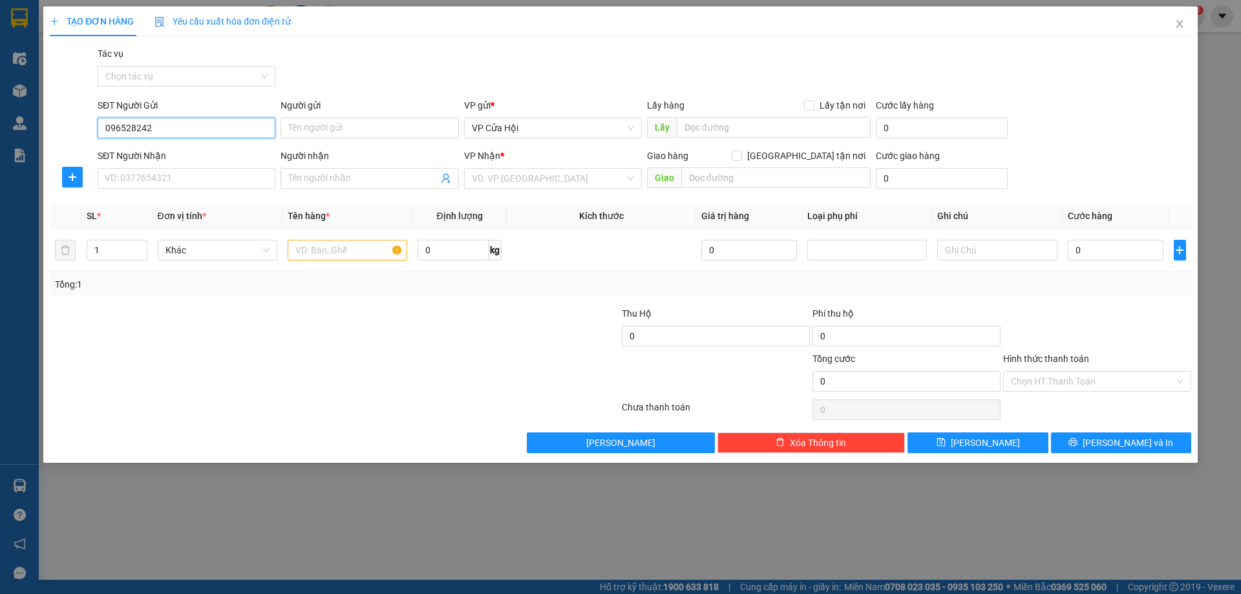
type input "0965282428"
click at [174, 149] on div "0965282428 - [PERSON_NAME]" at bounding box center [186, 154] width 162 height 14
type input "[PERSON_NAME]"
type input "0965282428"
click at [198, 174] on input "SĐT Người Nhận" at bounding box center [187, 178] width 178 height 21
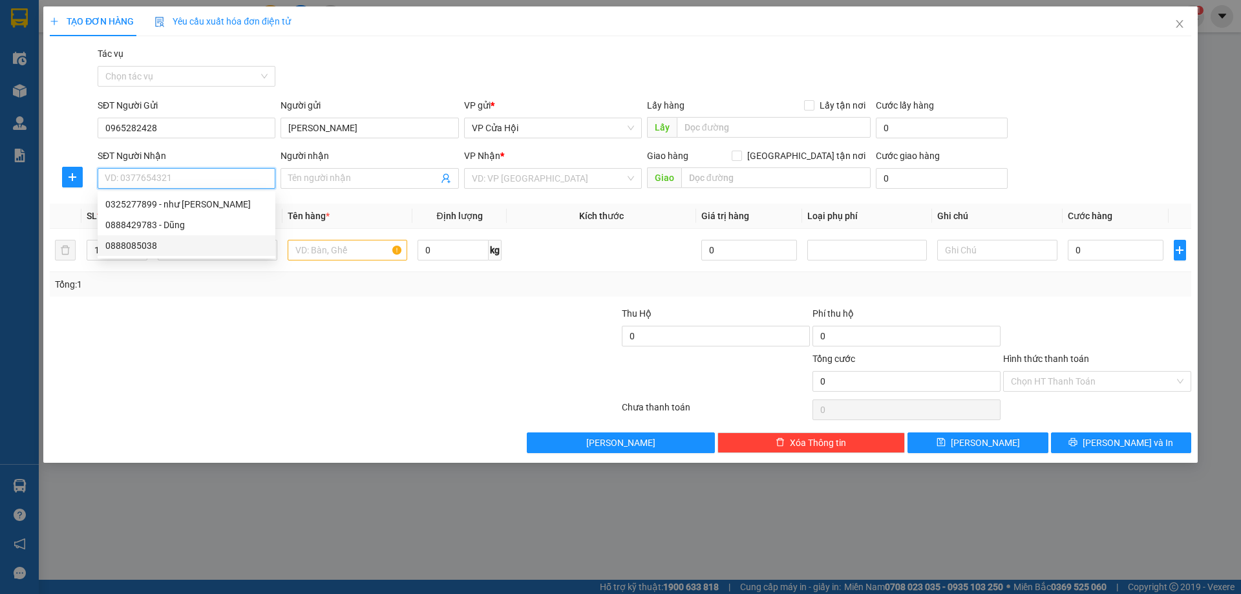
click at [140, 247] on div "0888085038" at bounding box center [186, 245] width 162 height 14
type input "0888085038"
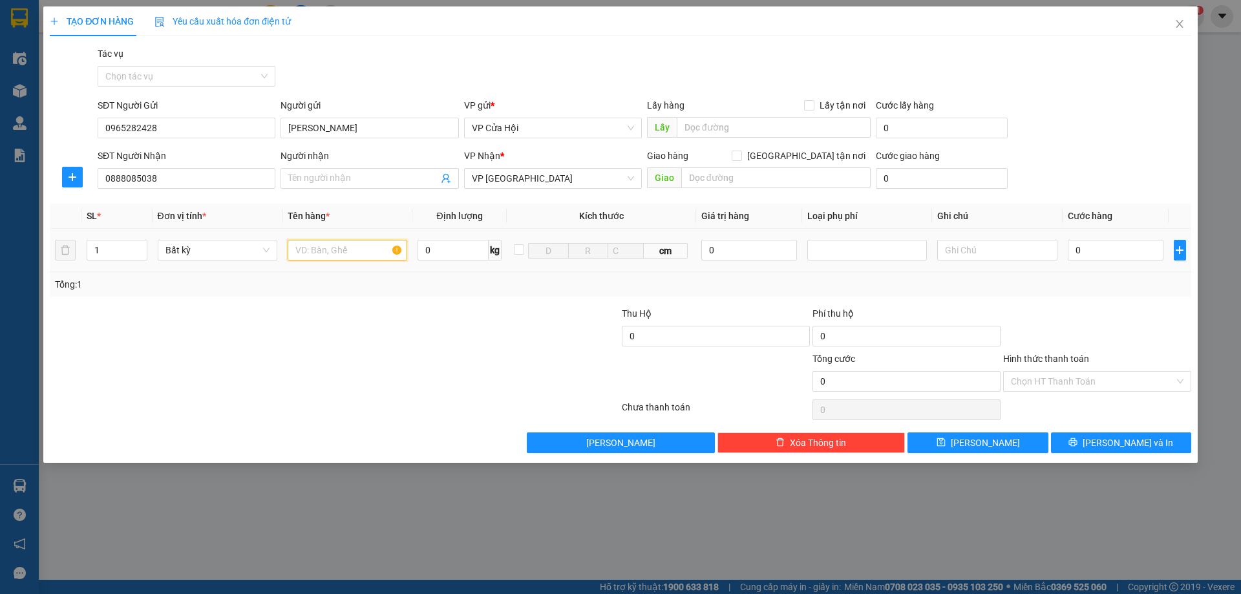
click at [336, 253] on input "text" at bounding box center [348, 250] width 120 height 21
type input "bì xanh"
click at [1107, 262] on div "0" at bounding box center [1116, 250] width 96 height 26
click at [1111, 257] on input "0" at bounding box center [1116, 250] width 96 height 21
type input "1"
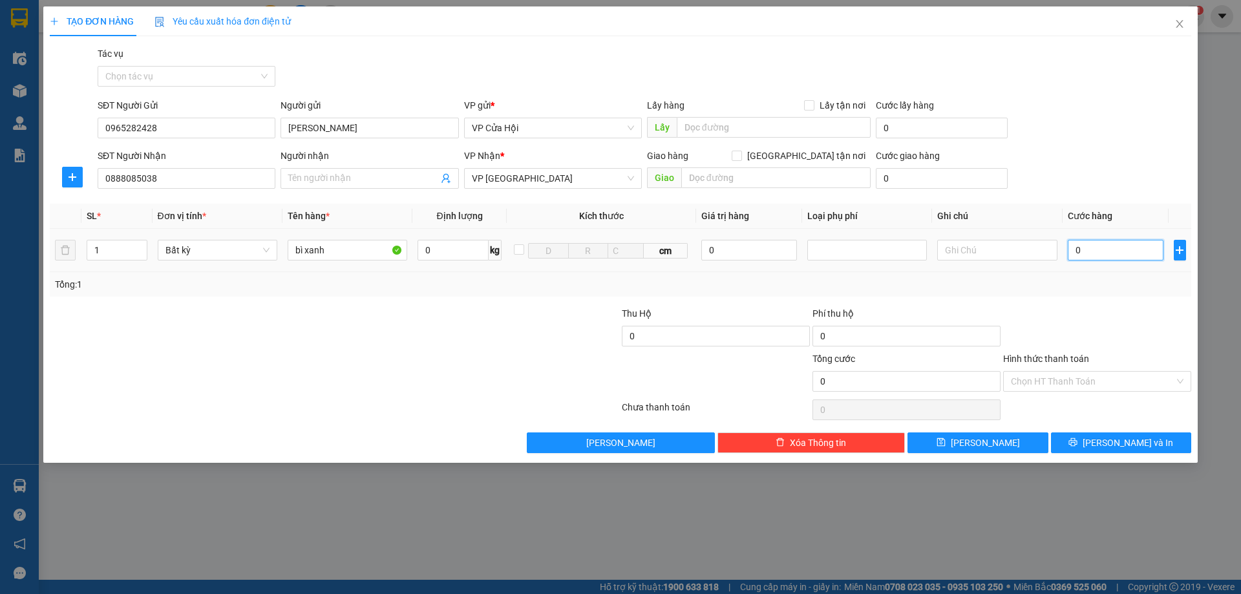
type input "1"
type input "15"
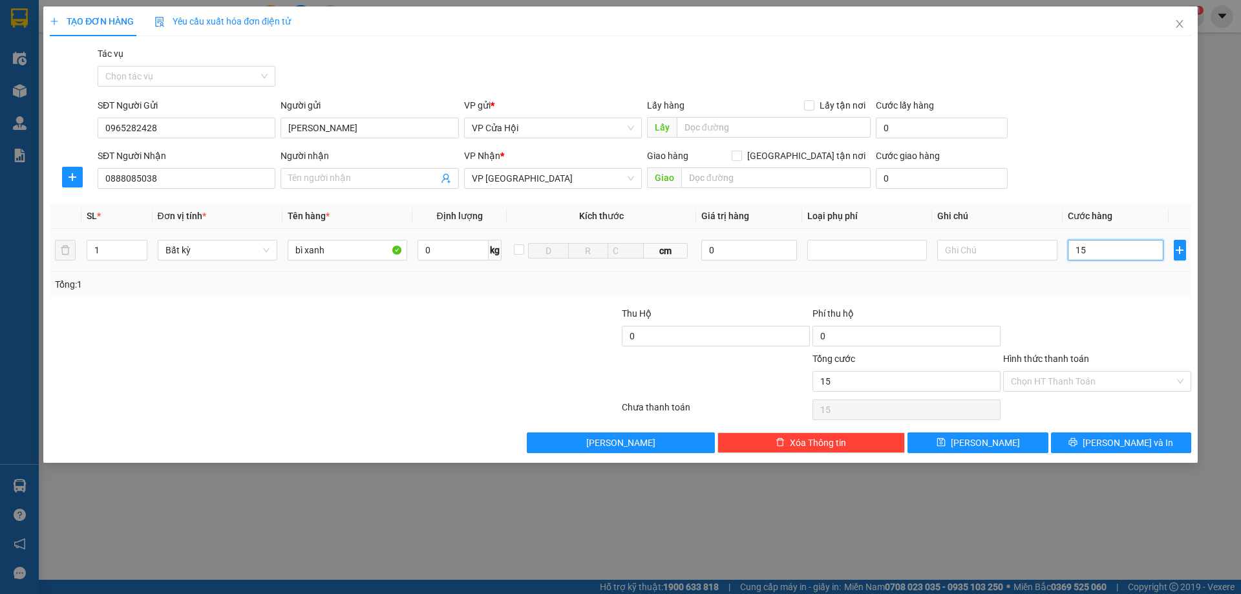
type input "150"
type input "1.500"
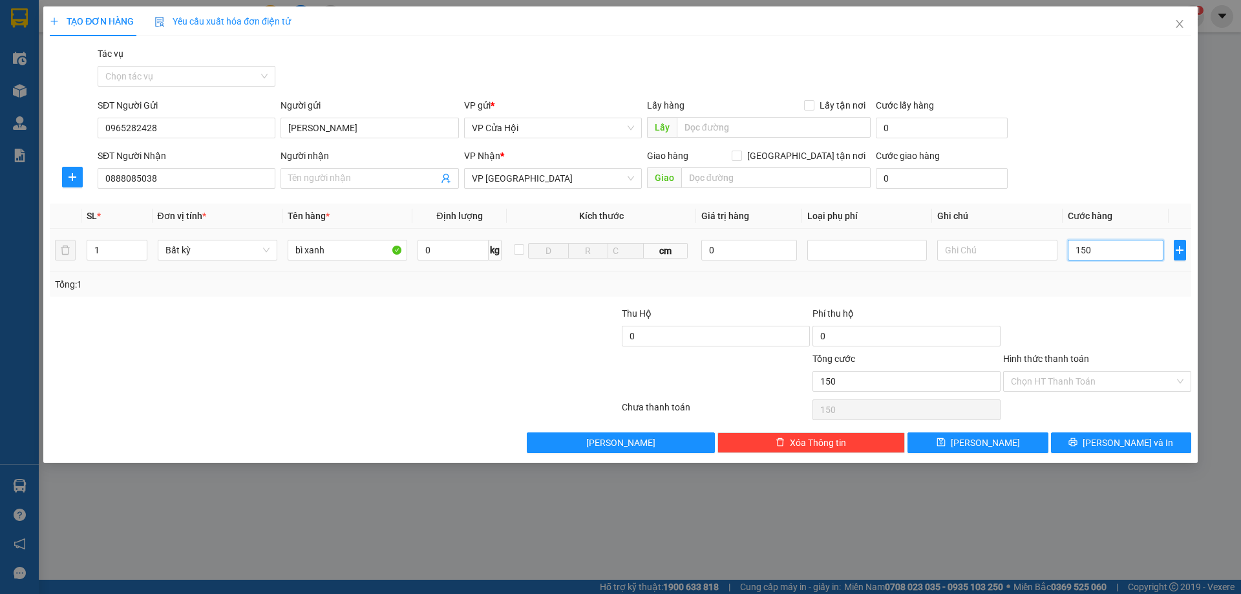
type input "1.500"
click at [1126, 383] on input "Hình thức thanh toán" at bounding box center [1092, 381] width 163 height 19
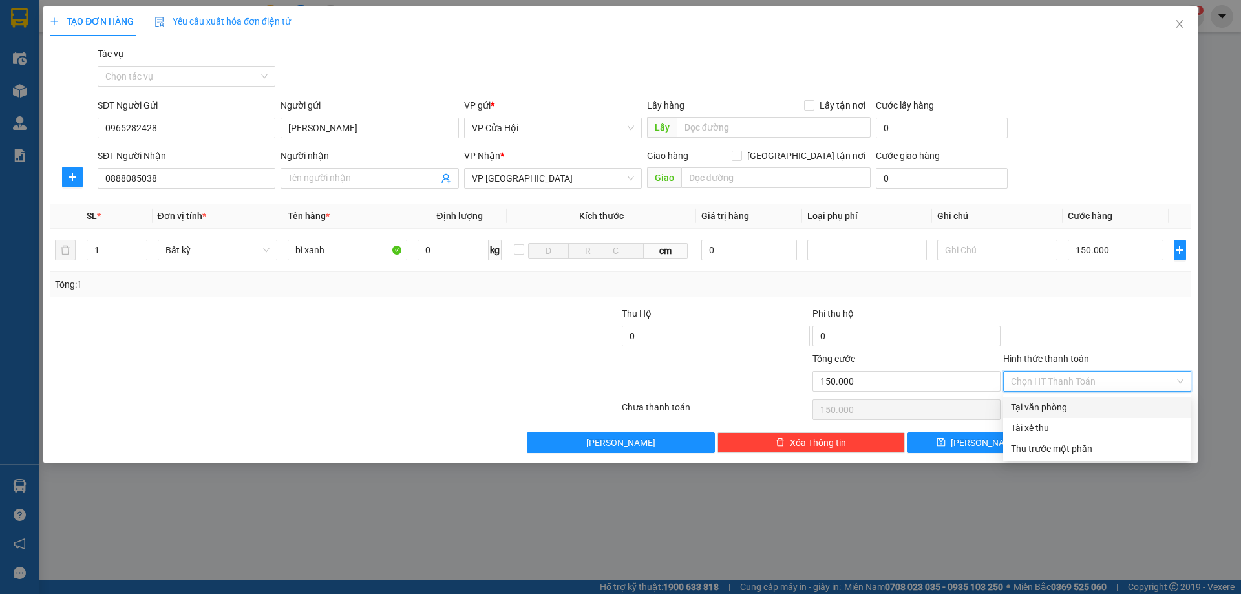
click at [1107, 407] on div "Tại văn phòng" at bounding box center [1097, 407] width 173 height 14
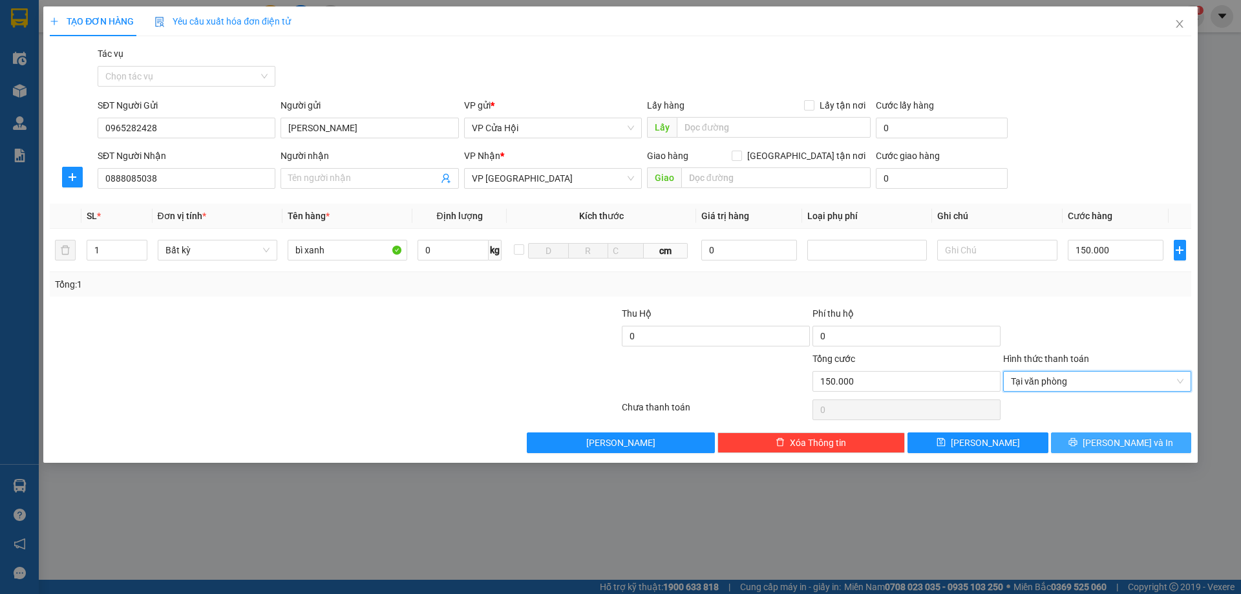
click at [1105, 441] on button "[PERSON_NAME] và In" at bounding box center [1121, 442] width 140 height 21
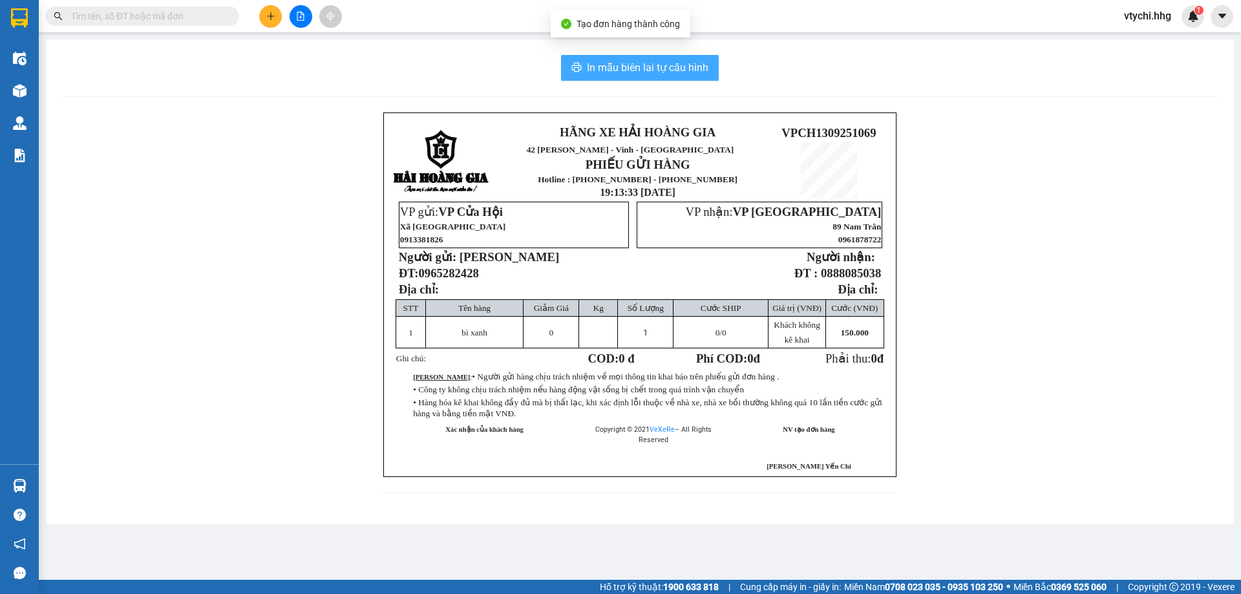
click at [682, 68] on span "In mẫu biên lai tự cấu hình" at bounding box center [647, 67] width 121 height 16
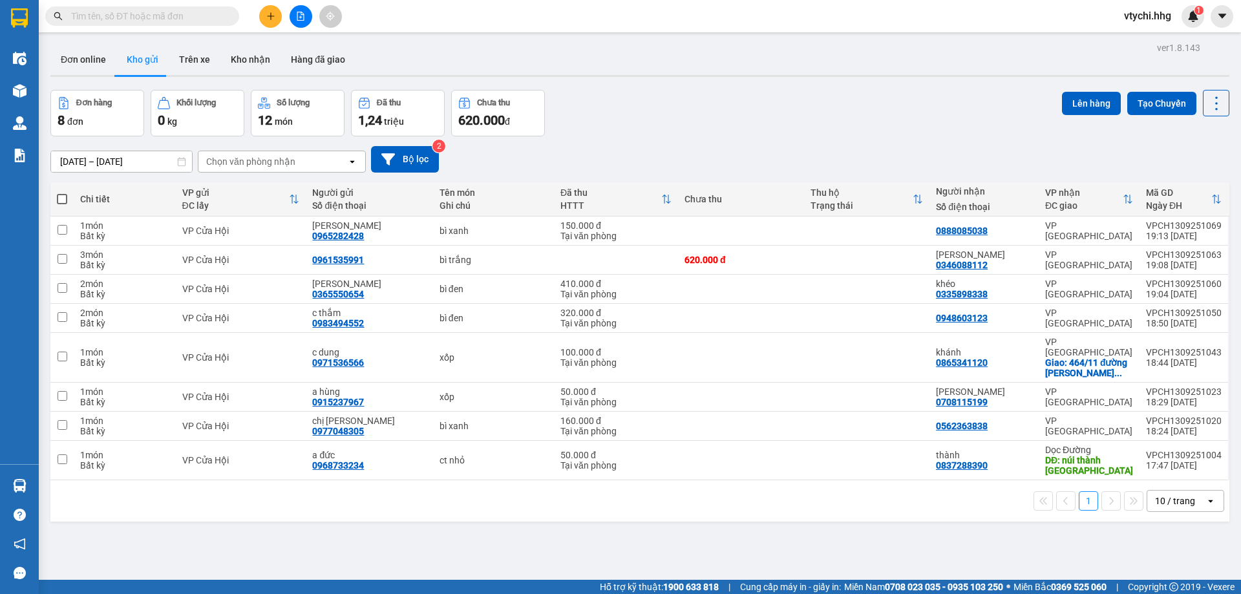
click at [738, 130] on div "Đơn hàng 8 đơn Khối lượng 0 kg Số lượng 12 món Đã thu 1,24 triệu Chưa thu 620.0…" at bounding box center [639, 113] width 1179 height 47
click at [276, 16] on button at bounding box center [270, 16] width 23 height 23
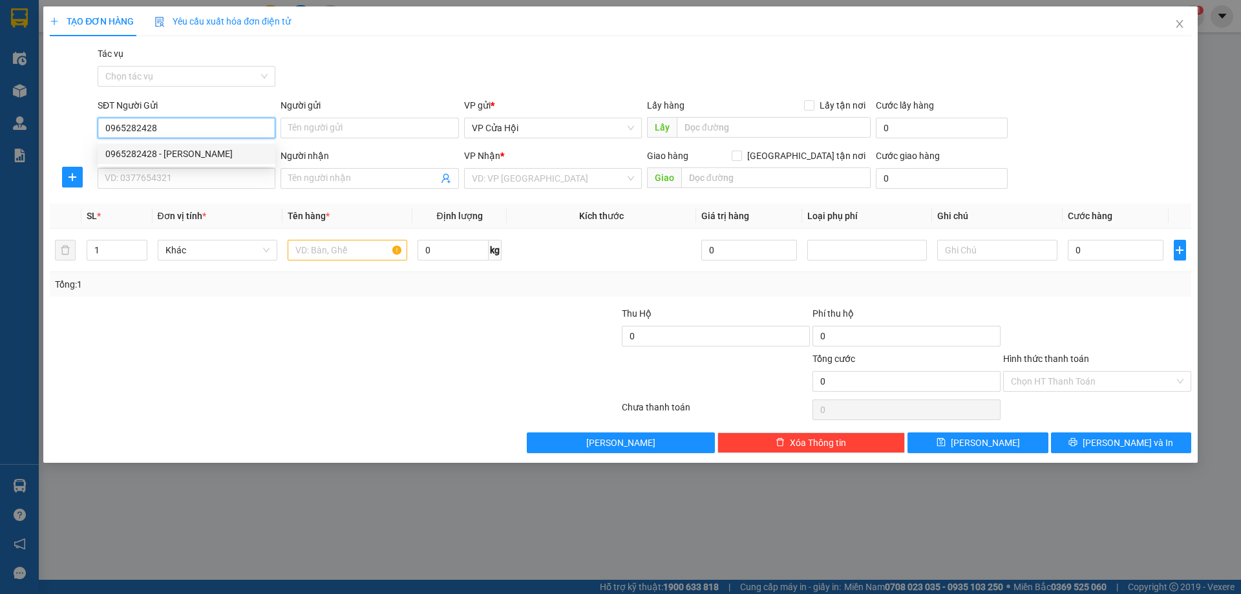
click at [172, 153] on div "0965282428 - [PERSON_NAME]" at bounding box center [186, 154] width 162 height 14
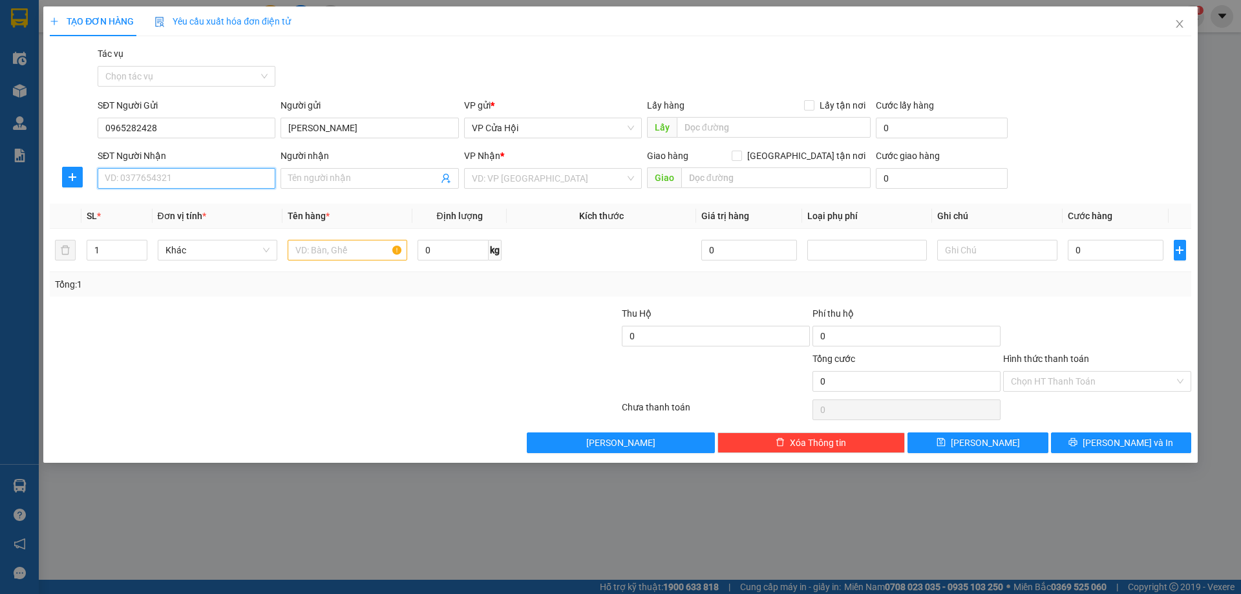
click at [210, 183] on input "SĐT Người Nhận" at bounding box center [187, 178] width 178 height 21
click at [127, 248] on div "0888429783 - Dũng" at bounding box center [186, 245] width 162 height 14
click at [330, 251] on input "text" at bounding box center [348, 250] width 120 height 21
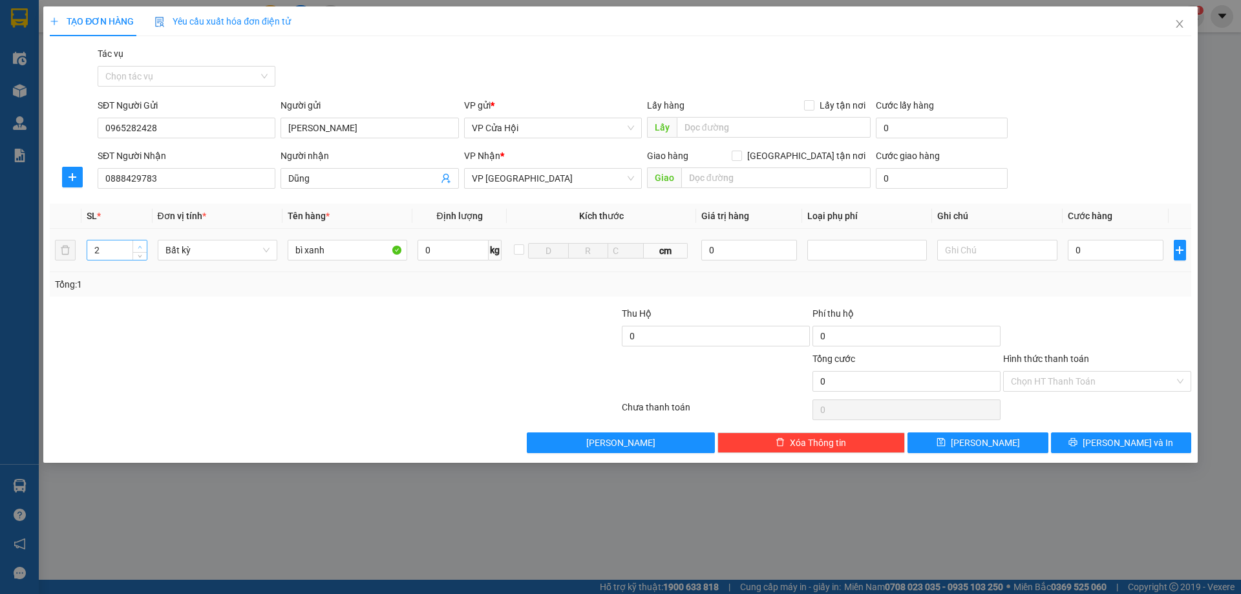
click at [138, 245] on icon "up" at bounding box center [140, 247] width 5 height 5
click at [1146, 249] on input "0" at bounding box center [1116, 250] width 96 height 21
click at [1123, 386] on input "Hình thức thanh toán" at bounding box center [1092, 381] width 163 height 19
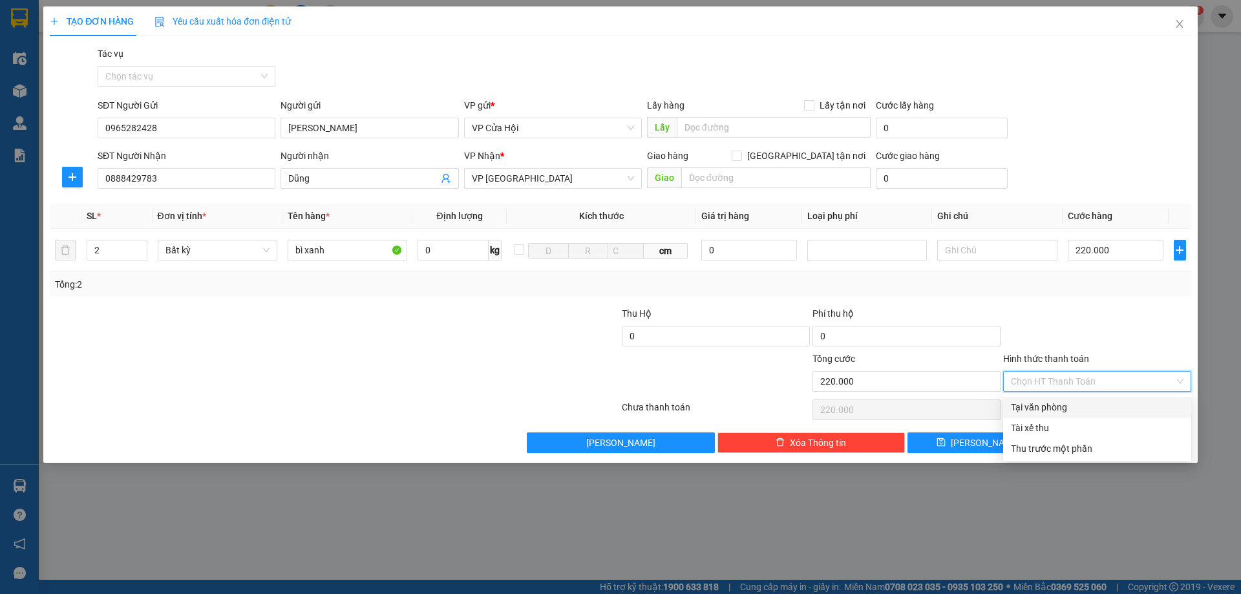
click at [1111, 406] on div "Tại văn phòng" at bounding box center [1097, 407] width 173 height 14
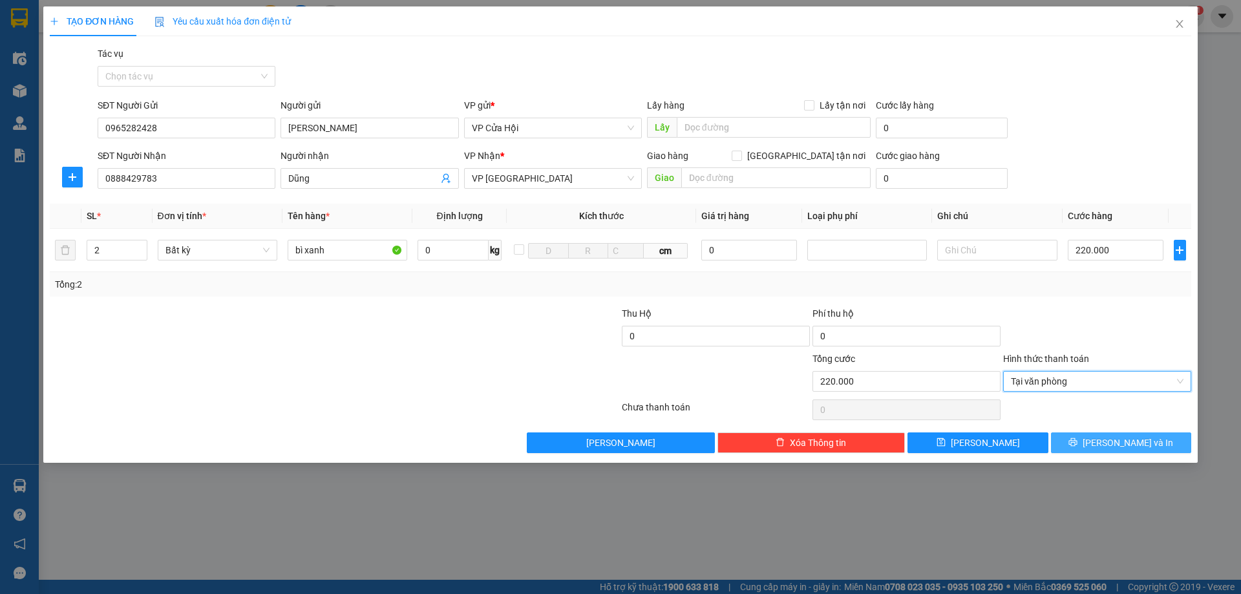
click at [1133, 443] on span "[PERSON_NAME] và In" at bounding box center [1127, 443] width 90 height 14
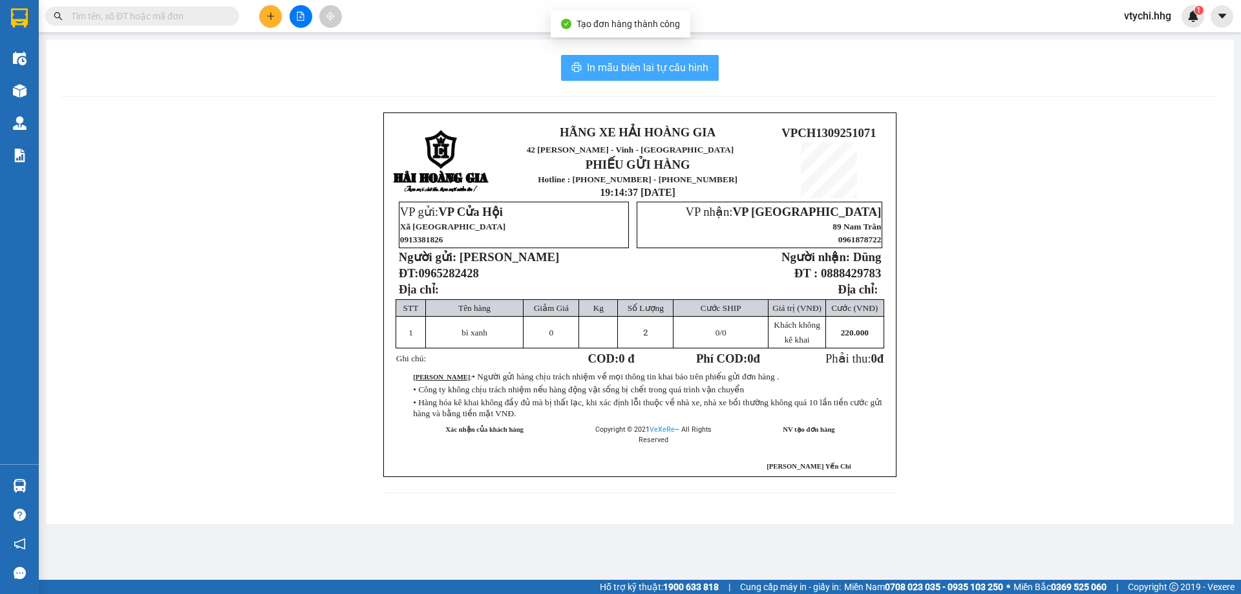
click at [703, 70] on span "In mẫu biên lai tự cấu hình" at bounding box center [647, 67] width 121 height 16
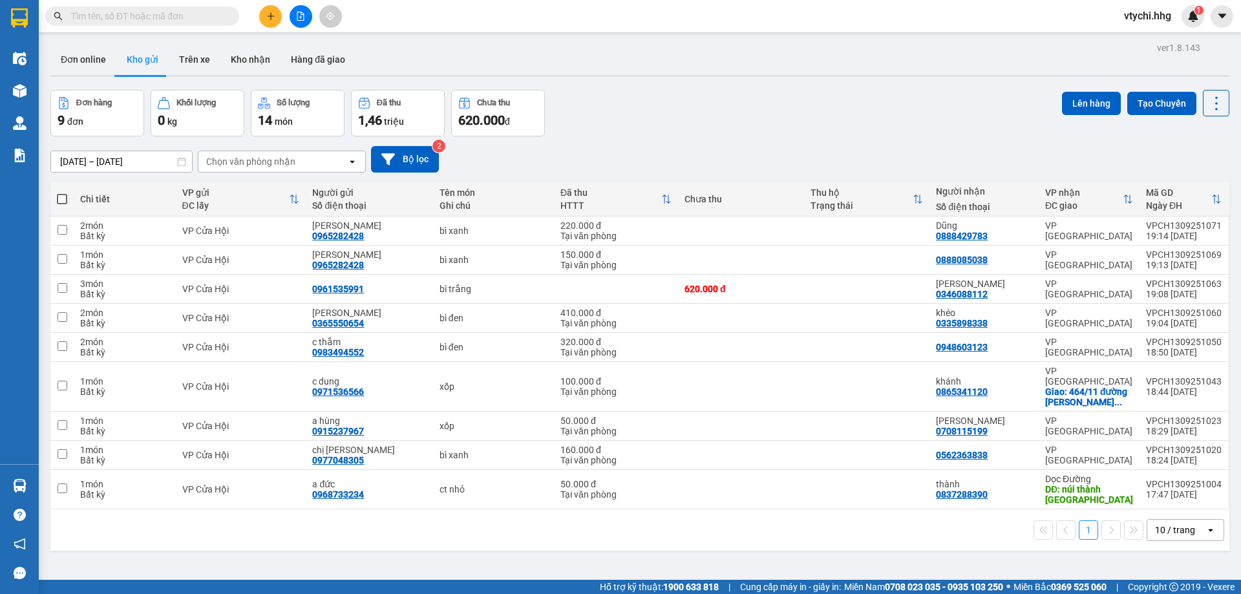
click at [746, 127] on div "Đơn hàng 9 đơn Khối lượng 0 kg Số lượng 14 món Đã thu 1,46 triệu Chưa thu 620.0…" at bounding box center [639, 113] width 1179 height 47
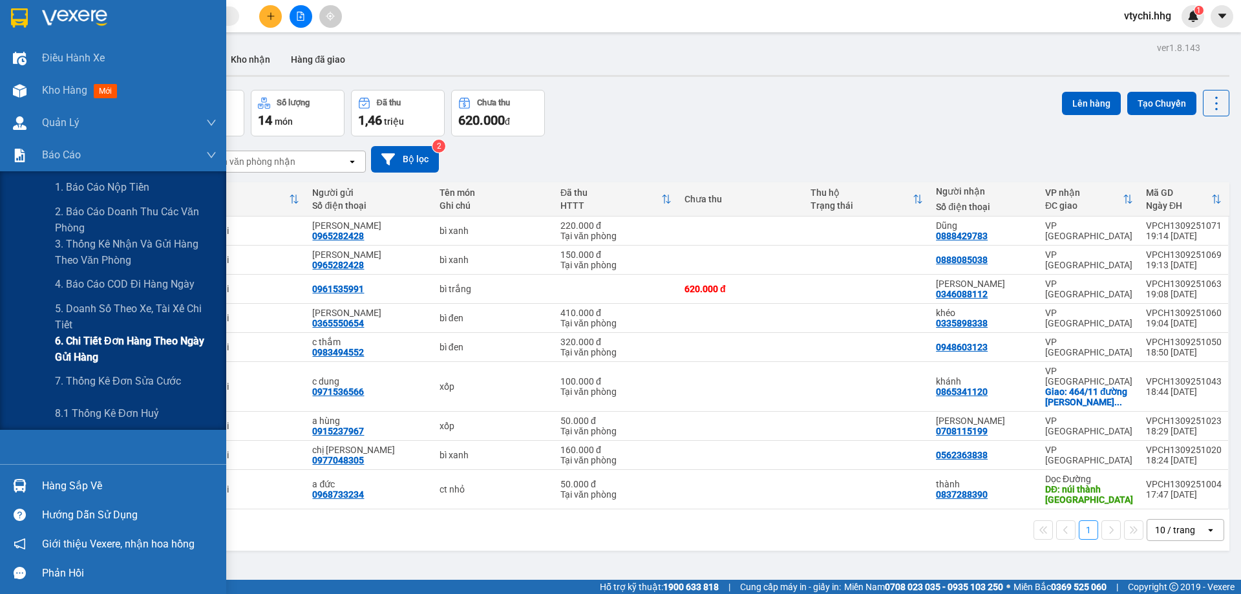
click at [179, 342] on span "6. Chi tiết đơn hàng theo ngày gửi hàng" at bounding box center [136, 349] width 162 height 32
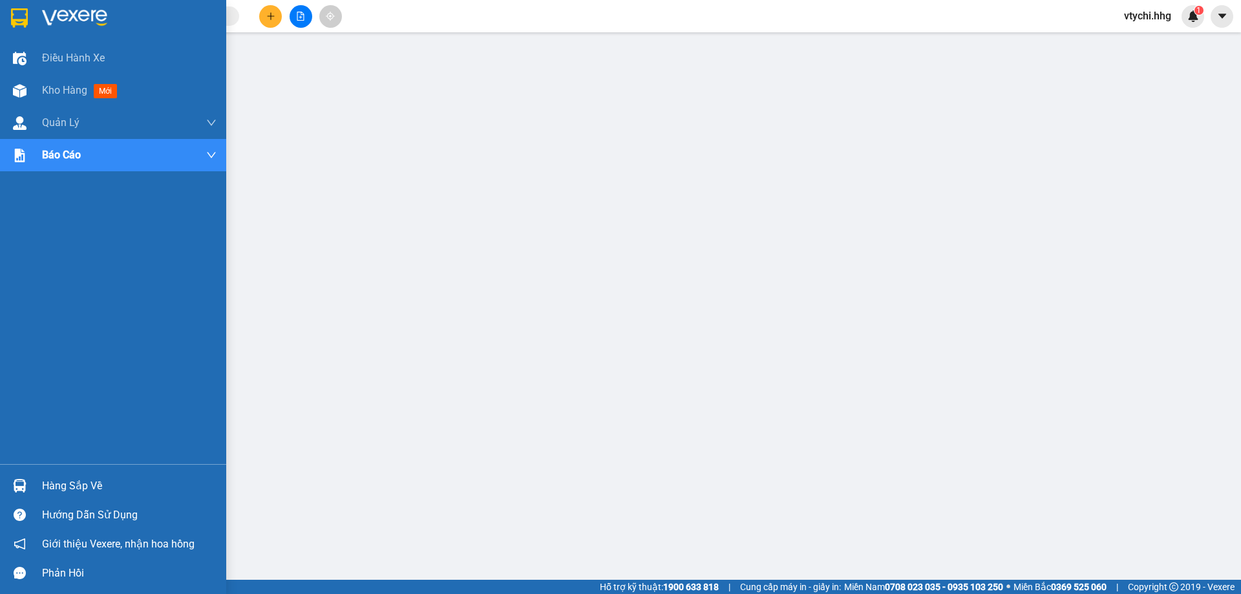
click at [54, 22] on img at bounding box center [74, 17] width 65 height 19
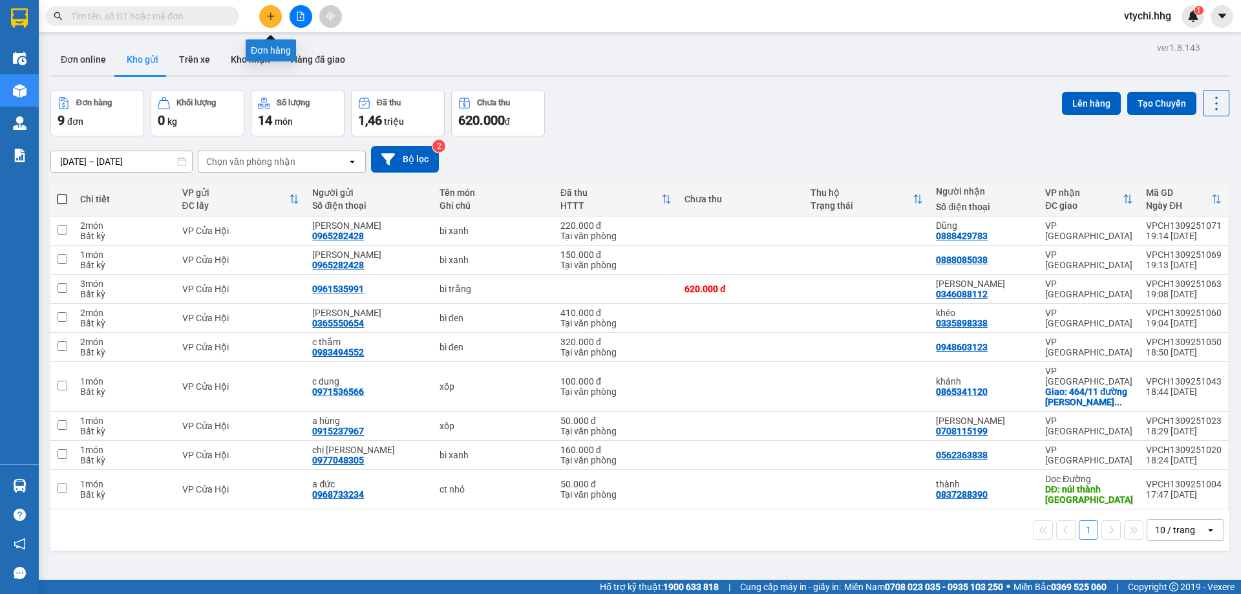
click at [275, 19] on button at bounding box center [270, 16] width 23 height 23
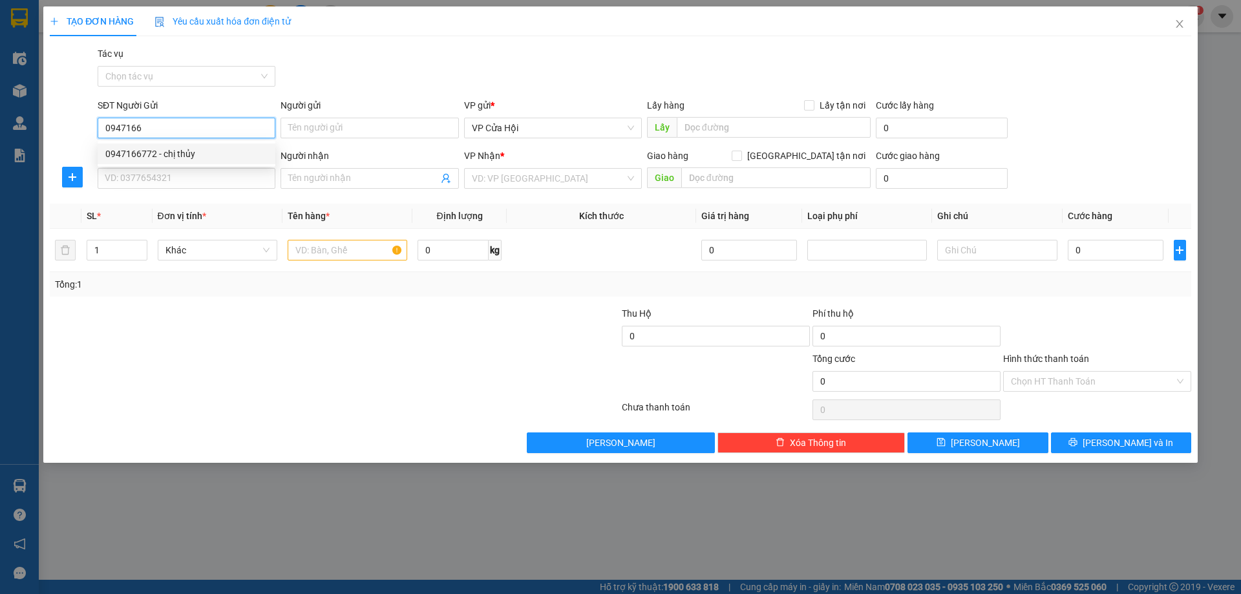
click at [180, 159] on div "0947166772 - chị thủy" at bounding box center [186, 154] width 162 height 14
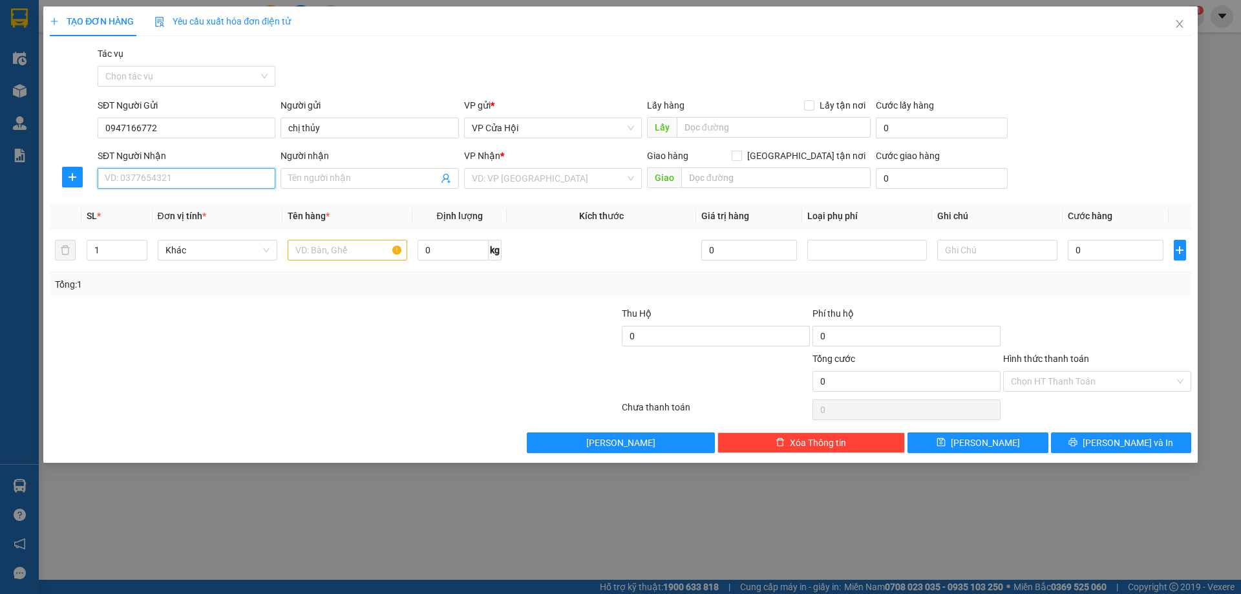
click at [199, 174] on input "SĐT Người Nhận" at bounding box center [187, 178] width 178 height 21
click at [138, 227] on div "0978393087 - [PERSON_NAME]" at bounding box center [186, 225] width 162 height 14
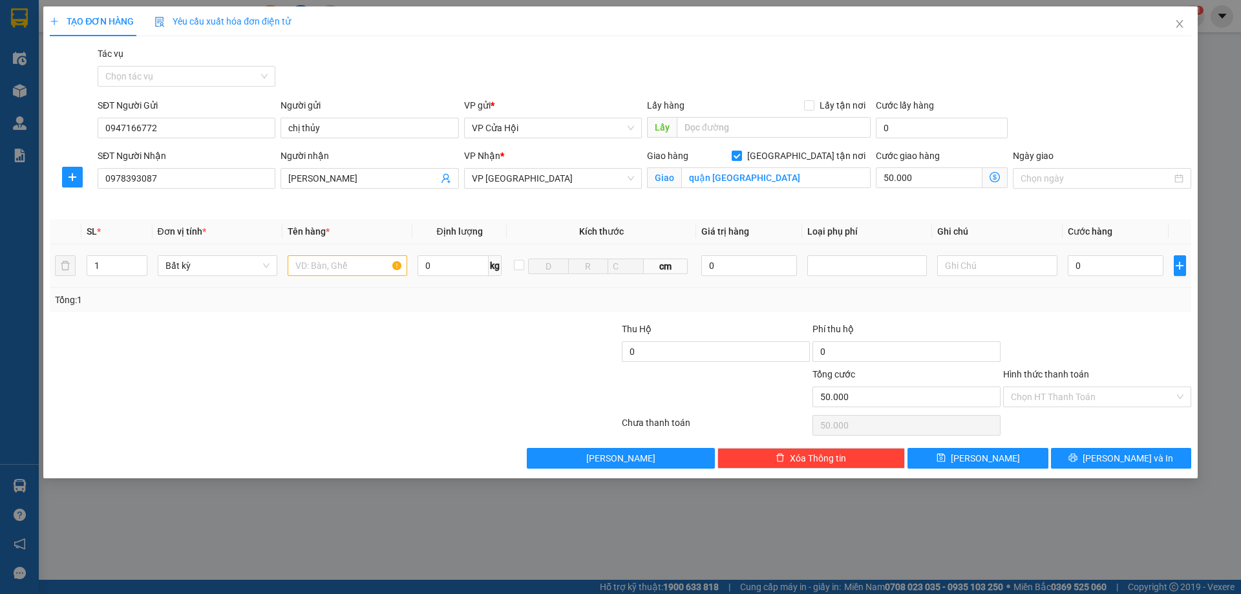
click at [329, 250] on td at bounding box center [347, 265] width 130 height 43
click at [352, 262] on input "text" at bounding box center [348, 265] width 120 height 21
click at [827, 175] on input "quận [GEOGRAPHIC_DATA]" at bounding box center [775, 177] width 189 height 21
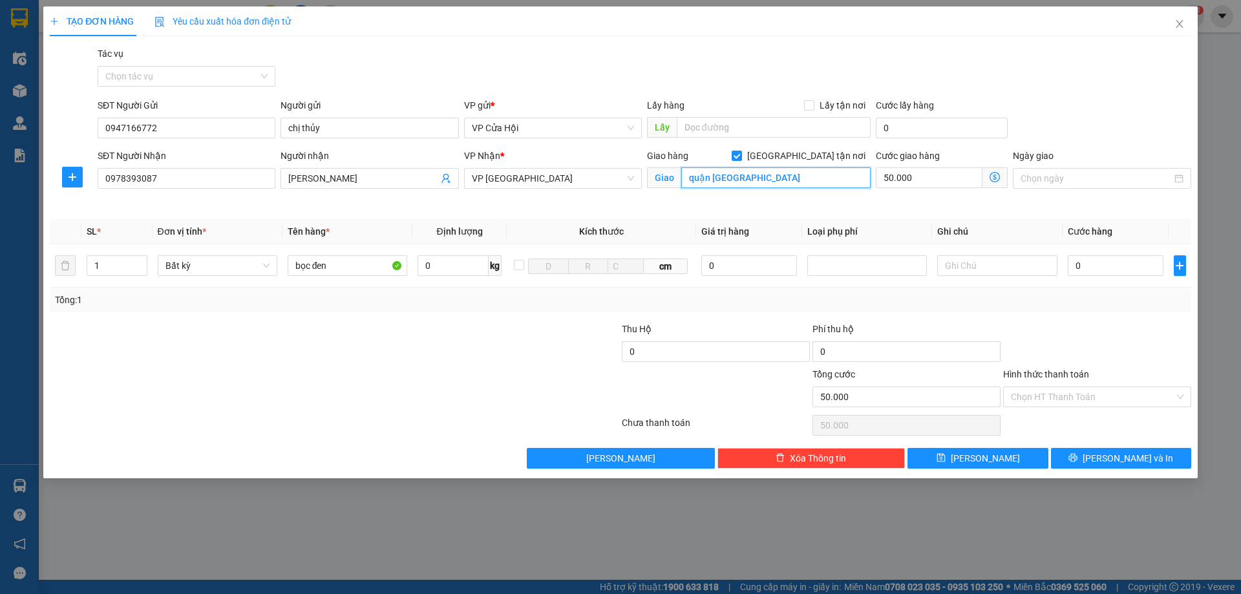
click at [827, 175] on input "quận [GEOGRAPHIC_DATA]" at bounding box center [775, 177] width 189 height 21
click at [1111, 265] on input "0" at bounding box center [1116, 265] width 96 height 21
click at [347, 267] on input "bọc đen" at bounding box center [348, 265] width 120 height 21
click at [1117, 397] on input "Hình thức thanh toán" at bounding box center [1092, 396] width 163 height 19
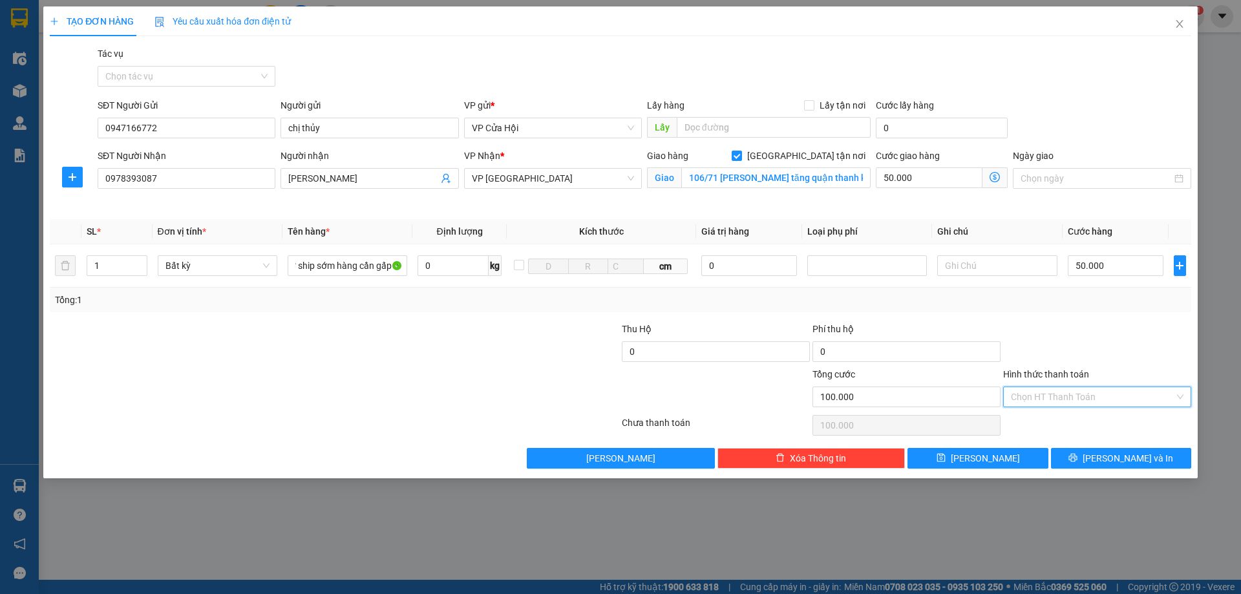
scroll to position [0, 0]
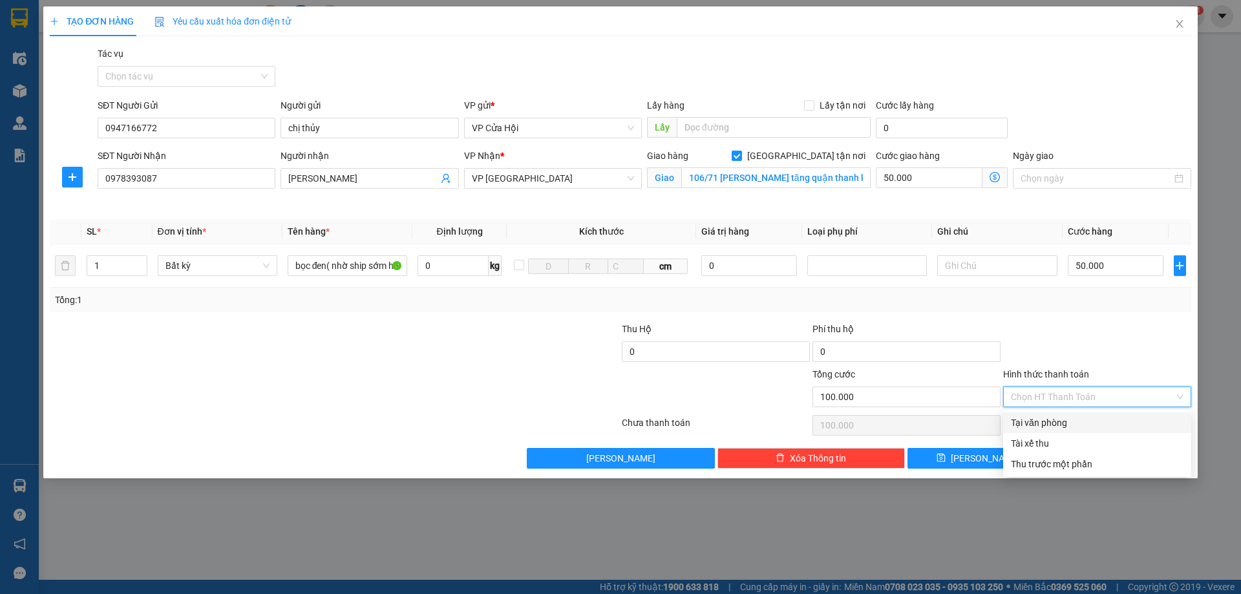
click at [1108, 423] on div "Tại văn phòng" at bounding box center [1097, 423] width 173 height 14
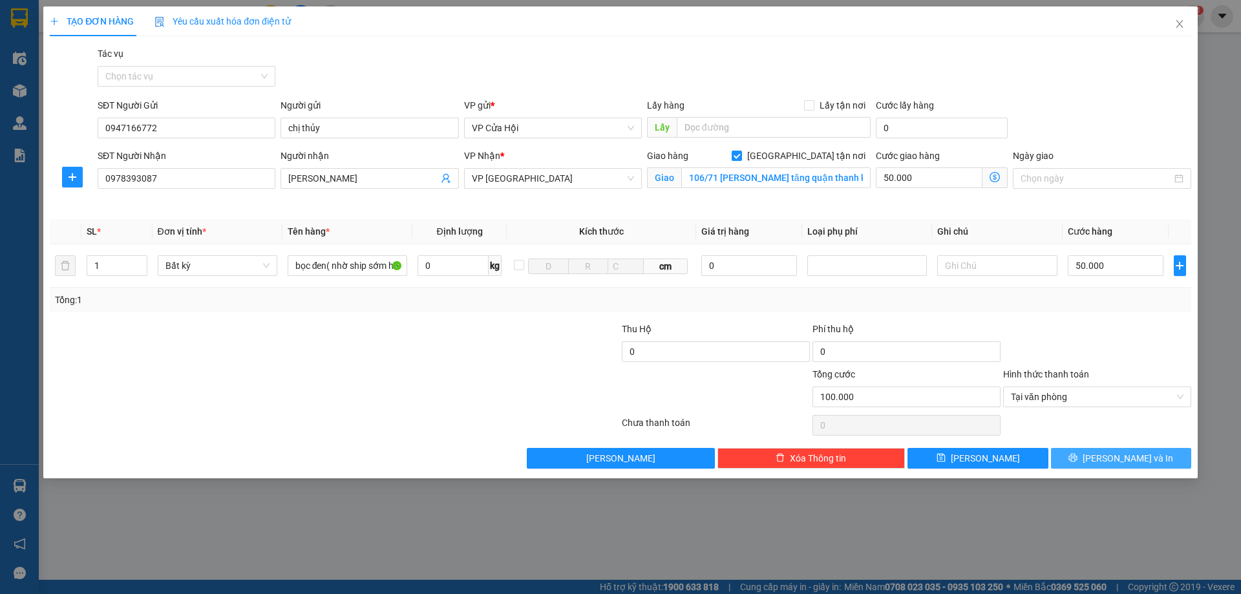
click at [1141, 460] on span "[PERSON_NAME] và In" at bounding box center [1127, 458] width 90 height 14
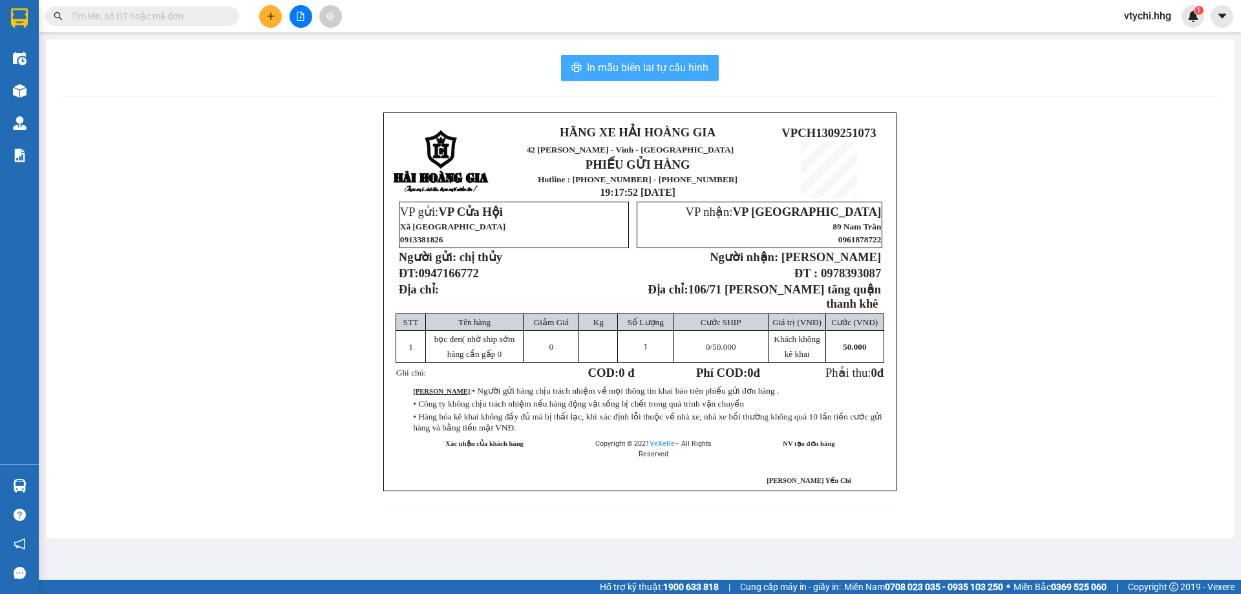
click at [699, 68] on span "In mẫu biên lai tự cấu hình" at bounding box center [647, 67] width 121 height 16
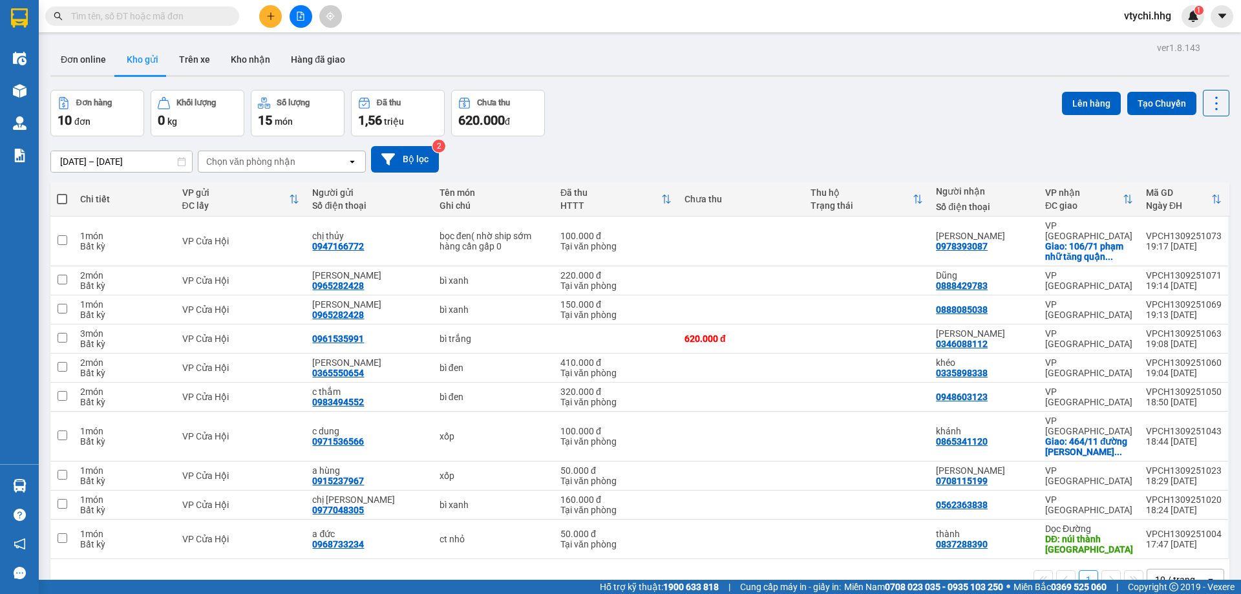
click at [810, 101] on div "Đơn hàng 10 đơn Khối lượng 0 kg Số lượng 15 món Đã thu 1,56 triệu Chưa thu 620.…" at bounding box center [639, 113] width 1179 height 47
click at [299, 16] on icon "file-add" at bounding box center [300, 16] width 9 height 9
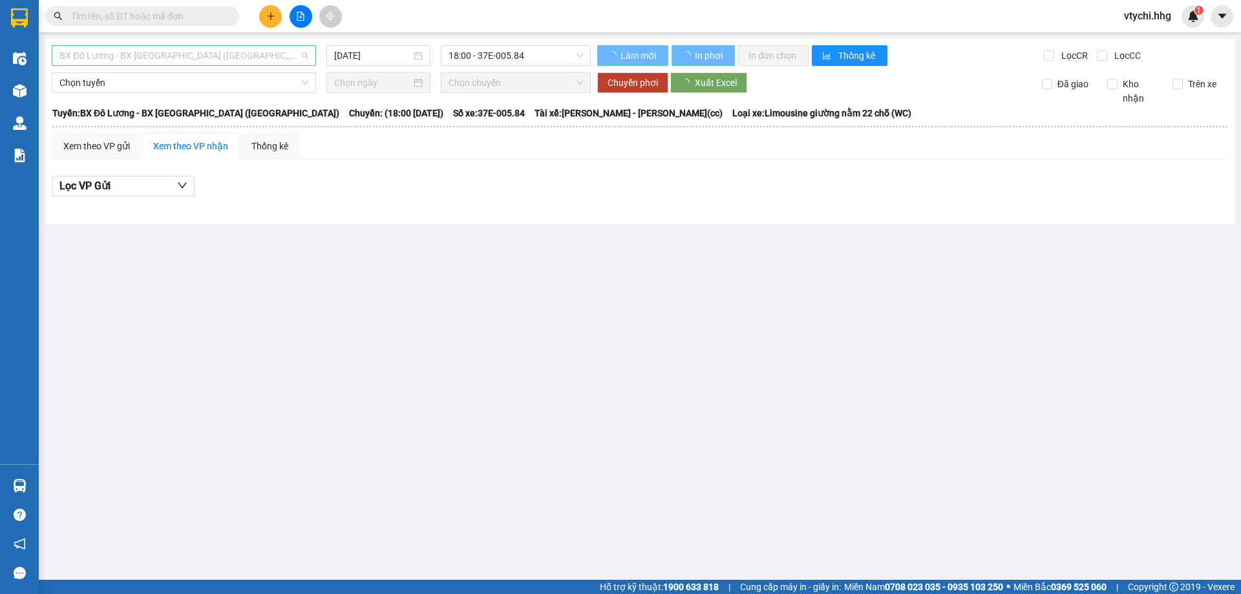
click at [255, 47] on span "BX Đô Lương - BX [GEOGRAPHIC_DATA] ([GEOGRAPHIC_DATA])" at bounding box center [183, 55] width 249 height 19
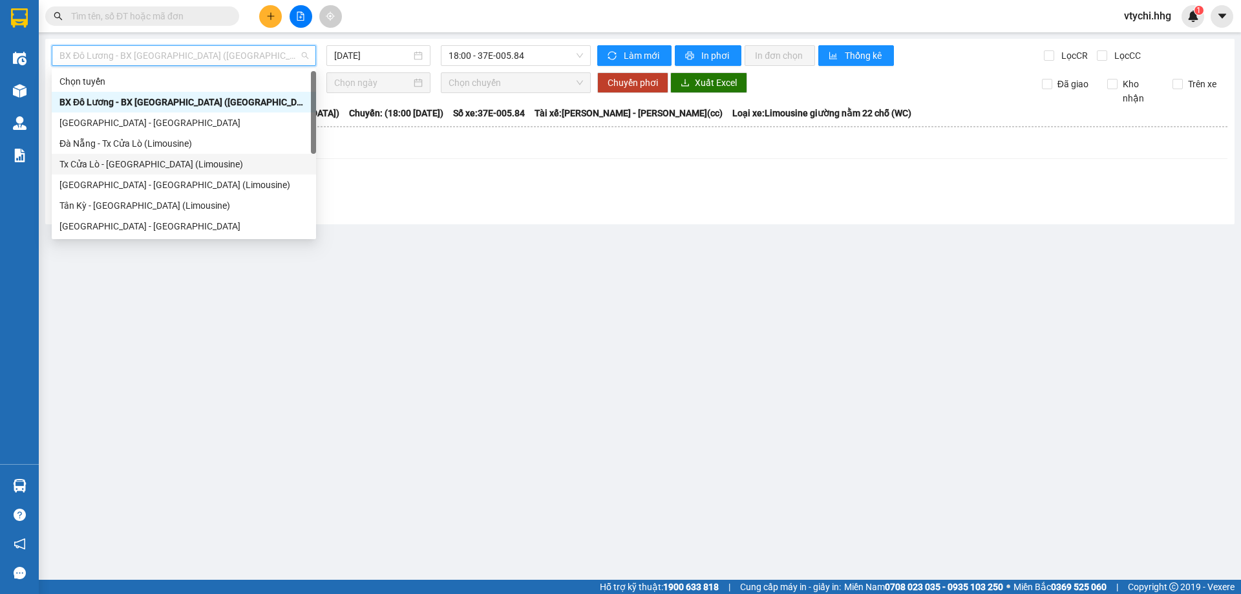
click at [187, 167] on div "Tx Cửa Lò - [GEOGRAPHIC_DATA] (Limousine)" at bounding box center [183, 164] width 249 height 14
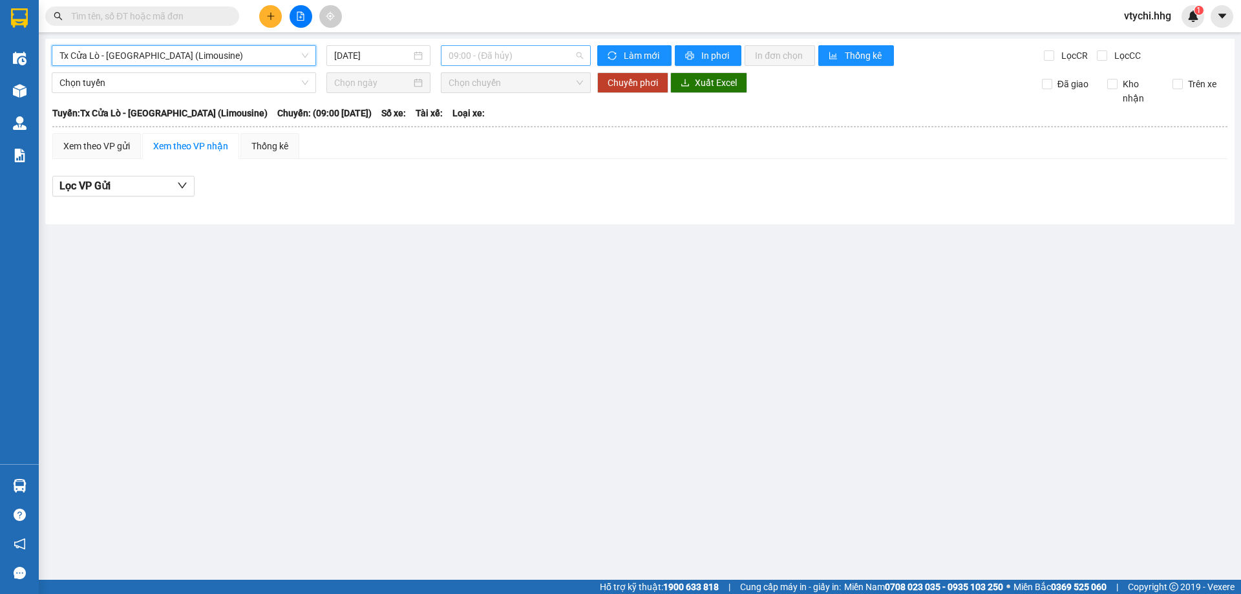
click at [517, 58] on span "09:00 - (Đã hủy)" at bounding box center [515, 55] width 134 height 19
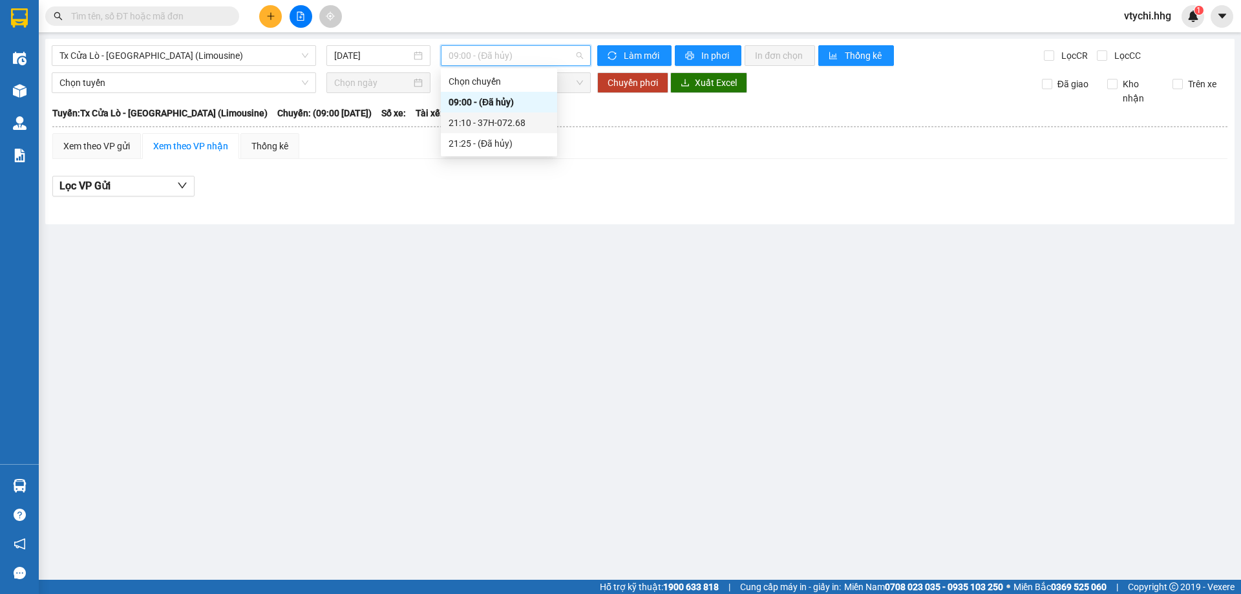
click at [529, 118] on div "21:10 - 37H-072.68" at bounding box center [498, 123] width 101 height 14
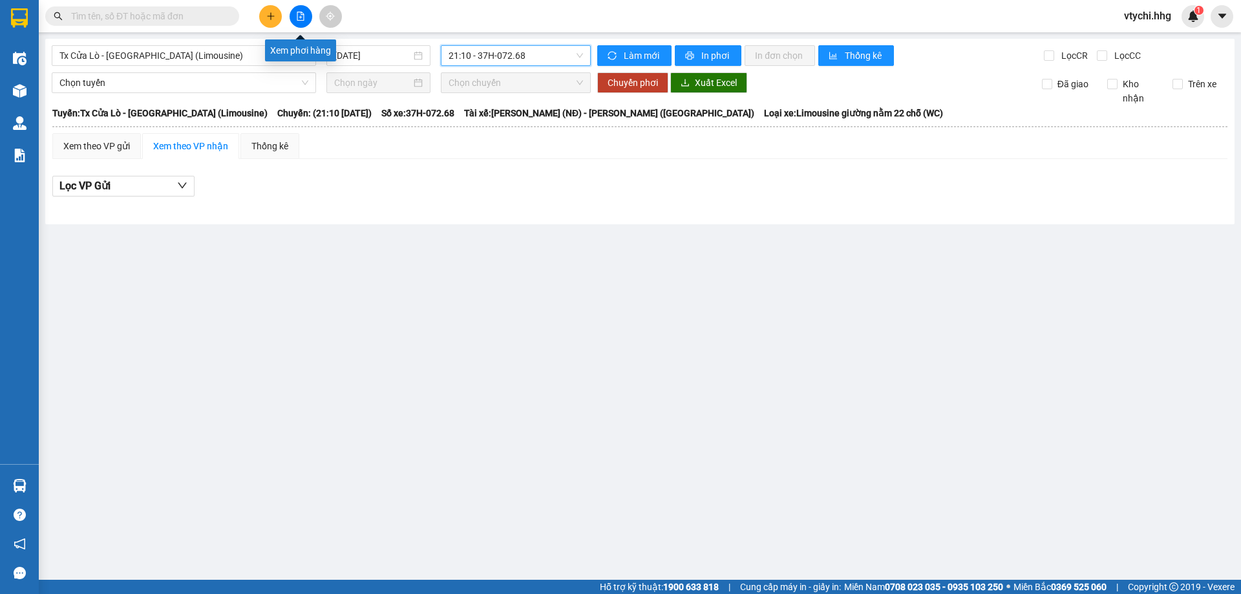
click at [306, 14] on button at bounding box center [301, 16] width 23 height 23
click at [280, 47] on span "Tx Cửa Lò - [GEOGRAPHIC_DATA] (Limousine)" at bounding box center [183, 55] width 249 height 19
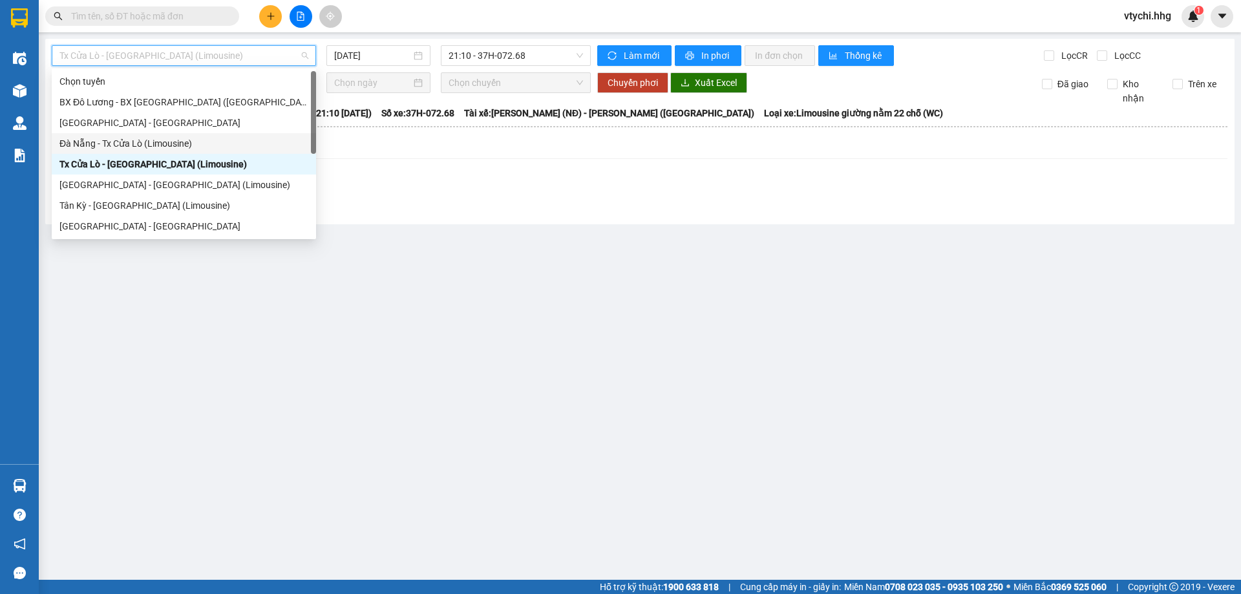
click at [208, 146] on div "Đà Nẵng - Tx Cửa Lò (Limousine)" at bounding box center [183, 143] width 249 height 14
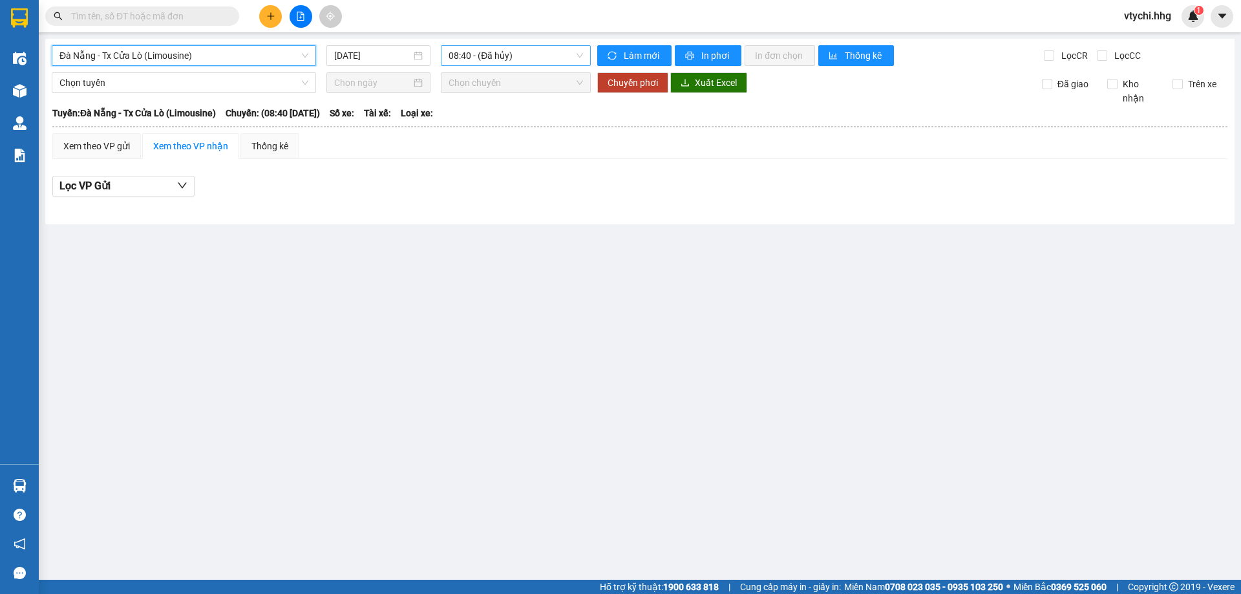
click at [538, 60] on span "08:40 - (Đã hủy)" at bounding box center [515, 55] width 134 height 19
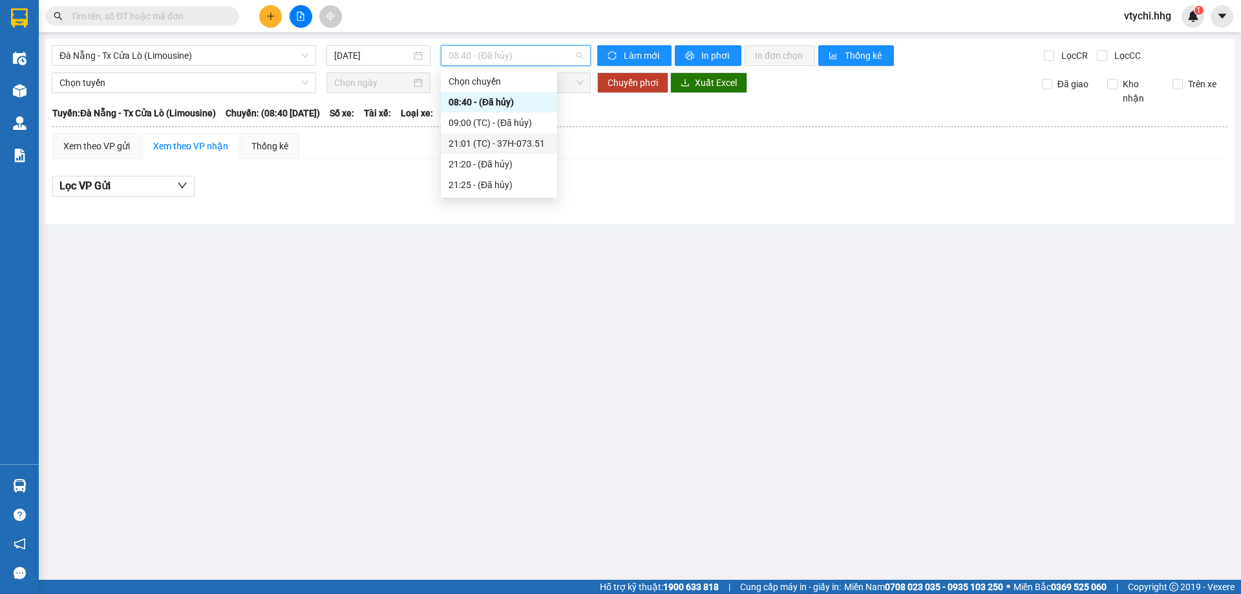
click at [512, 143] on div "21:01 (TC) - 37H-073.51" at bounding box center [498, 143] width 101 height 14
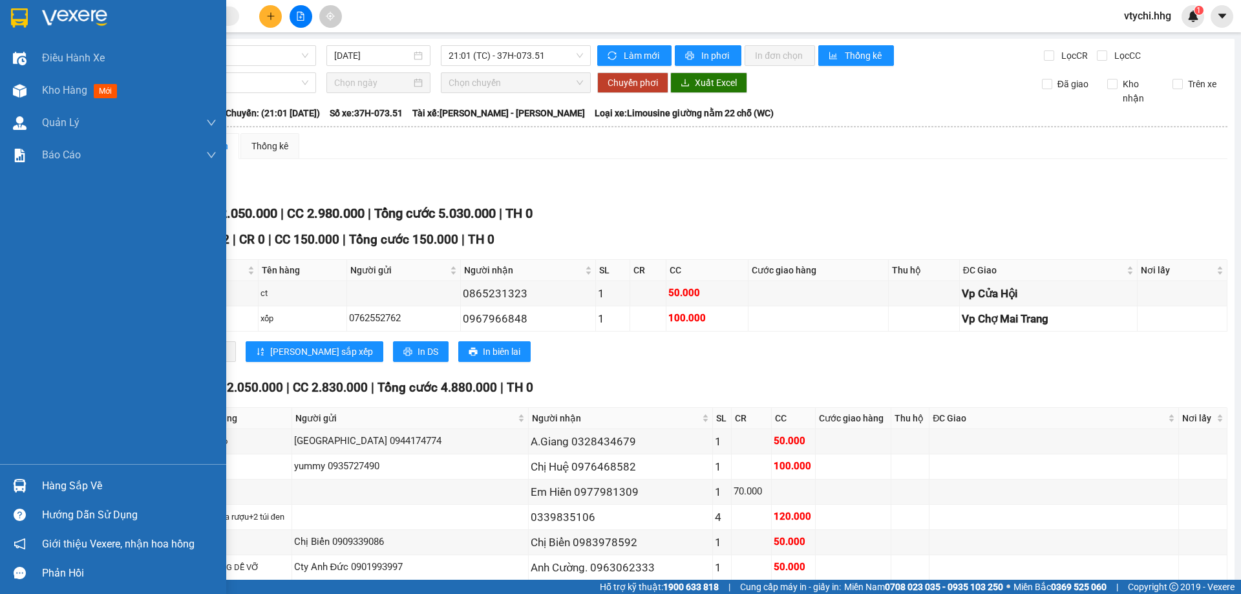
click at [25, 2] on div at bounding box center [113, 21] width 226 height 42
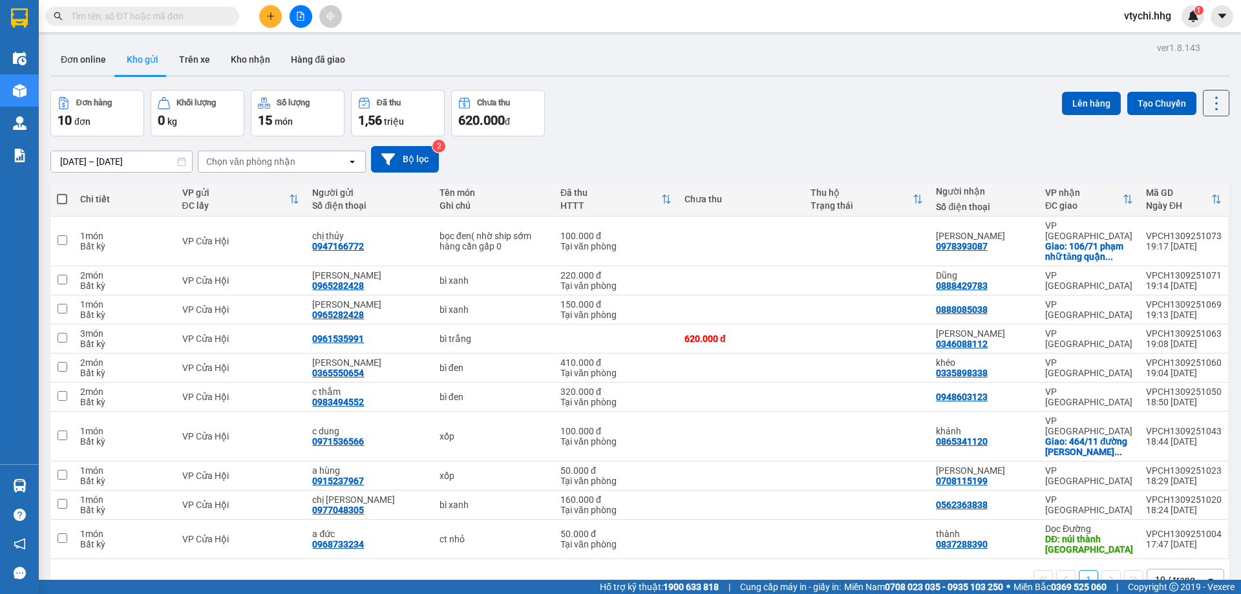
click at [1155, 573] on div "10 / trang" at bounding box center [1175, 579] width 40 height 13
click at [1152, 534] on span "100 / trang" at bounding box center [1170, 530] width 47 height 13
click at [270, 12] on icon "plus" at bounding box center [270, 16] width 9 height 9
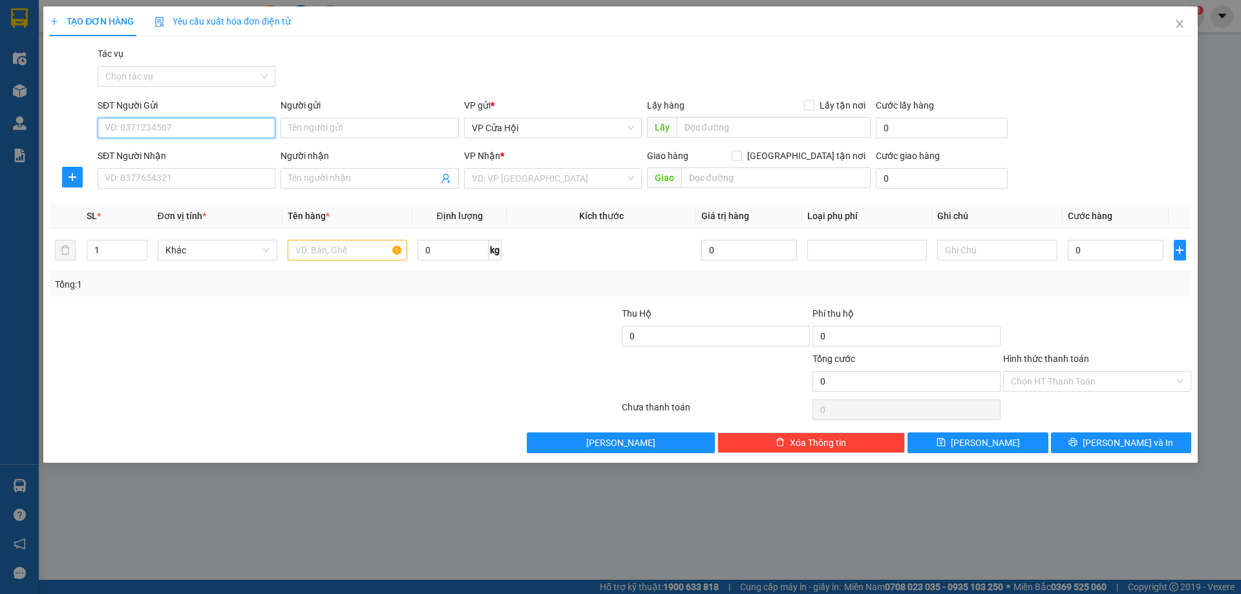
click at [248, 126] on input "SĐT Người Gửi" at bounding box center [187, 128] width 178 height 21
click at [1181, 24] on icon "close" at bounding box center [1179, 24] width 10 height 10
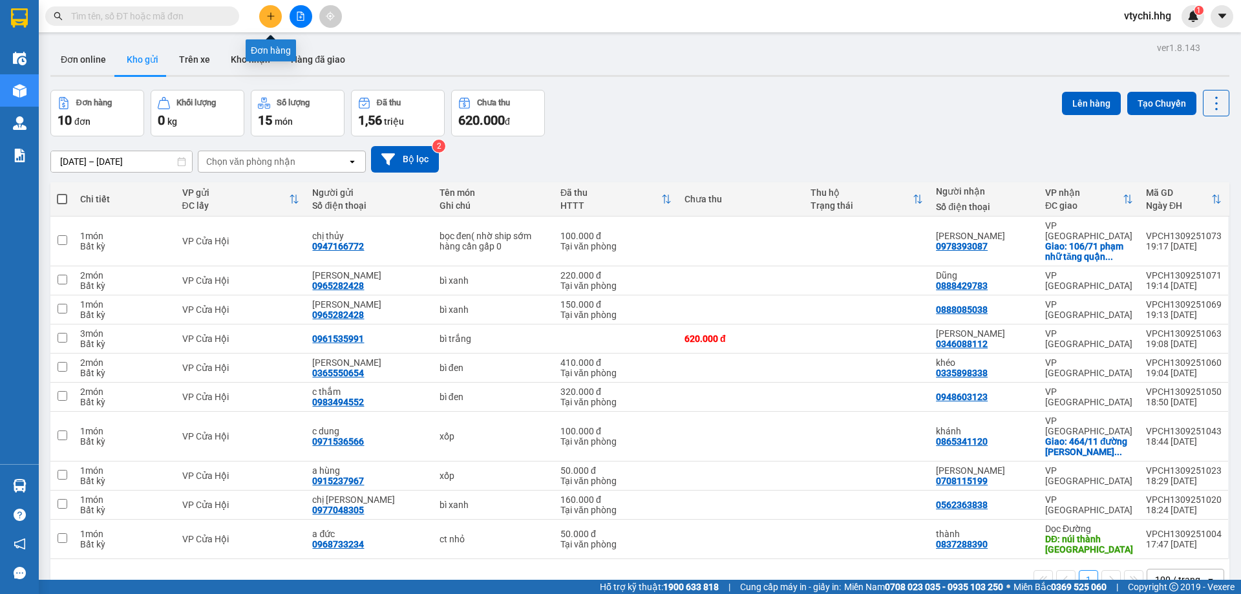
click at [280, 17] on button at bounding box center [270, 16] width 23 height 23
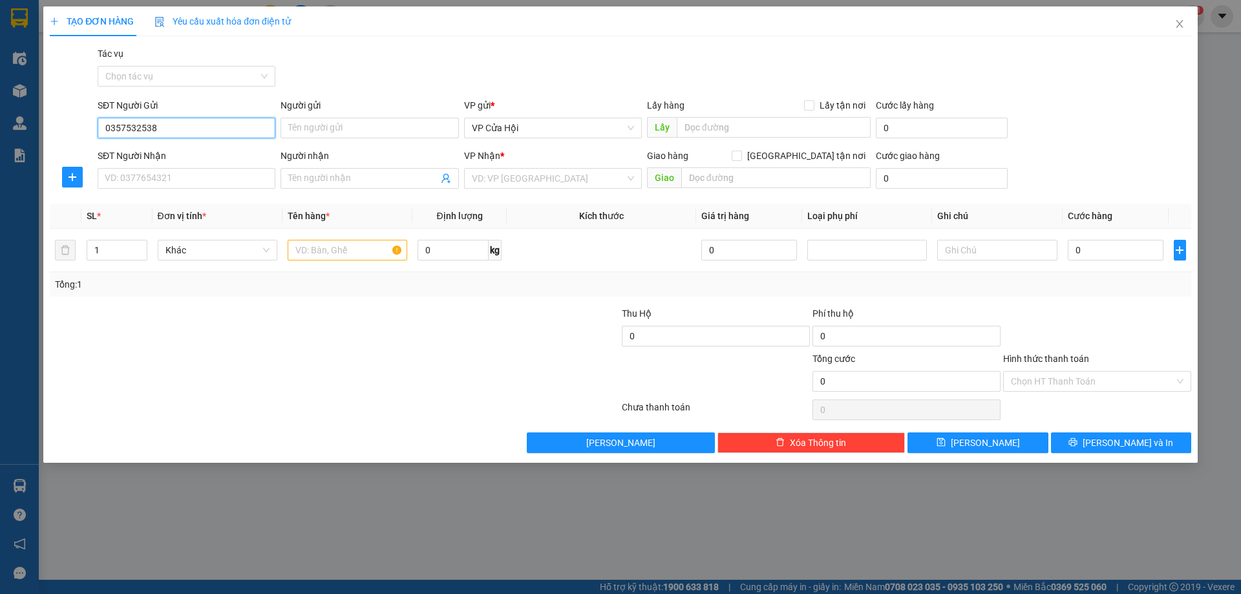
click at [168, 124] on input "0357532538" at bounding box center [187, 128] width 178 height 21
click at [159, 158] on div "0375532538 - Hương" at bounding box center [186, 154] width 162 height 14
click at [173, 181] on input "SĐT Người Nhận" at bounding box center [187, 178] width 178 height 21
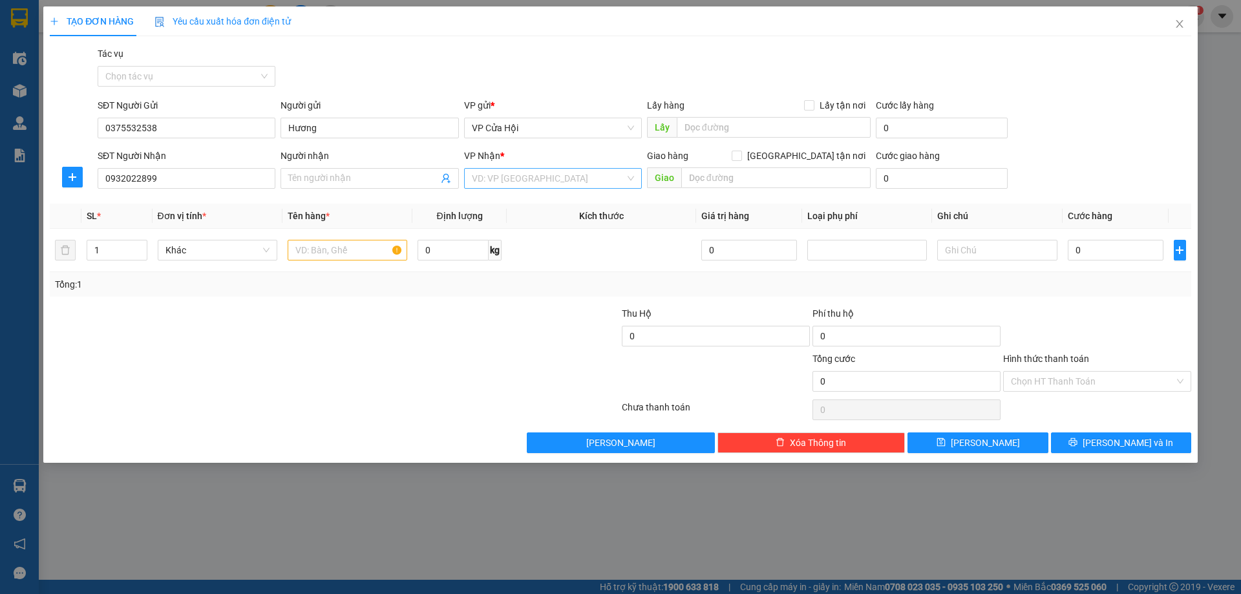
click at [506, 174] on input "search" at bounding box center [548, 178] width 153 height 19
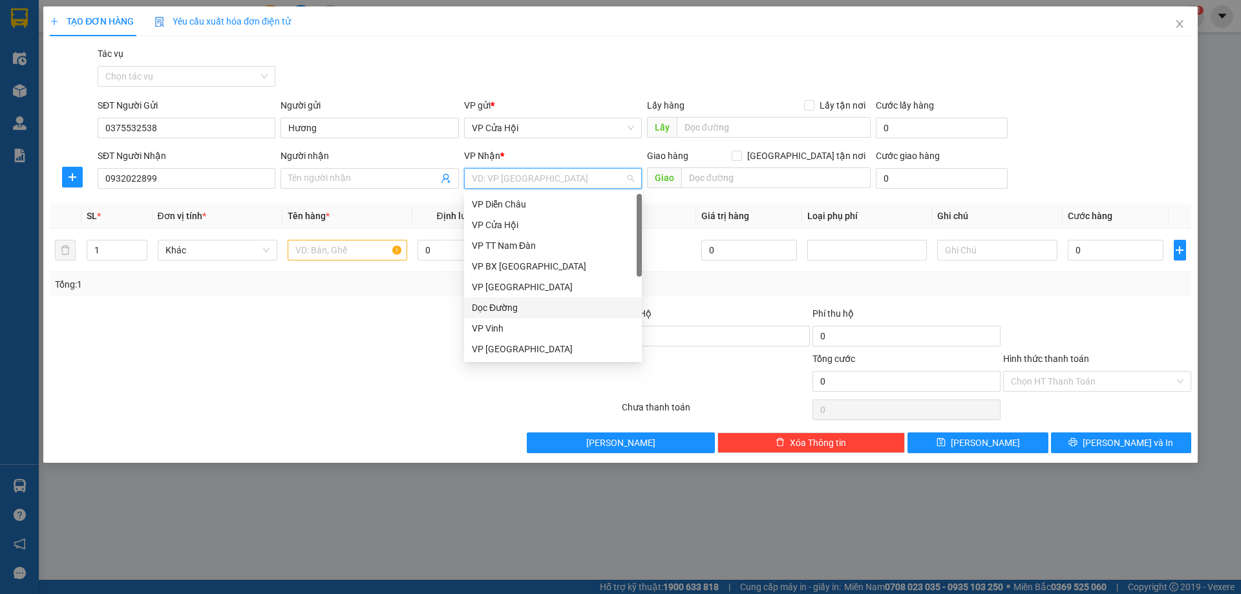
click at [520, 308] on div "Dọc Đường" at bounding box center [553, 307] width 162 height 14
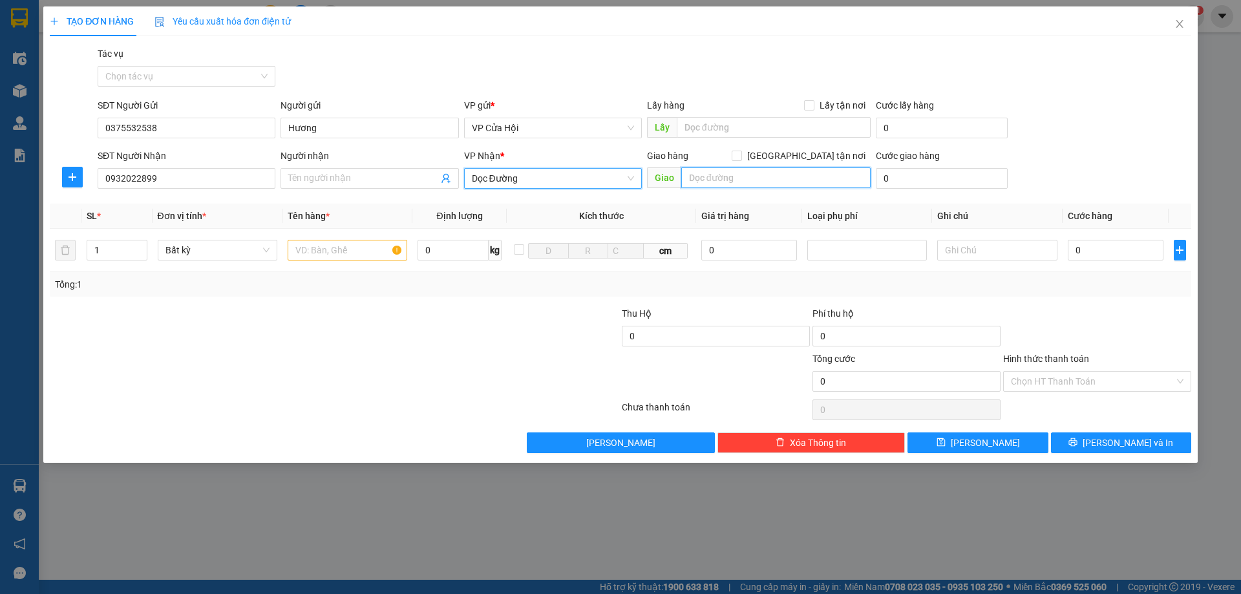
click at [726, 184] on input "text" at bounding box center [775, 177] width 189 height 21
click at [139, 251] on span "down" at bounding box center [140, 255] width 8 height 8
click at [142, 244] on span "up" at bounding box center [140, 247] width 8 height 8
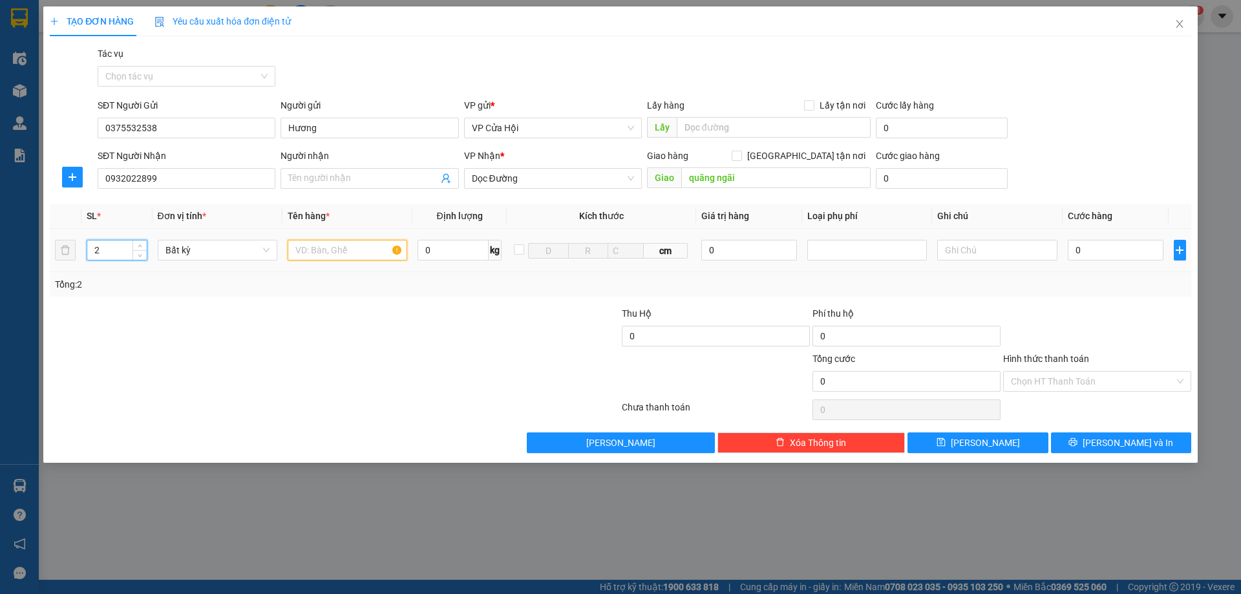
click at [352, 257] on input "text" at bounding box center [348, 250] width 120 height 21
click at [1126, 258] on input "0" at bounding box center [1116, 250] width 96 height 21
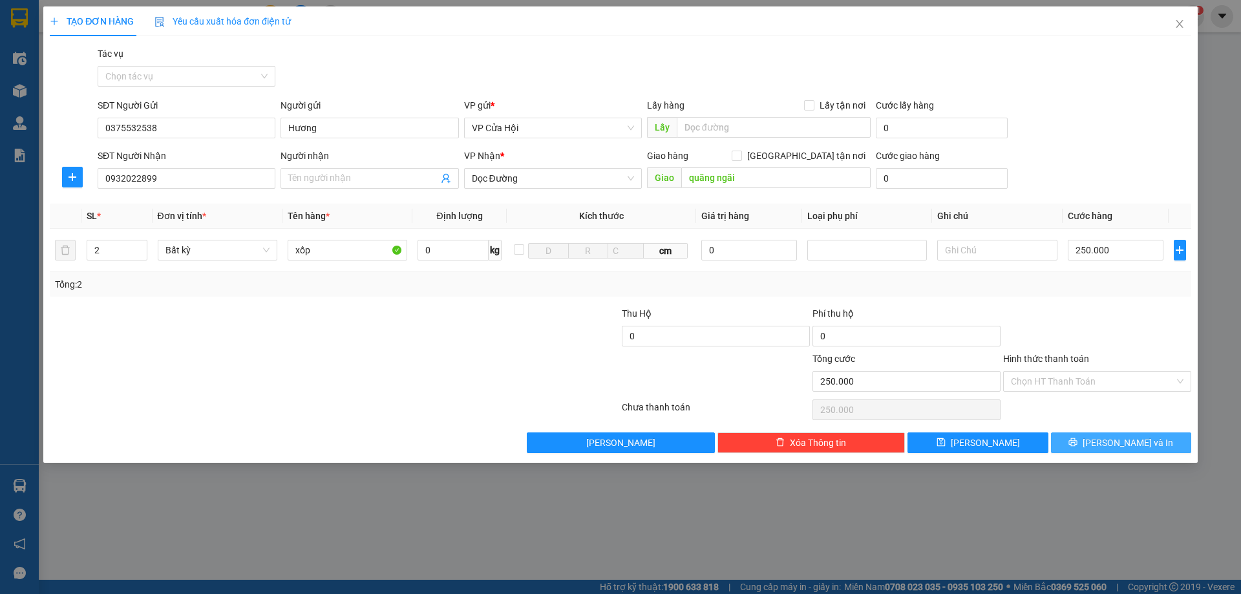
click at [1118, 437] on span "[PERSON_NAME] và In" at bounding box center [1127, 443] width 90 height 14
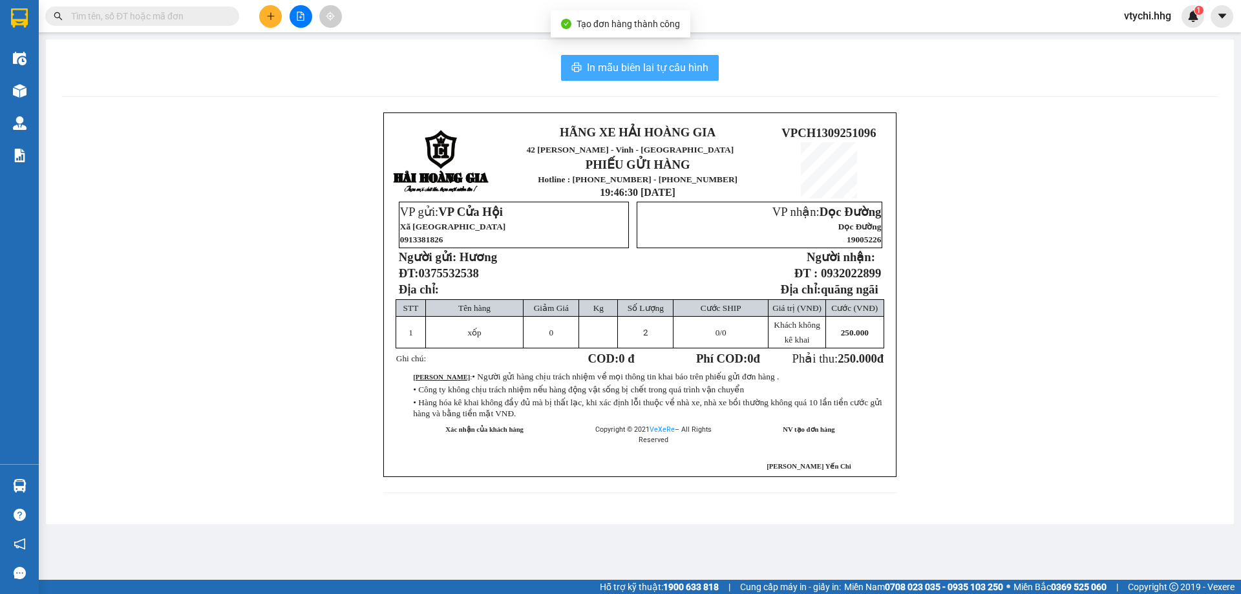
click at [693, 63] on span "In mẫu biên lai tự cấu hình" at bounding box center [647, 67] width 121 height 16
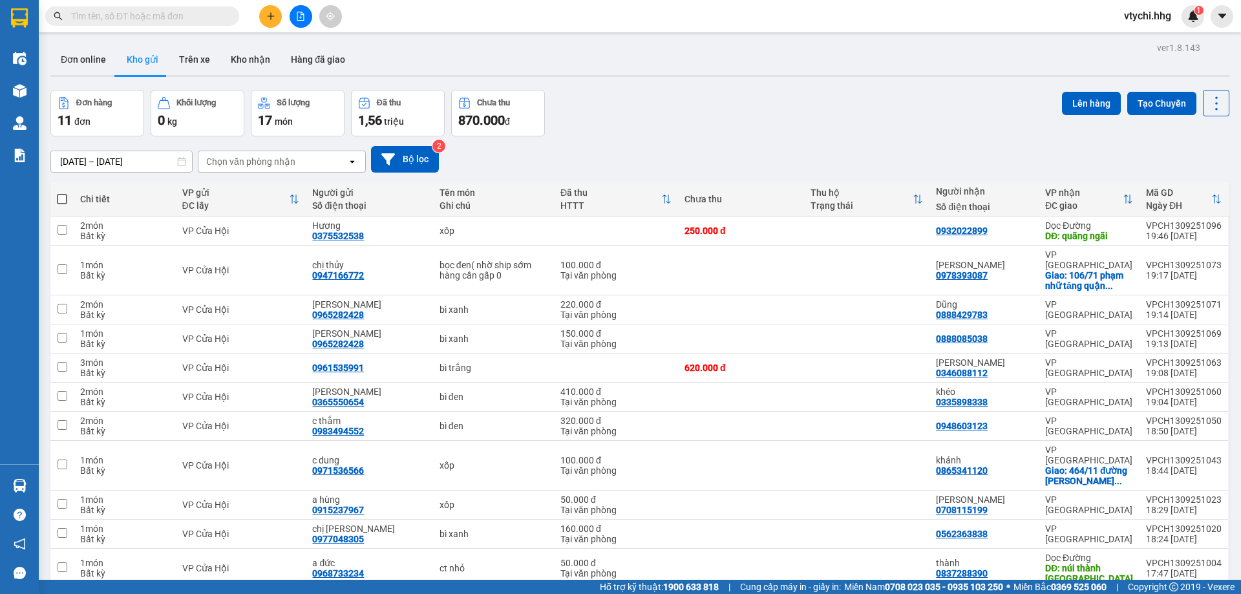
click at [839, 142] on div "[DATE] – [DATE] Press the down arrow key to interact with the calendar and sele…" at bounding box center [639, 159] width 1179 height 46
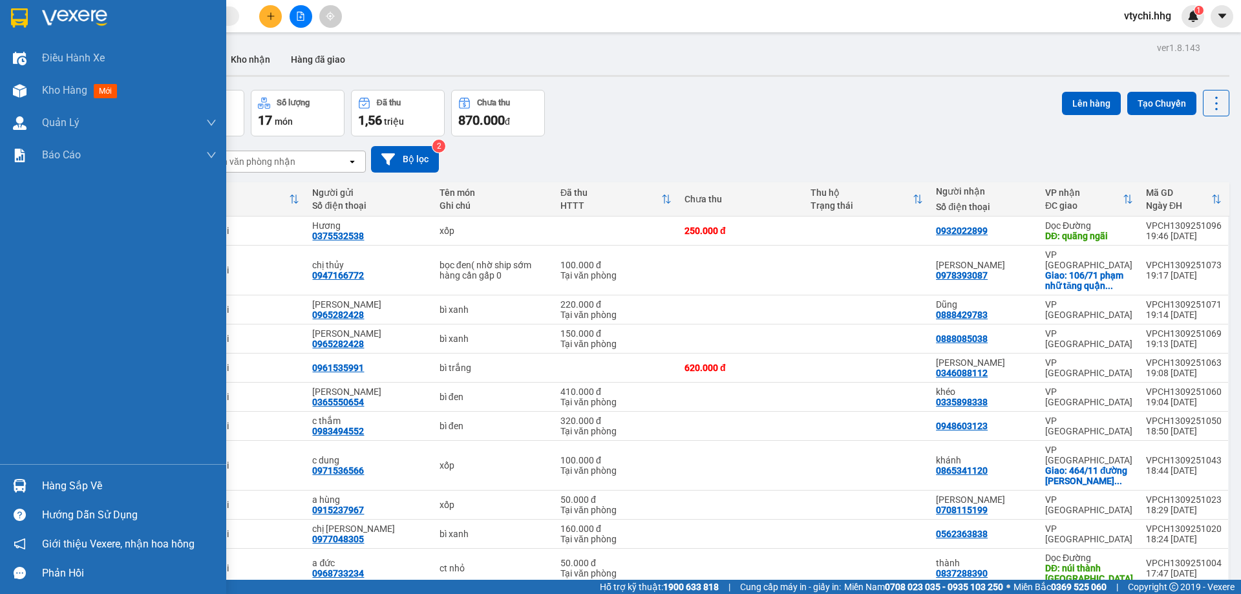
click at [47, 13] on img at bounding box center [74, 17] width 65 height 19
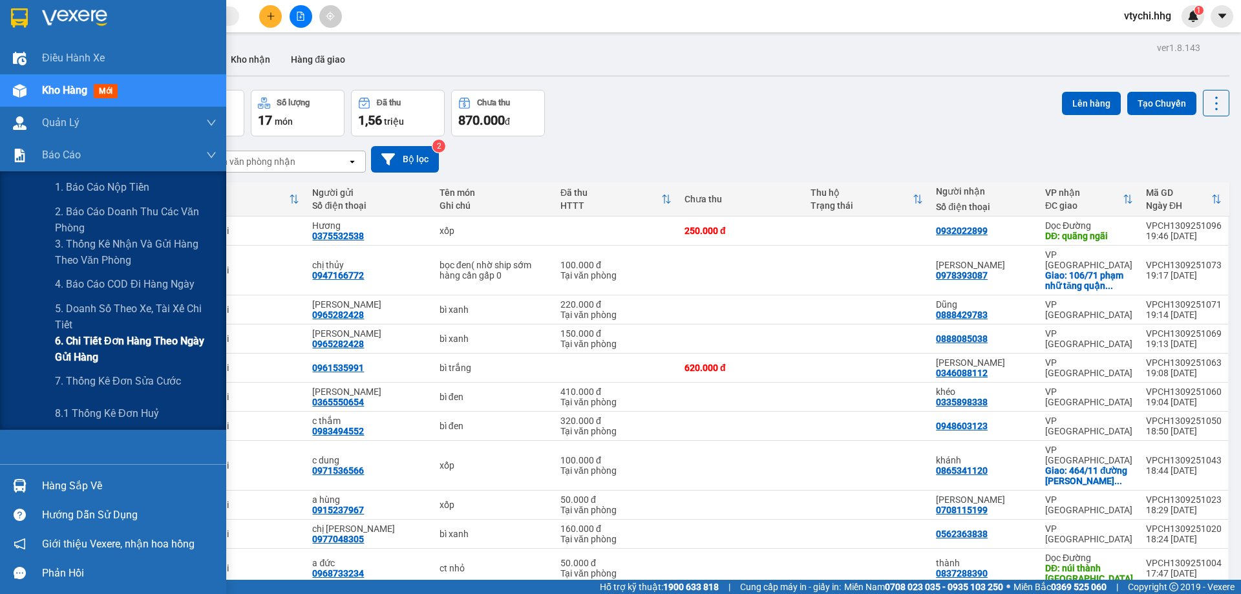
click at [166, 348] on span "6. Chi tiết đơn hàng theo ngày gửi hàng" at bounding box center [136, 349] width 162 height 32
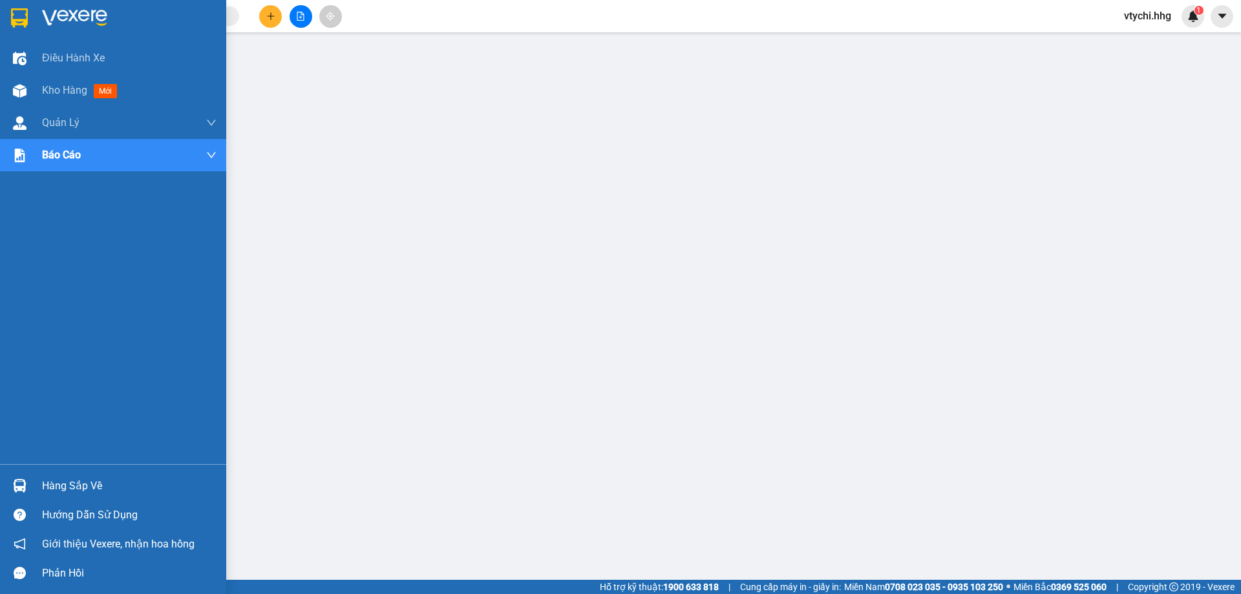
click at [24, 15] on img at bounding box center [19, 17] width 17 height 19
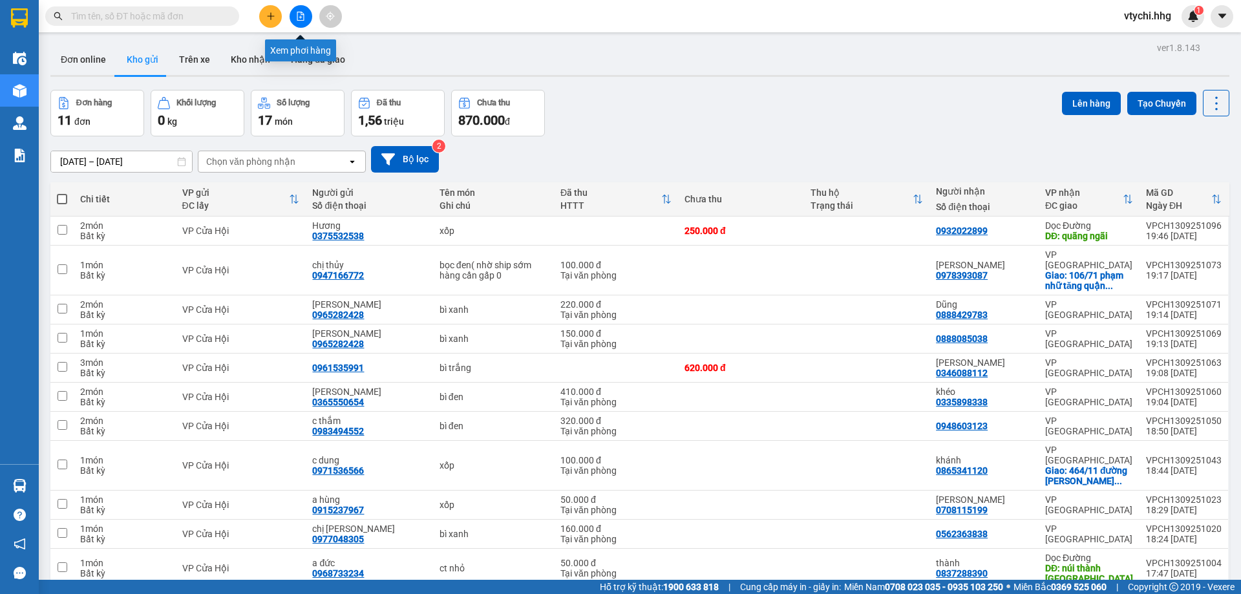
click at [300, 20] on icon "file-add" at bounding box center [300, 16] width 7 height 9
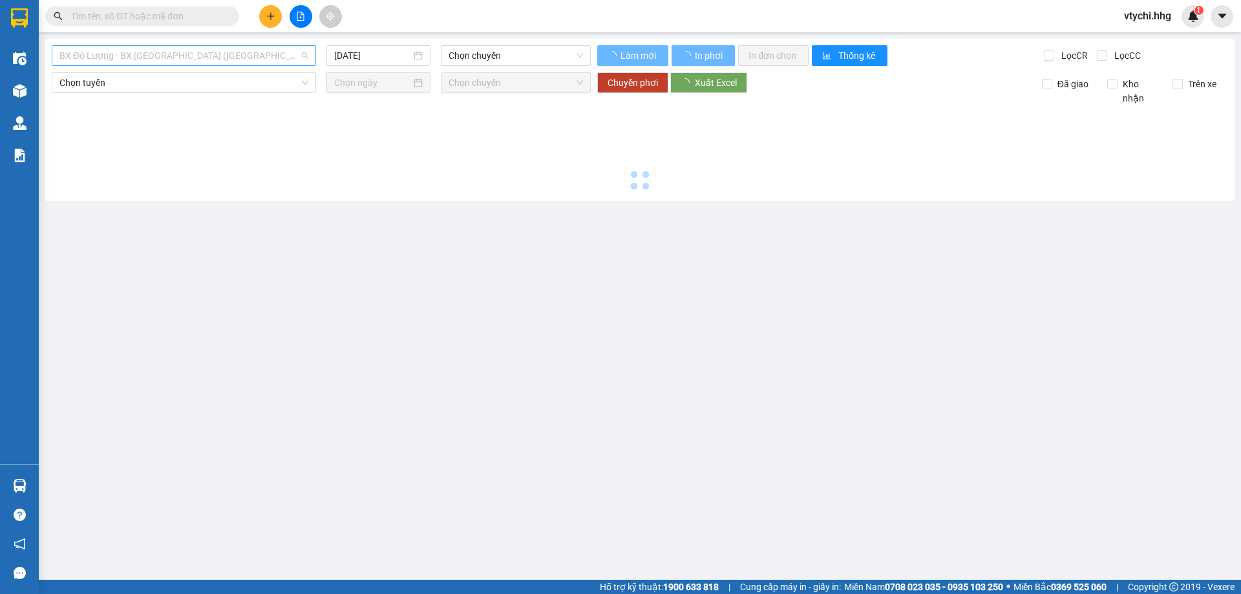
click at [283, 58] on span "BX Đô Lương - BX [GEOGRAPHIC_DATA] ([GEOGRAPHIC_DATA])" at bounding box center [183, 55] width 249 height 19
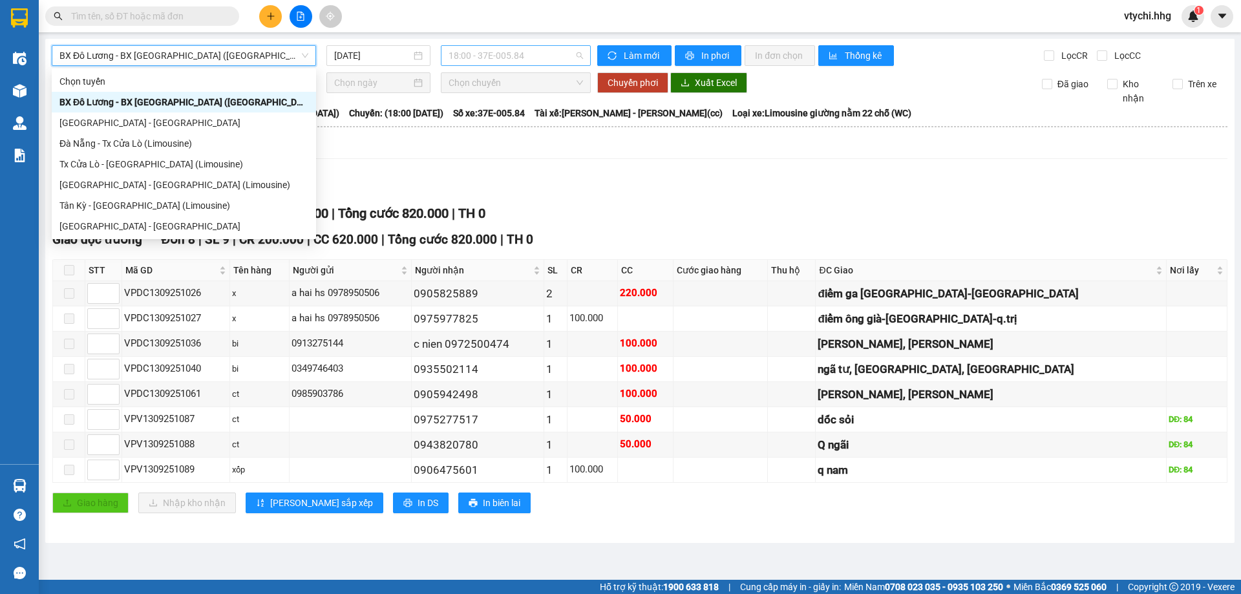
click at [564, 58] on span "18:00 - 37E-005.84" at bounding box center [515, 55] width 134 height 19
click at [244, 61] on span "BX Đô Lương - BX [GEOGRAPHIC_DATA] ([GEOGRAPHIC_DATA])" at bounding box center [183, 55] width 249 height 19
click at [220, 151] on div "Đà Nẵng - Tx Cửa Lò (Limousine)" at bounding box center [184, 143] width 264 height 21
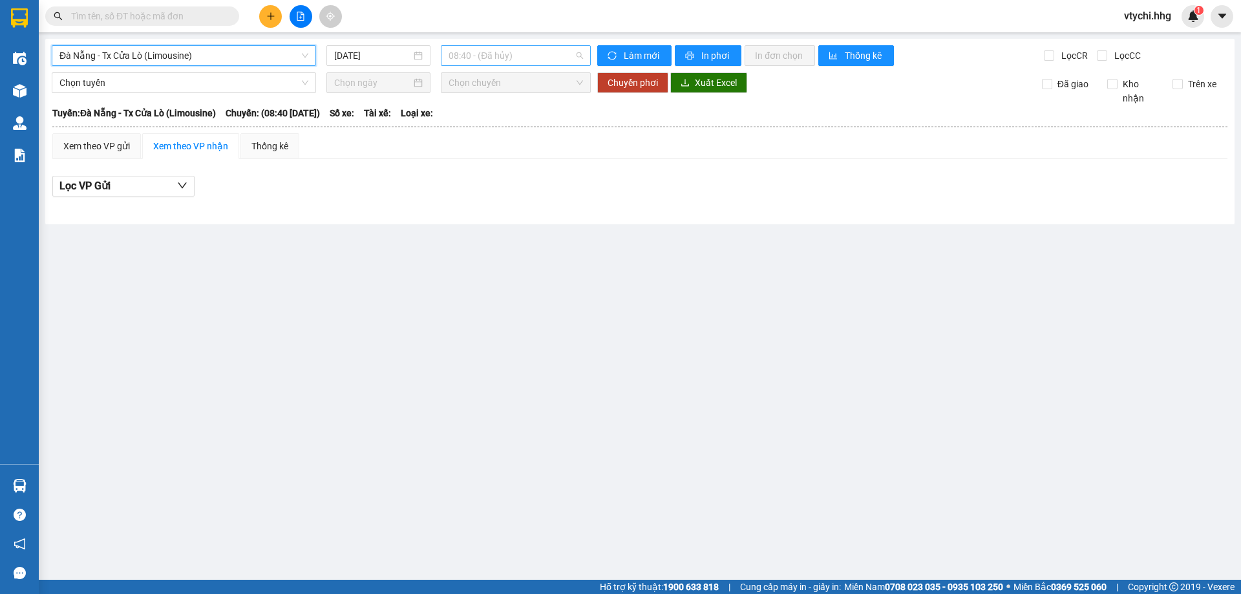
click at [566, 57] on span "08:40 - (Đã hủy)" at bounding box center [515, 55] width 134 height 19
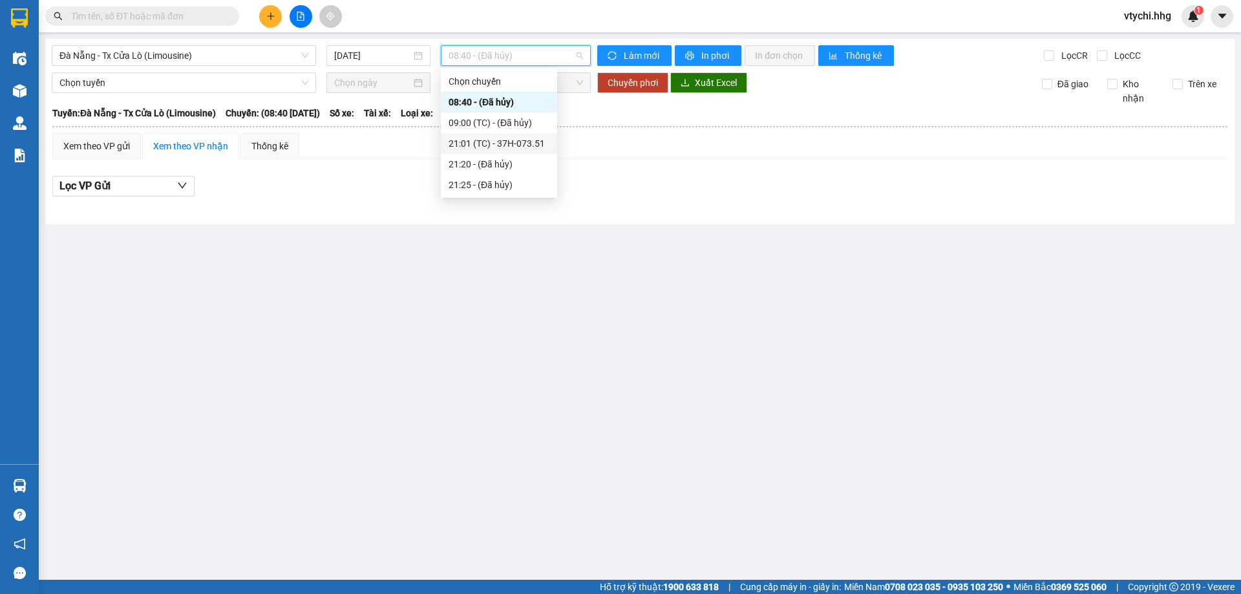
click at [543, 145] on div "21:01 (TC) - 37H-073.51" at bounding box center [498, 143] width 101 height 14
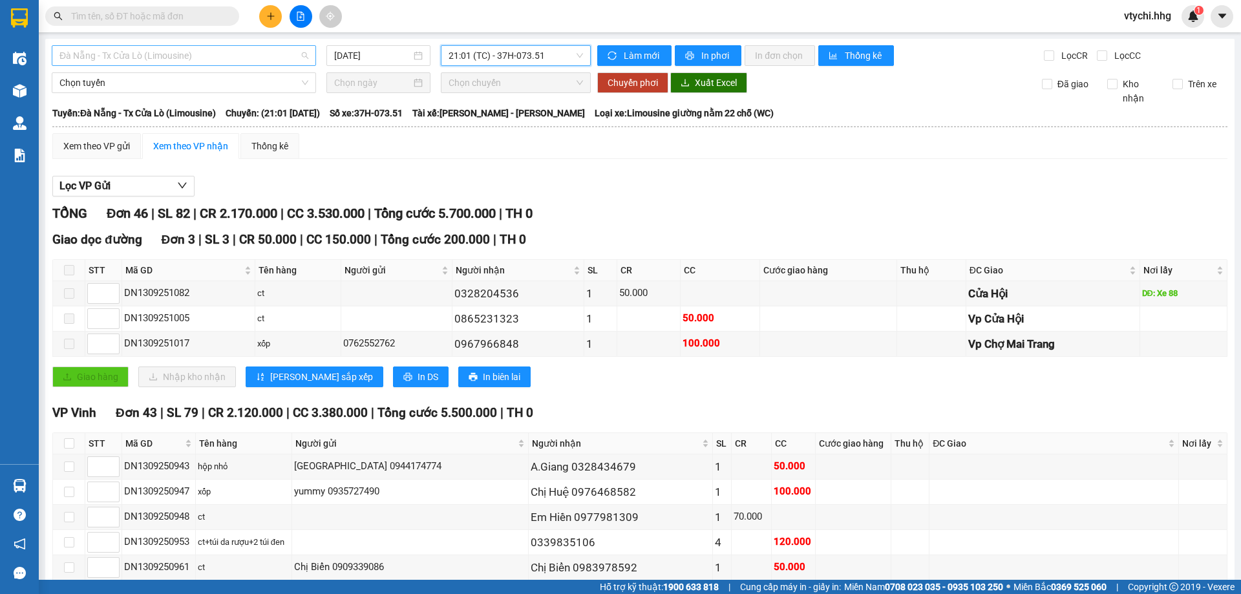
click at [283, 54] on span "Đà Nẵng - Tx Cửa Lò (Limousine)" at bounding box center [183, 55] width 249 height 19
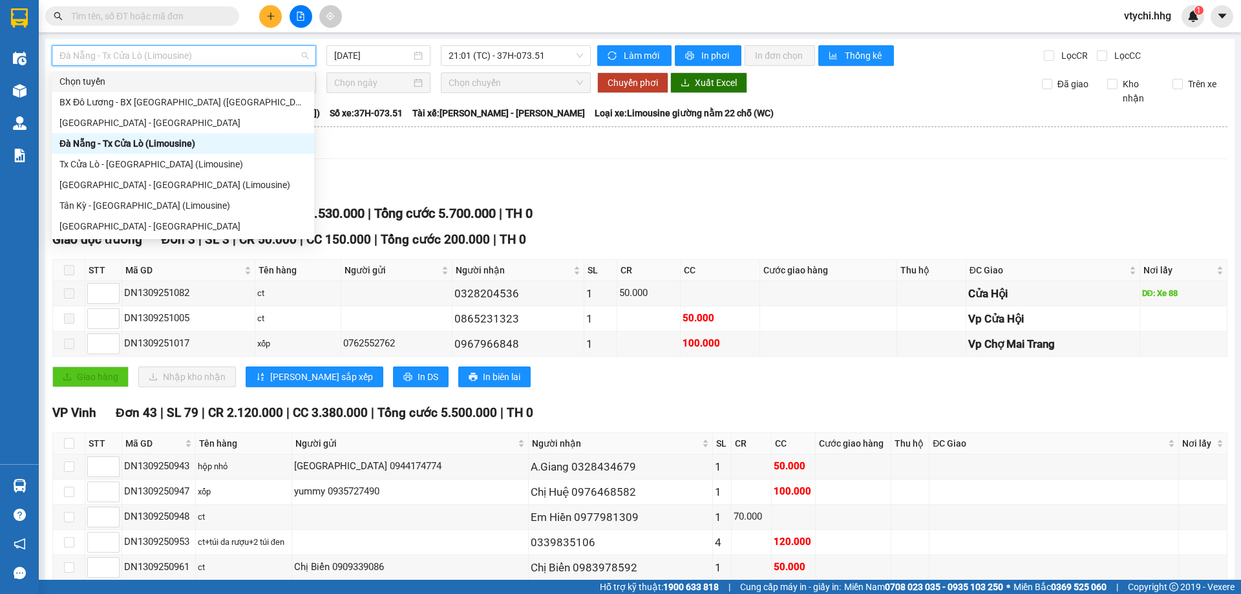
click at [407, 158] on div "Xem theo VP gửi Xem theo VP nhận Thống kê" at bounding box center [639, 146] width 1175 height 26
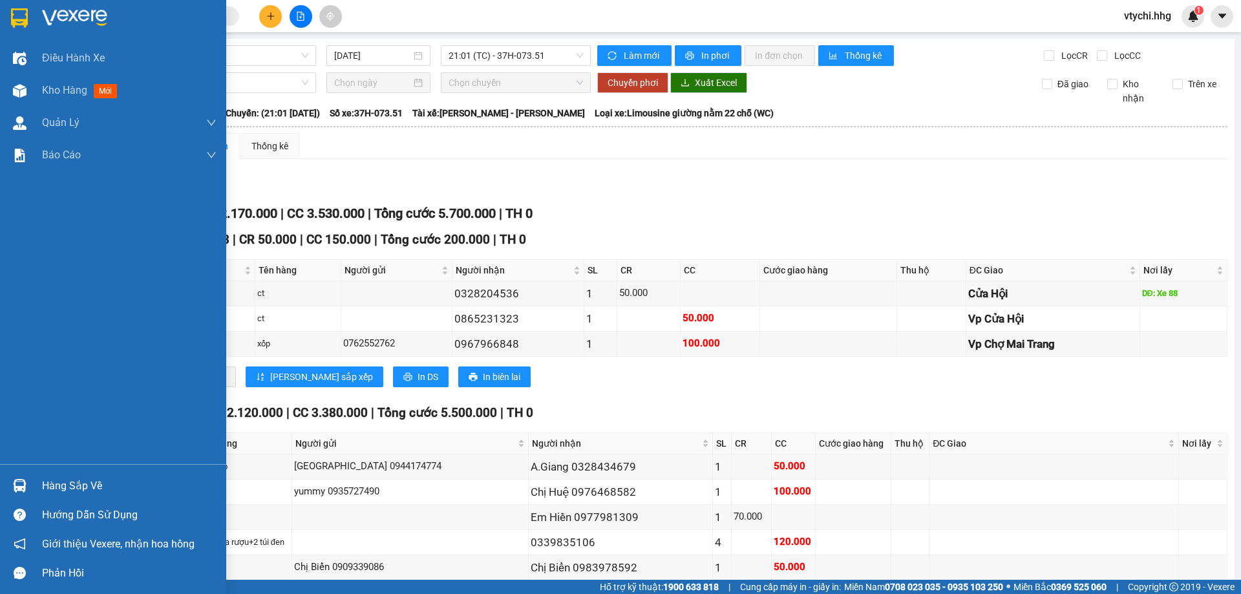
click at [37, 16] on div at bounding box center [113, 21] width 226 height 42
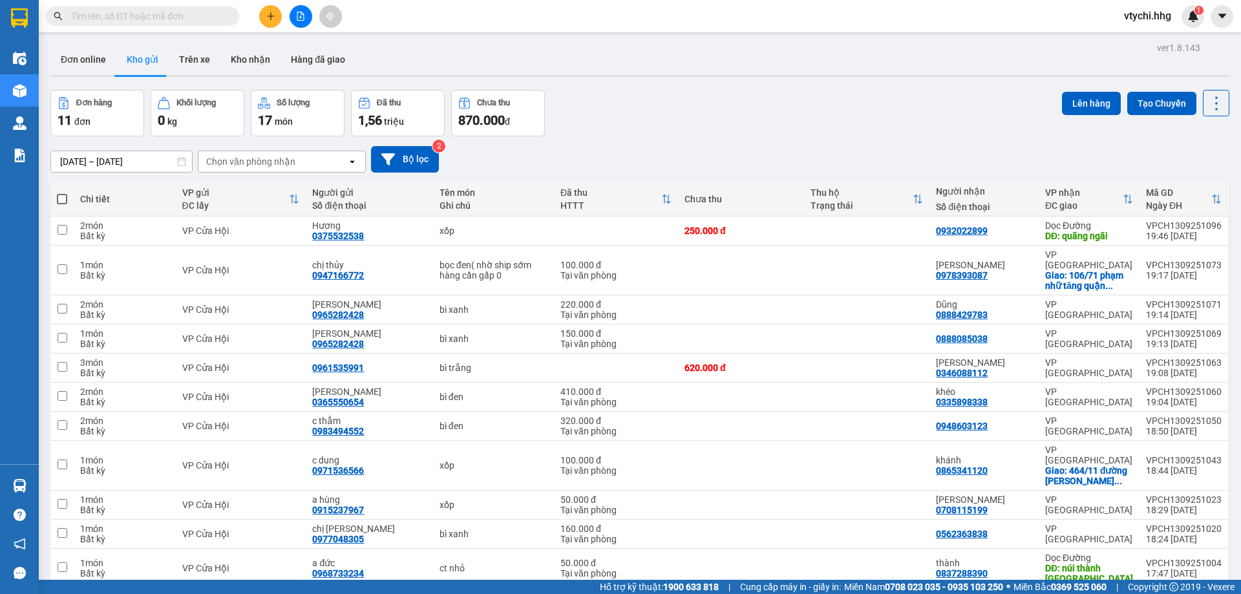
click at [606, 72] on div "Đơn online Kho gửi Trên xe Kho nhận Hàng đã giao" at bounding box center [639, 61] width 1179 height 34
click at [1148, 17] on span "vtychi.hhg" at bounding box center [1147, 16] width 68 height 16
click at [1132, 36] on li "Đăng xuất" at bounding box center [1153, 40] width 83 height 21
